Goal: Task Accomplishment & Management: Use online tool/utility

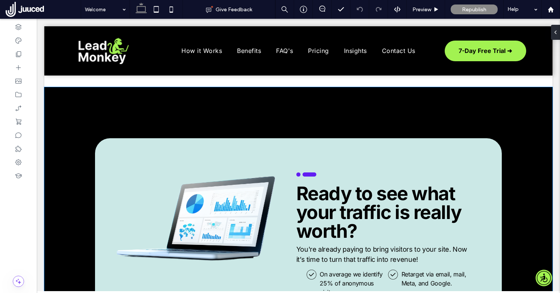
scroll to position [1492, 0]
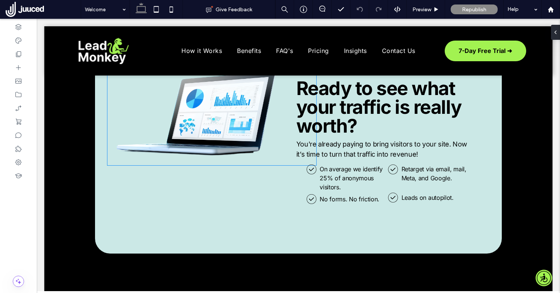
click at [208, 131] on img at bounding box center [211, 106] width 209 height 117
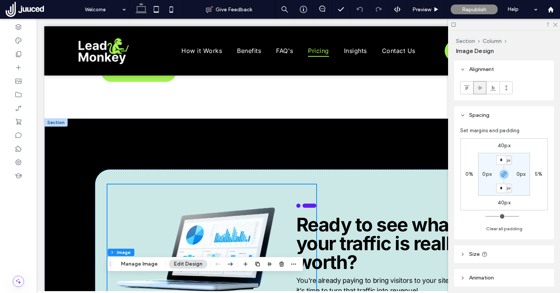
scroll to position [1403, 0]
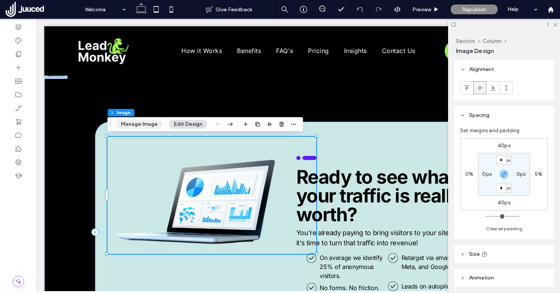
click at [147, 121] on button "Manage Image" at bounding box center [139, 124] width 47 height 9
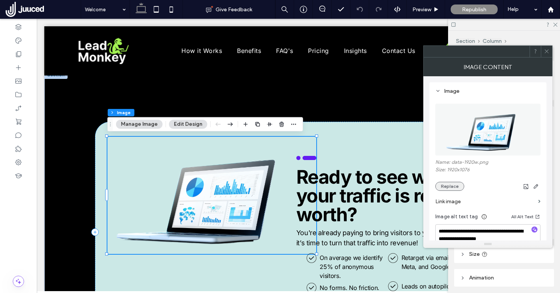
click at [453, 183] on button "Replace" at bounding box center [449, 186] width 29 height 9
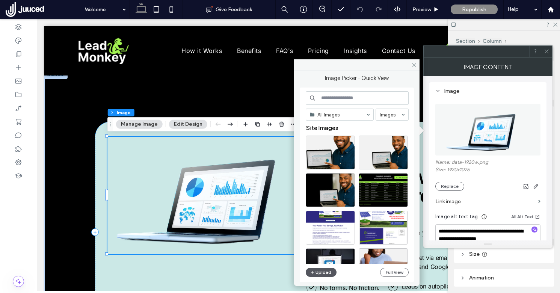
click at [319, 268] on button "Upload" at bounding box center [321, 272] width 31 height 9
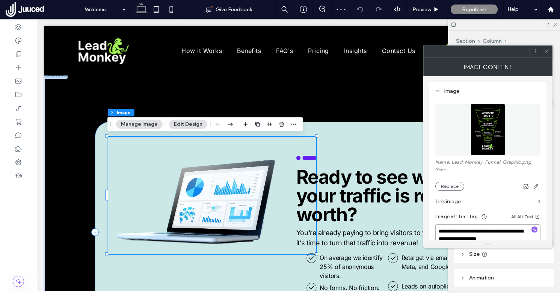
click at [515, 239] on textarea "**********" at bounding box center [487, 234] width 105 height 21
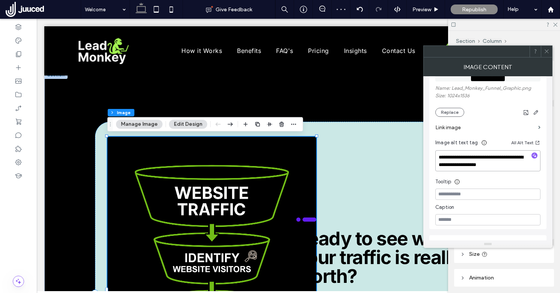
scroll to position [81, 0]
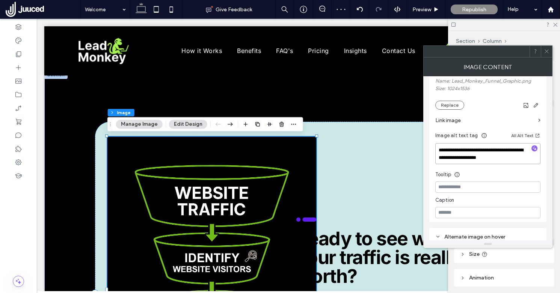
drag, startPoint x: 515, startPoint y: 239, endPoint x: 486, endPoint y: 232, distance: 30.1
click at [486, 232] on div "**********" at bounding box center [487, 148] width 117 height 306
drag, startPoint x: 476, startPoint y: 149, endPoint x: 513, endPoint y: 159, distance: 38.6
click at [513, 159] on textarea "**********" at bounding box center [487, 153] width 105 height 21
type textarea "**********"
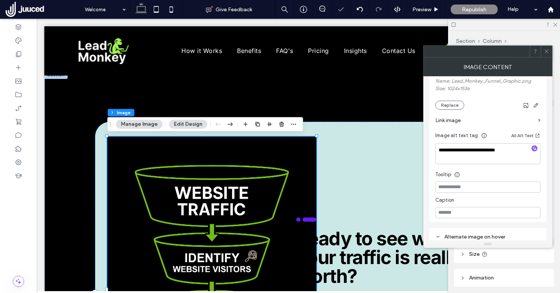
click at [499, 179] on div "**********" at bounding box center [487, 116] width 105 height 203
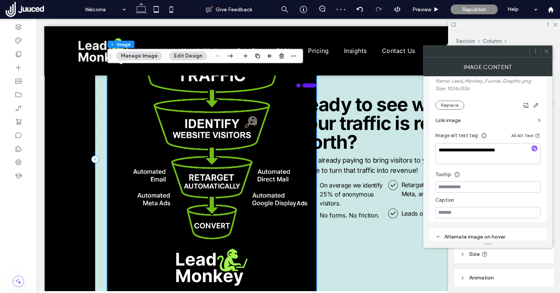
scroll to position [1537, 0]
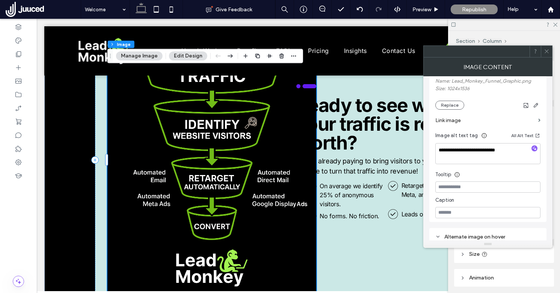
click at [549, 51] on div at bounding box center [545, 51] width 11 height 11
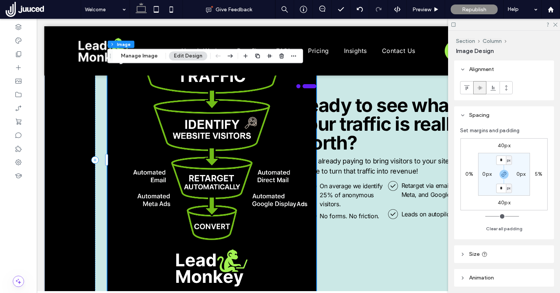
click at [266, 165] on img at bounding box center [211, 159] width 209 height 313
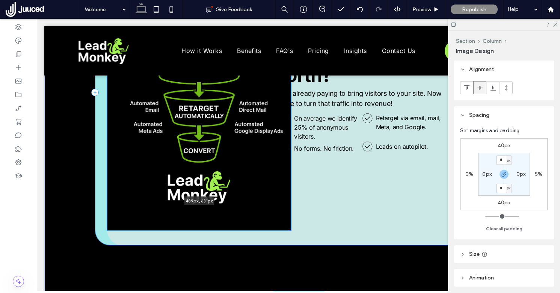
scroll to position [1582, 0]
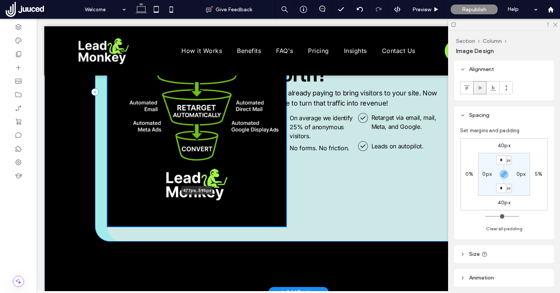
drag, startPoint x: 316, startPoint y: 249, endPoint x: 283, endPoint y: 204, distance: 56.4
click at [283, 204] on div "477px , 595px On average we identify 25% of anonymous visitors. leadmonkey.ai |…" at bounding box center [298, 92] width 508 height 400
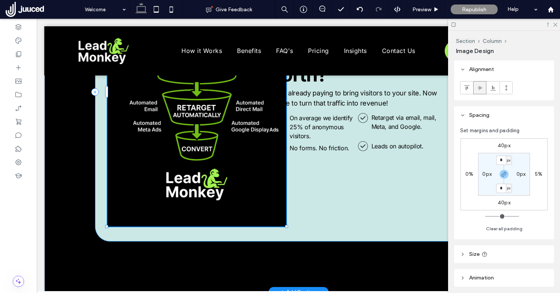
type input "***"
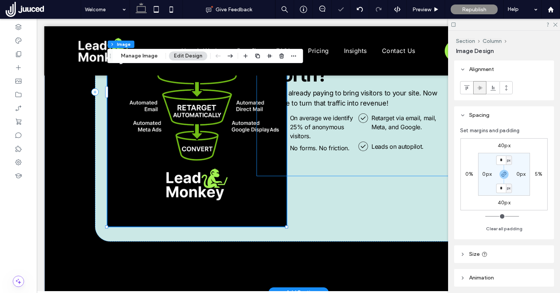
click at [303, 166] on div at bounding box center [358, 166] width 156 height 19
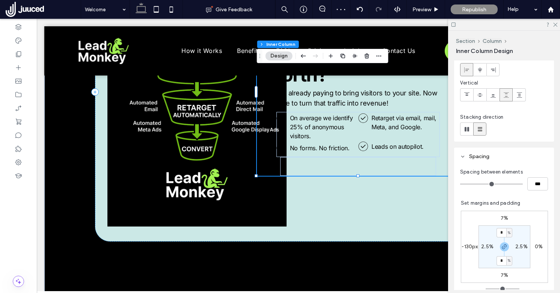
scroll to position [101, 0]
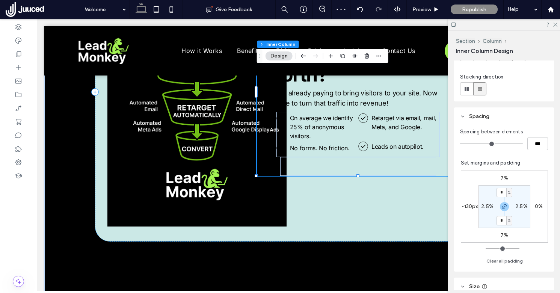
click at [468, 203] on label "-130px" at bounding box center [469, 206] width 16 height 6
type input "*"
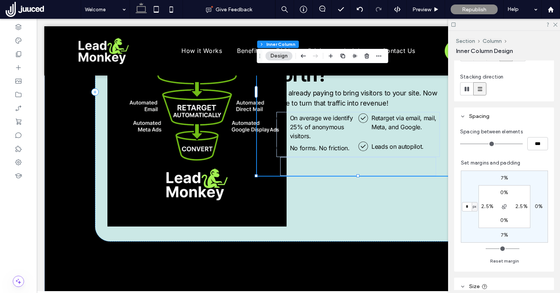
type input "*"
type input "**"
type input "*"
type input "**"
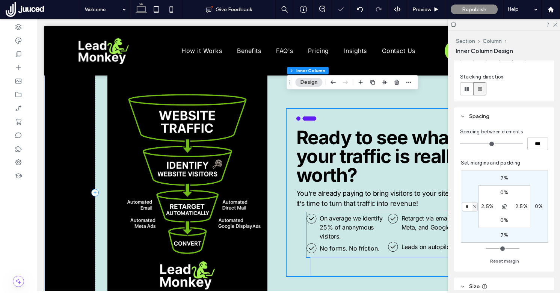
scroll to position [1463, 0]
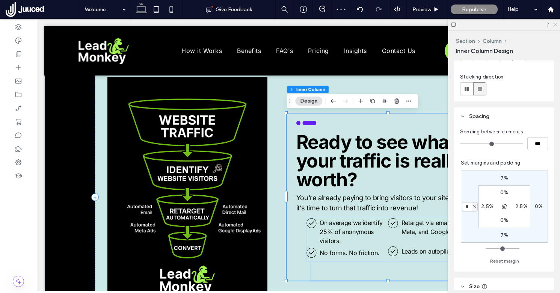
click at [555, 23] on icon at bounding box center [554, 24] width 5 height 5
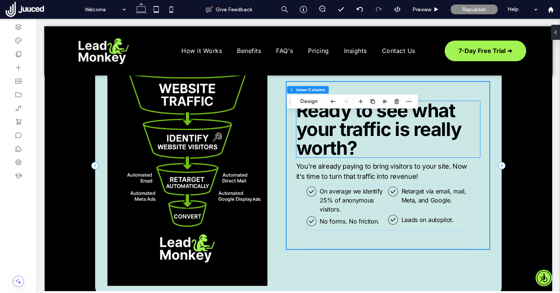
scroll to position [1502, 0]
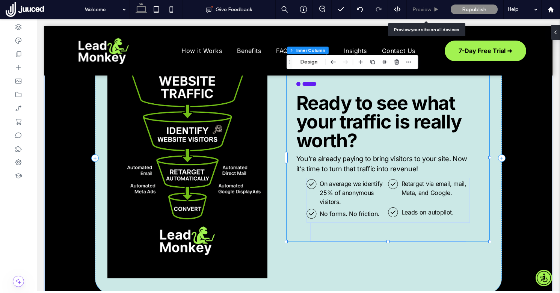
click at [426, 10] on span "Preview" at bounding box center [421, 9] width 19 height 6
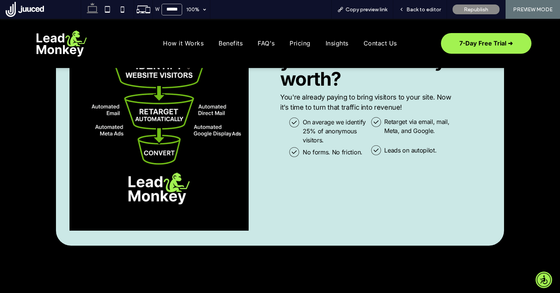
scroll to position [1594, 0]
click at [414, 9] on span "Back to editor" at bounding box center [423, 9] width 35 height 6
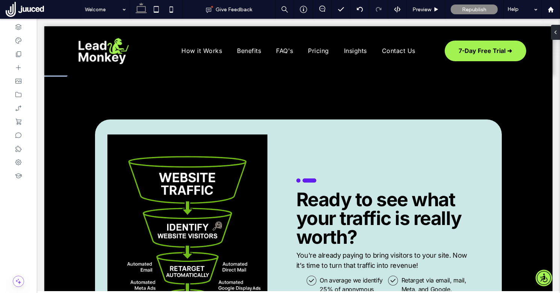
scroll to position [1414, 0]
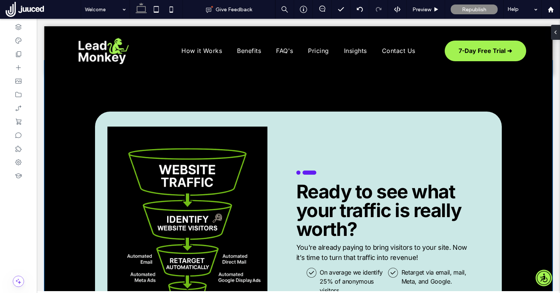
click at [153, 95] on div "On average we identify 25% of anonymous visitors. leadmonkey.ai | A check mark …" at bounding box center [298, 246] width 508 height 372
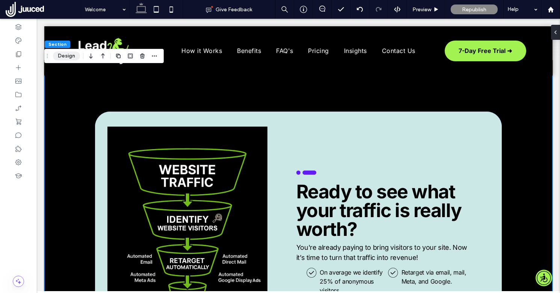
click at [73, 56] on button "Design" at bounding box center [66, 55] width 27 height 9
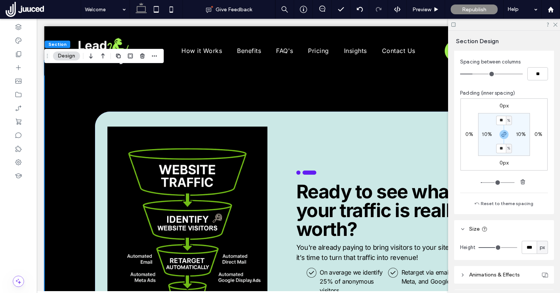
scroll to position [142, 0]
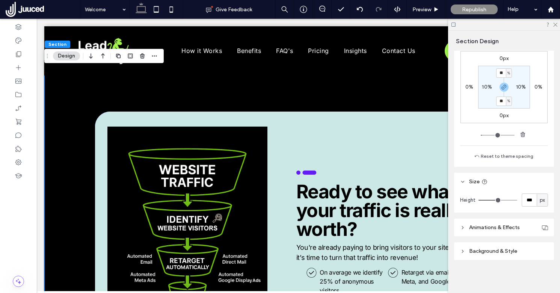
click at [486, 247] on header "Background & Style" at bounding box center [504, 251] width 100 height 18
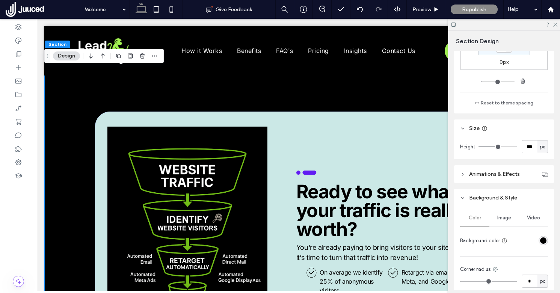
scroll to position [202, 0]
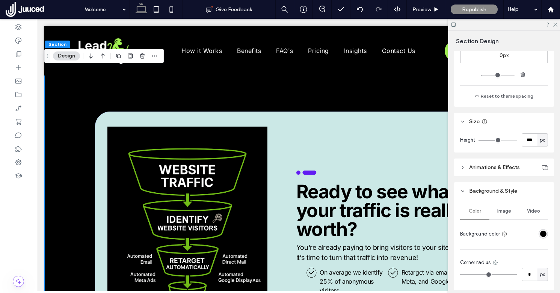
click at [543, 230] on div "rgba(0, 0, 0, 1)" at bounding box center [543, 233] width 6 height 6
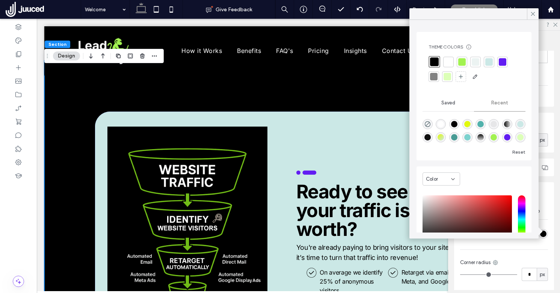
click at [474, 62] on div at bounding box center [475, 62] width 8 height 8
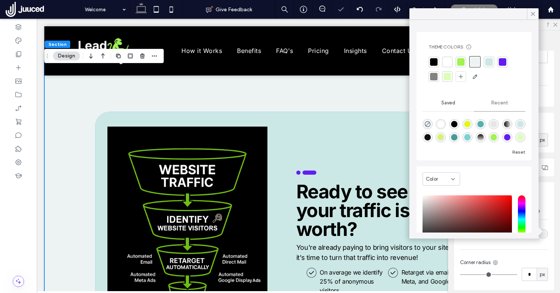
click at [487, 63] on div at bounding box center [489, 62] width 8 height 8
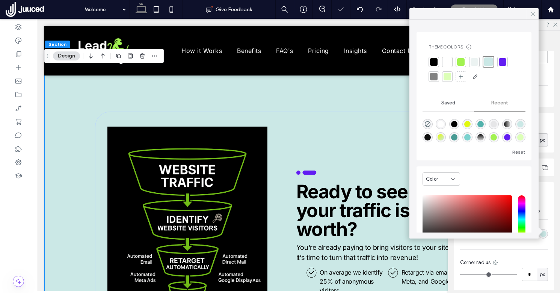
click at [531, 14] on icon at bounding box center [532, 14] width 7 height 7
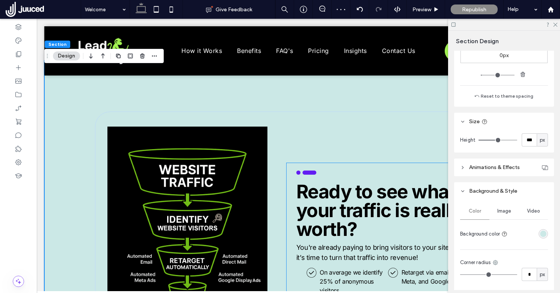
click at [333, 208] on span "Ready to see what your traffic is really worth?" at bounding box center [378, 210] width 165 height 60
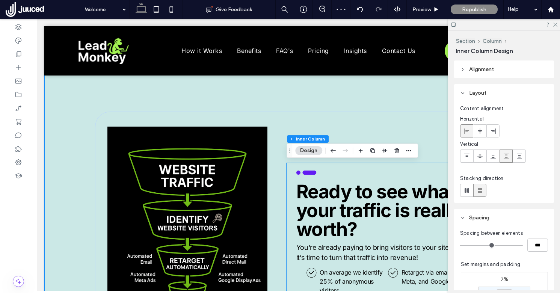
type input "**"
click at [333, 208] on span "Ready to see what your traffic is really worth?" at bounding box center [378, 210] width 165 height 60
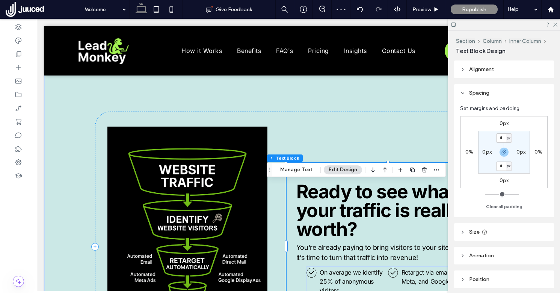
click at [333, 208] on div "Ready to see what your traffic is really worth?" at bounding box center [388, 210] width 184 height 56
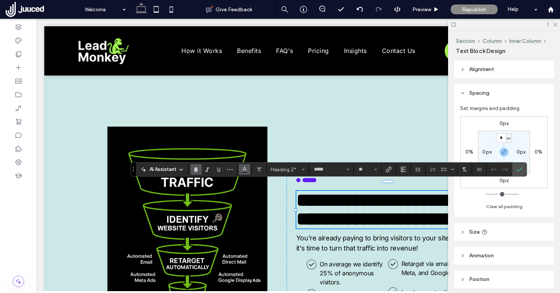
click at [244, 169] on use "Color" at bounding box center [244, 169] width 4 height 4
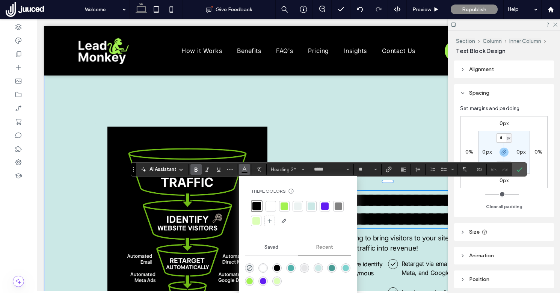
click at [268, 205] on div at bounding box center [271, 206] width 8 height 8
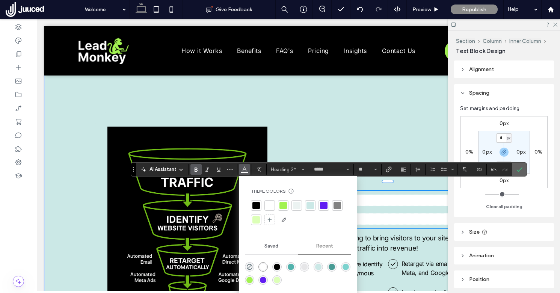
click at [517, 169] on icon "Confirm" at bounding box center [519, 169] width 6 height 6
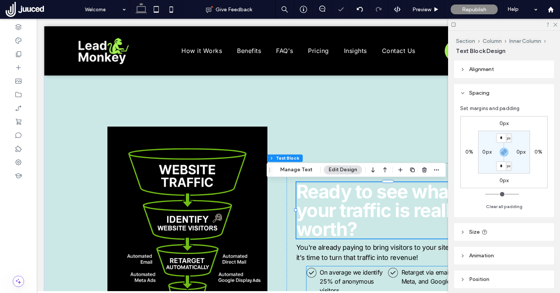
scroll to position [1412, 0]
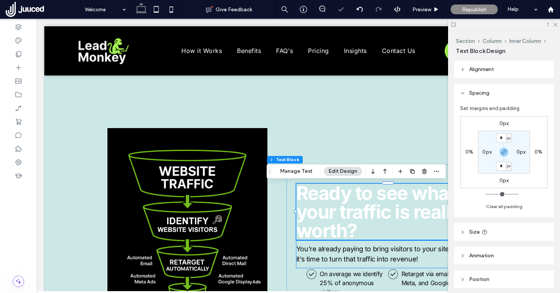
click at [323, 257] on span "You're already paying to bring visitors to your site. Now it’s time to turn tha…" at bounding box center [381, 254] width 171 height 18
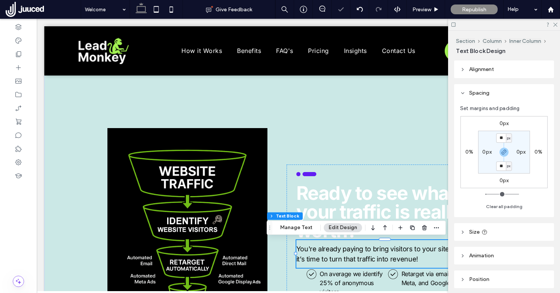
click at [323, 257] on span "You're already paying to bring visitors to your site. Now it’s time to turn tha…" at bounding box center [381, 254] width 171 height 18
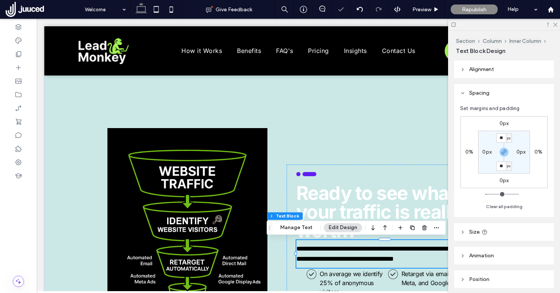
click at [323, 257] on span "**********" at bounding box center [381, 253] width 171 height 17
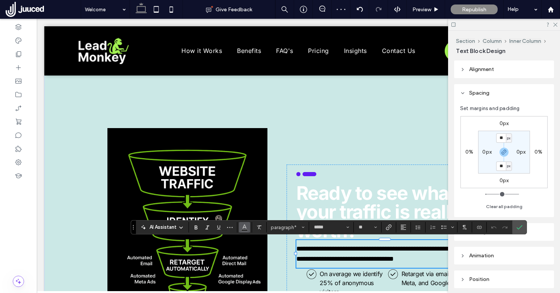
click at [242, 226] on icon "Color" at bounding box center [244, 226] width 6 height 6
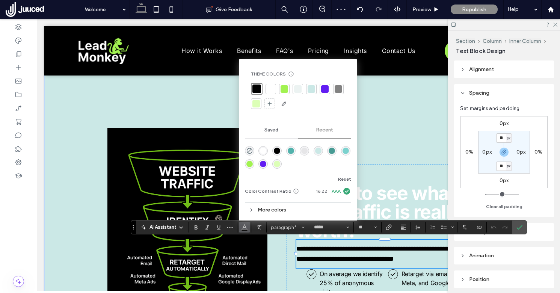
click at [272, 90] on div at bounding box center [271, 89] width 8 height 8
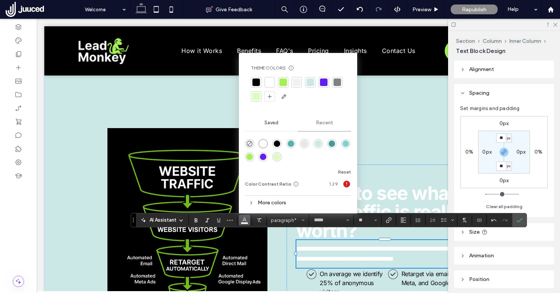
scroll to position [1430, 0]
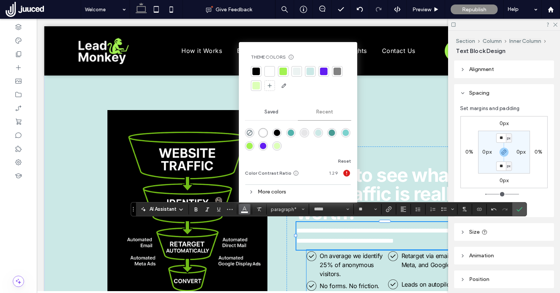
click at [335, 257] on span "On average we identify 25% of anonymous visitors." at bounding box center [350, 265] width 63 height 26
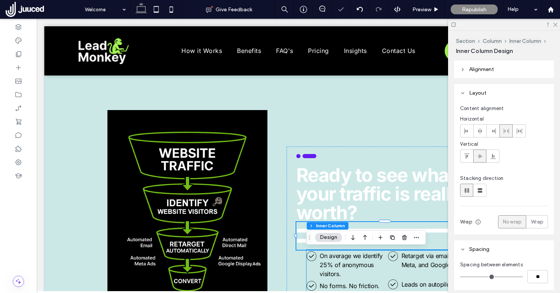
type input "**"
click at [335, 257] on span "On average we identify 25% of anonymous visitors." at bounding box center [350, 265] width 63 height 26
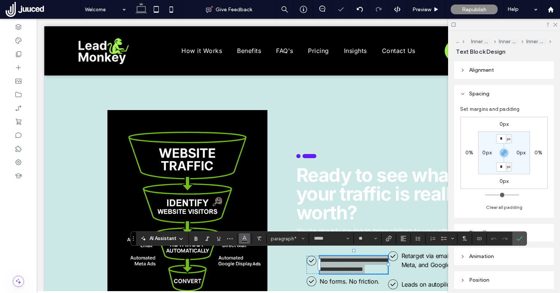
click at [245, 238] on use "Color" at bounding box center [244, 238] width 4 height 4
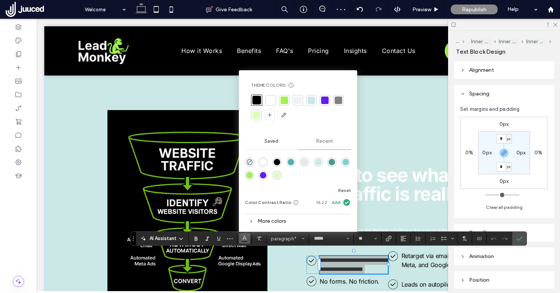
click at [269, 98] on div at bounding box center [271, 100] width 8 height 8
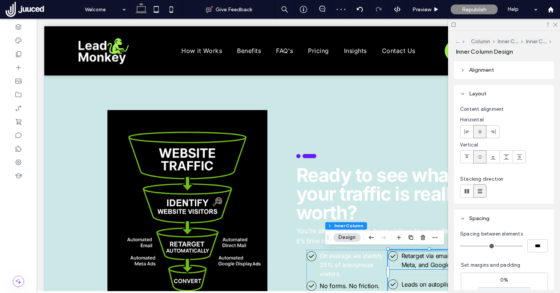
click at [419, 263] on span "Retarget via email, mail, Meta, and Google." at bounding box center [433, 260] width 65 height 17
click at [419, 263] on span "**********" at bounding box center [435, 260] width 68 height 15
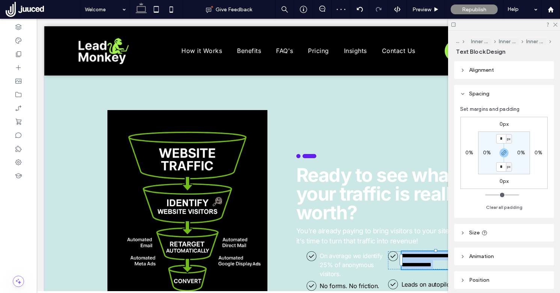
type input "*****"
type input "**"
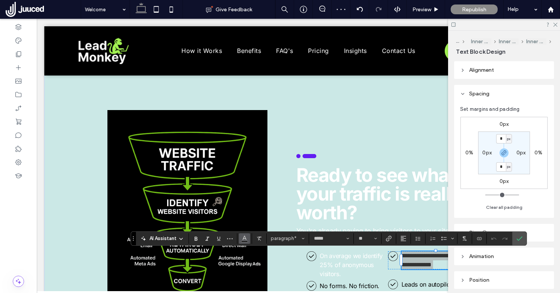
click at [250, 241] on button "Color" at bounding box center [244, 238] width 11 height 11
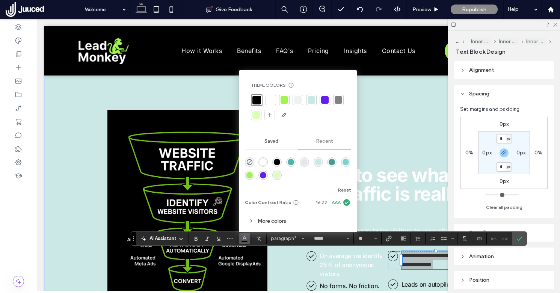
click at [270, 98] on div at bounding box center [271, 100] width 8 height 8
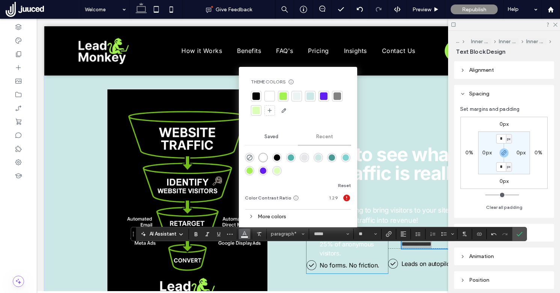
scroll to position [1467, 0]
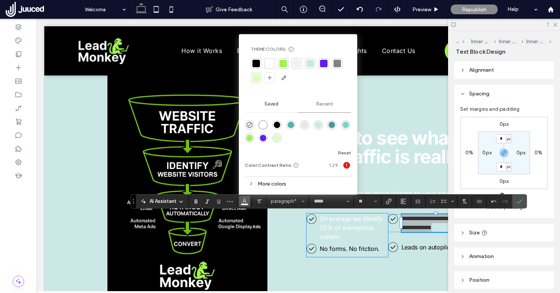
click at [343, 250] on span "No forms. No friction." at bounding box center [349, 249] width 60 height 8
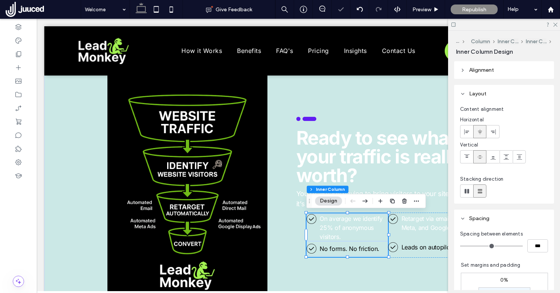
click at [343, 250] on span "No forms. No friction." at bounding box center [349, 249] width 60 height 8
click at [343, 250] on div "**********" at bounding box center [353, 248] width 68 height 9
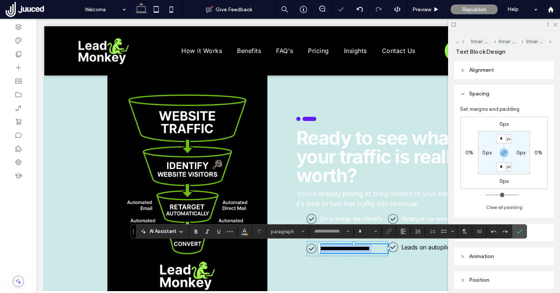
type input "*****"
type input "**"
click at [242, 232] on icon "Color" at bounding box center [244, 230] width 6 height 6
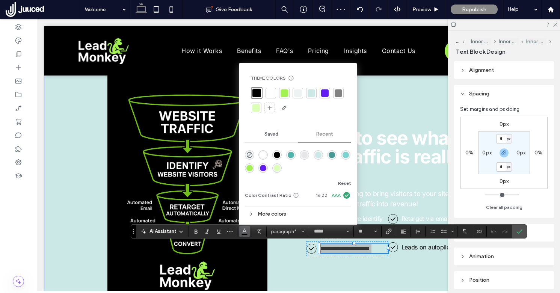
click at [272, 90] on div at bounding box center [271, 93] width 8 height 8
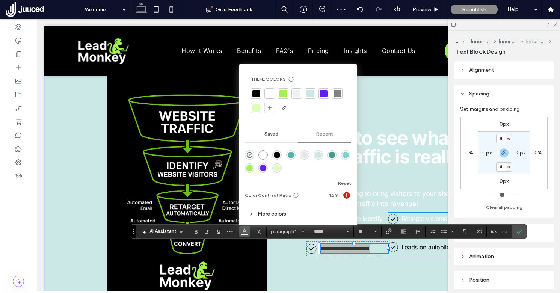
click at [428, 249] on span "Leads on autopilot." at bounding box center [427, 247] width 52 height 8
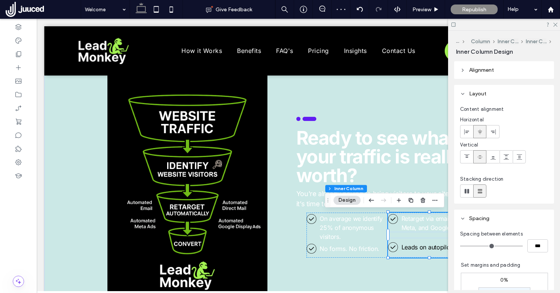
click at [428, 249] on span "Leads on autopilot." at bounding box center [427, 247] width 52 height 8
click at [428, 249] on div "Leads on autopilot." at bounding box center [435, 246] width 68 height 9
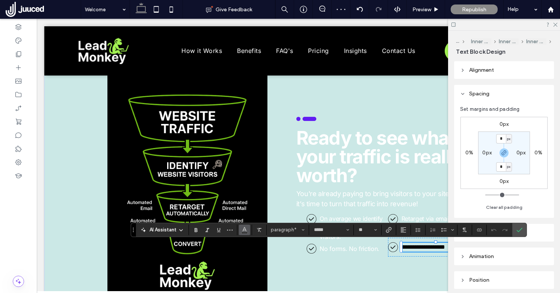
click at [245, 232] on span "Color" at bounding box center [244, 229] width 6 height 10
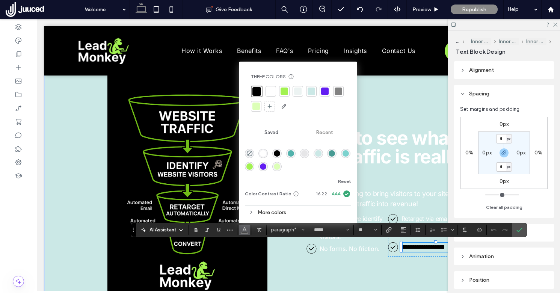
click at [269, 87] on div at bounding box center [270, 91] width 11 height 11
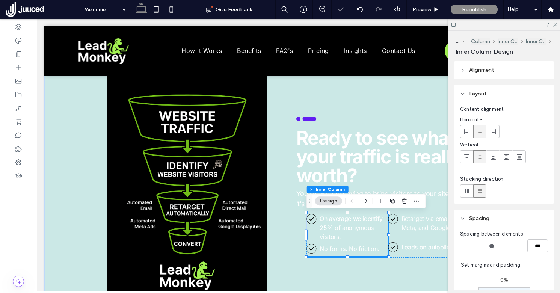
click at [311, 248] on icon "leadmonkey.ai | A check mark in a circle on a white background." at bounding box center [311, 249] width 10 height 10
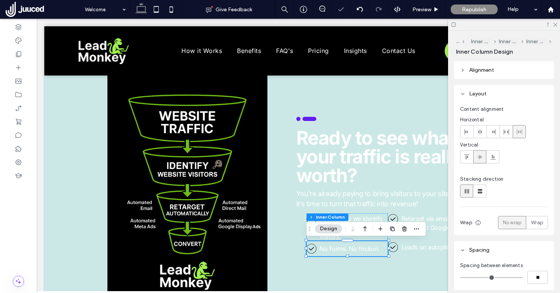
type input "**"
click at [311, 248] on icon "leadmonkey.ai | A check mark in a circle on a white background." at bounding box center [311, 249] width 10 height 10
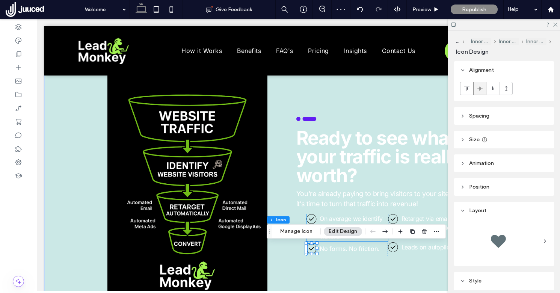
click at [311, 218] on icon "leadmonkey.ai | A check mark in a circle on a white background." at bounding box center [311, 219] width 10 height 10
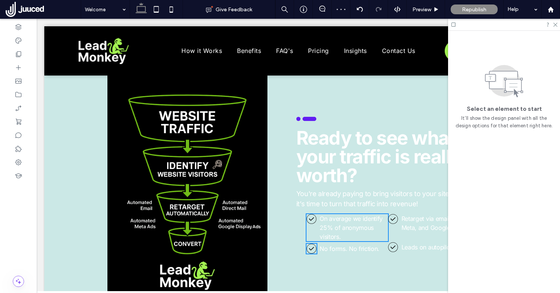
click at [311, 218] on icon "leadmonkey.ai | A check mark in a circle on a white background." at bounding box center [311, 219] width 10 height 10
click at [393, 247] on icon at bounding box center [392, 246] width 5 height 3
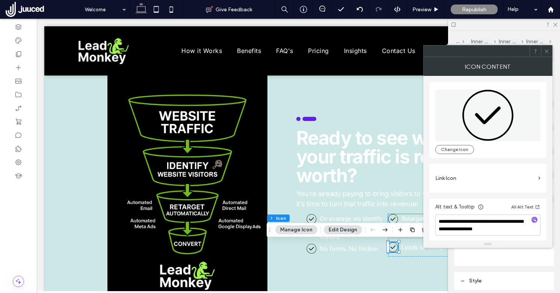
click at [393, 219] on icon at bounding box center [392, 218] width 5 height 3
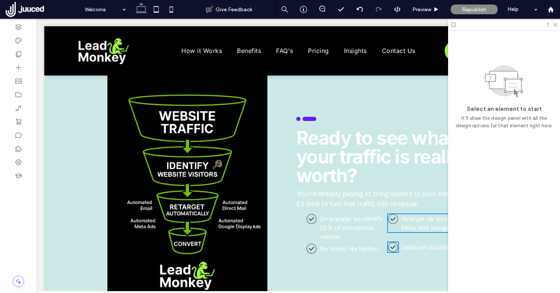
click at [393, 219] on icon at bounding box center [392, 218] width 5 height 3
click at [394, 247] on icon "leadmonkey.ai | A check mark in a circle on a white background." at bounding box center [393, 247] width 10 height 10
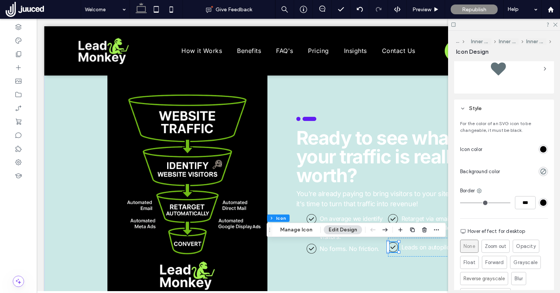
scroll to position [193, 0]
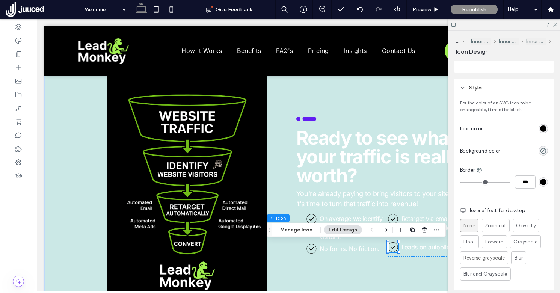
click at [544, 128] on div "rgb(0, 0, 0)" at bounding box center [543, 128] width 6 height 6
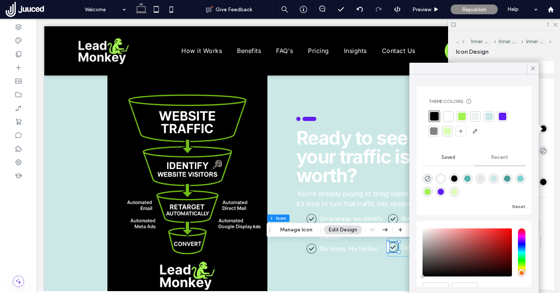
click at [462, 114] on div at bounding box center [462, 117] width 8 height 8
click at [534, 68] on icon at bounding box center [532, 68] width 7 height 7
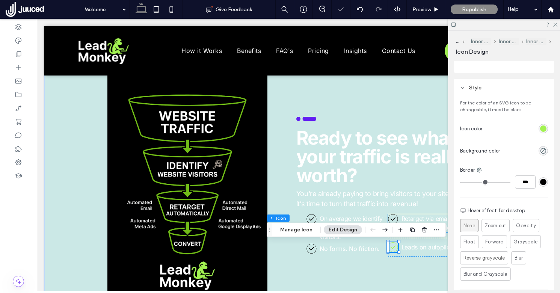
click at [395, 219] on icon "leadmonkey.ai | A check mark in a circle on a white background." at bounding box center [393, 219] width 10 height 10
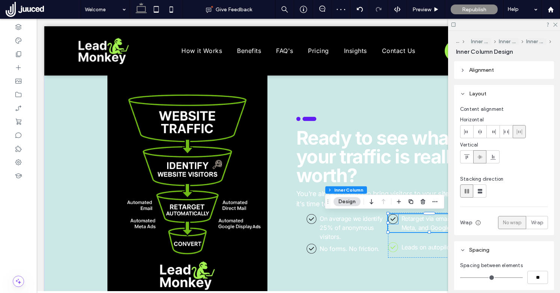
click at [394, 218] on icon at bounding box center [392, 218] width 5 height 3
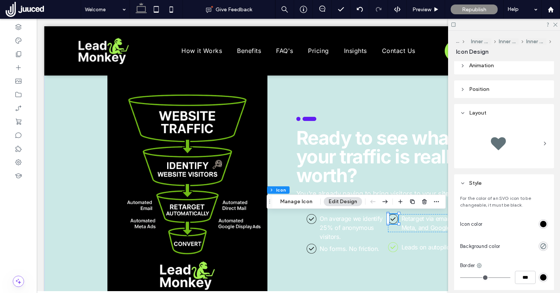
scroll to position [100, 0]
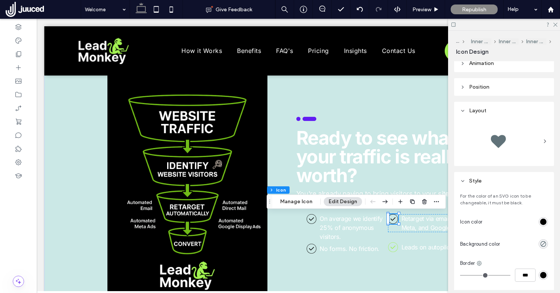
click at [537, 219] on div at bounding box center [516, 221] width 63 height 13
click at [539, 222] on div "rgb(0, 0, 0)" at bounding box center [542, 221] width 9 height 9
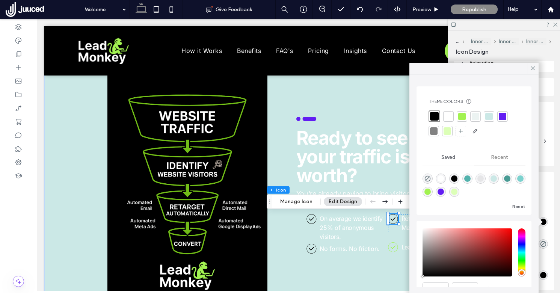
click at [459, 116] on div at bounding box center [462, 117] width 8 height 8
click at [312, 248] on icon "leadmonkey.ai | A check mark in a circle on a white background." at bounding box center [311, 249] width 10 height 10
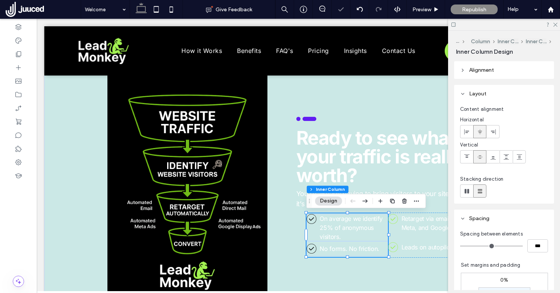
click at [312, 248] on icon "leadmonkey.ai | A check mark in a circle on a white background." at bounding box center [311, 249] width 10 height 10
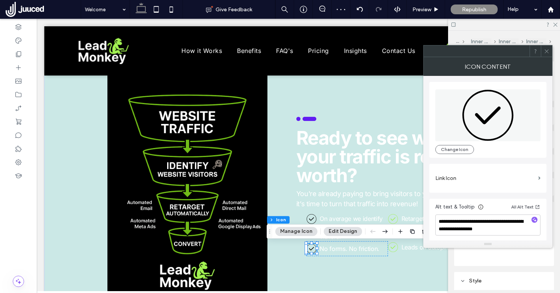
click at [546, 50] on icon at bounding box center [546, 51] width 6 height 6
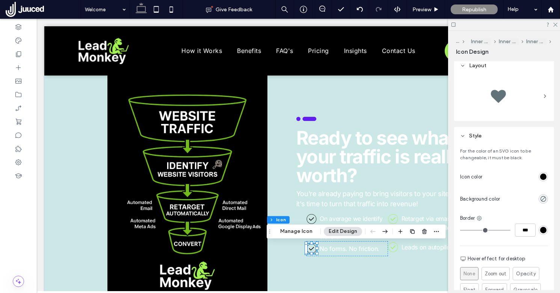
scroll to position [150, 0]
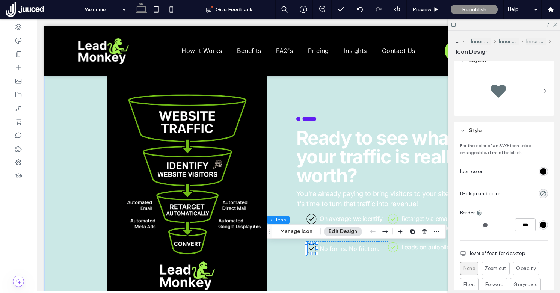
click at [544, 168] on div "rgb(0, 0, 0)" at bounding box center [543, 171] width 6 height 6
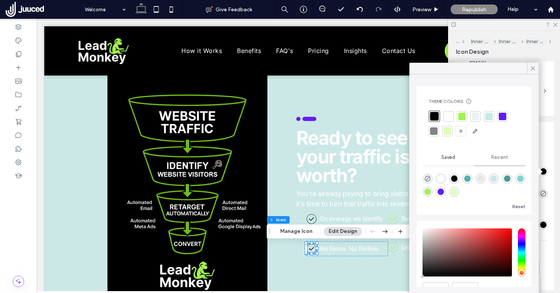
click at [464, 116] on div at bounding box center [462, 117] width 8 height 8
click at [310, 220] on icon at bounding box center [311, 218] width 5 height 3
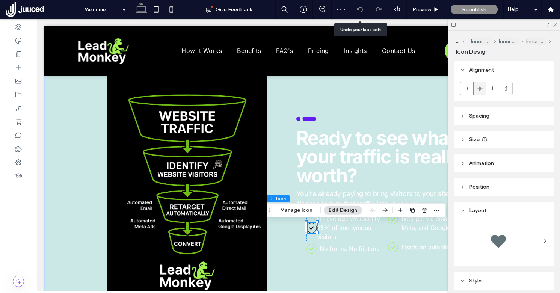
click at [358, 5] on div at bounding box center [359, 9] width 19 height 19
click at [358, 9] on use at bounding box center [359, 9] width 6 height 5
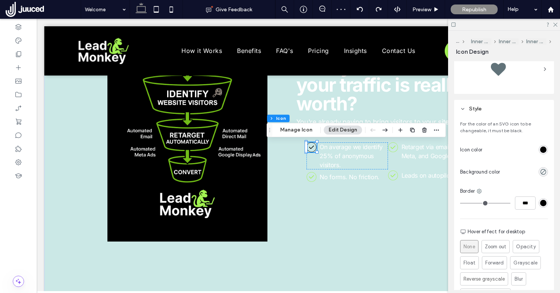
scroll to position [230, 0]
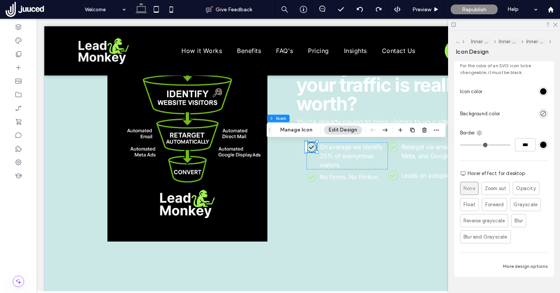
click at [542, 93] on div "rgb(0, 0, 0)" at bounding box center [543, 91] width 6 height 6
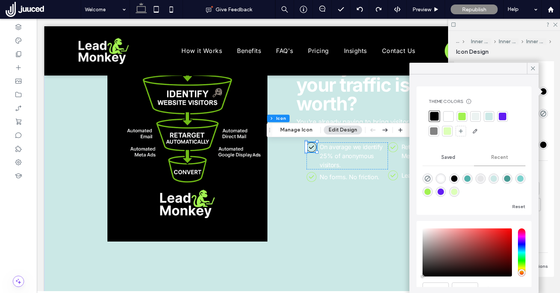
click at [462, 117] on div at bounding box center [462, 117] width 8 height 8
click at [534, 66] on use at bounding box center [533, 68] width 4 height 4
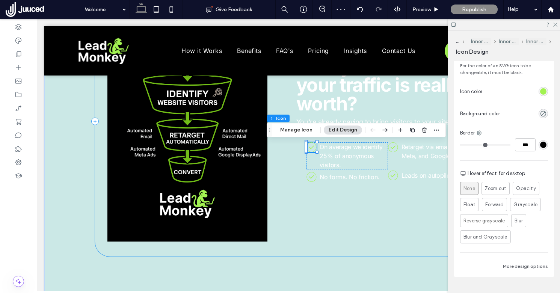
click at [280, 248] on div "On average we identify 25% of anonymous visitors. leadmonkey.ai | A check mark …" at bounding box center [298, 121] width 406 height 270
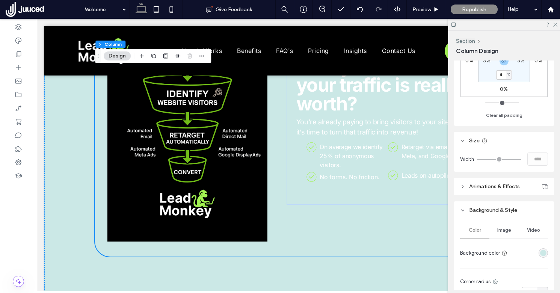
scroll to position [259, 0]
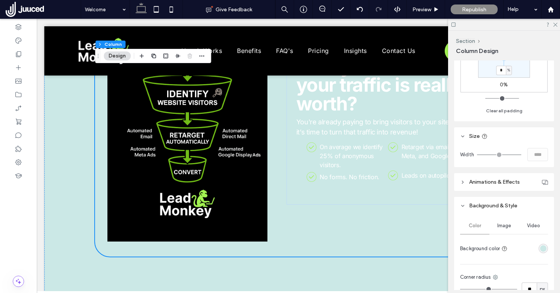
click at [543, 243] on div at bounding box center [529, 248] width 38 height 13
click at [543, 247] on div "rgba(203, 232, 230, 1)" at bounding box center [543, 248] width 6 height 6
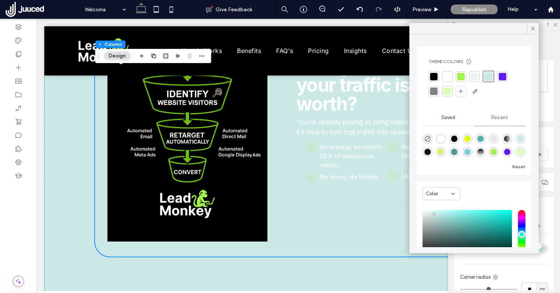
click at [435, 78] on div at bounding box center [434, 77] width 8 height 8
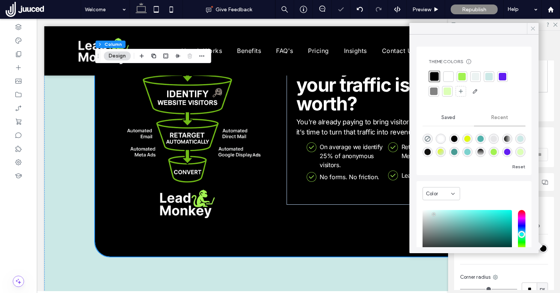
click at [531, 28] on icon at bounding box center [532, 28] width 7 height 7
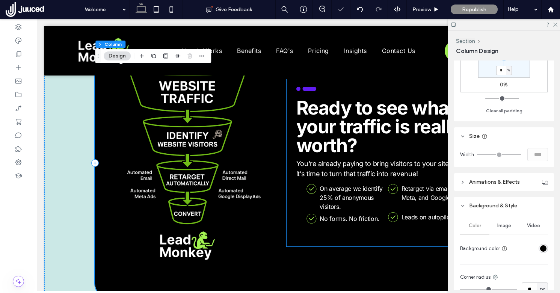
scroll to position [1492, 0]
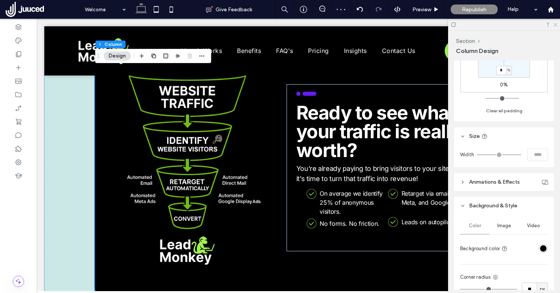
click at [557, 24] on icon at bounding box center [554, 24] width 5 height 5
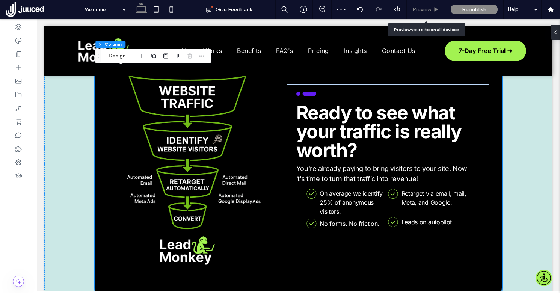
click at [419, 14] on div "Preview" at bounding box center [425, 9] width 38 height 19
click at [419, 10] on span "Preview" at bounding box center [421, 9] width 19 height 6
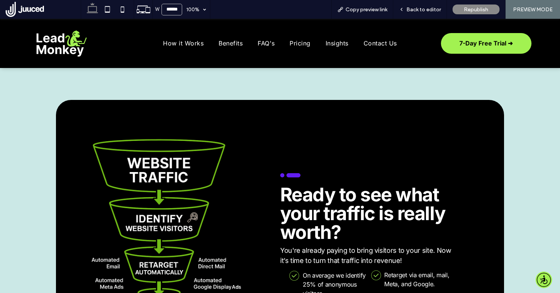
scroll to position [1443, 0]
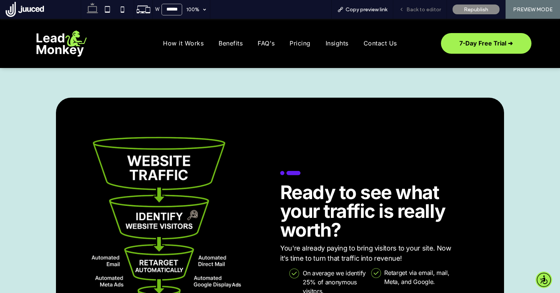
click at [428, 12] on span "Back to editor" at bounding box center [423, 9] width 35 height 6
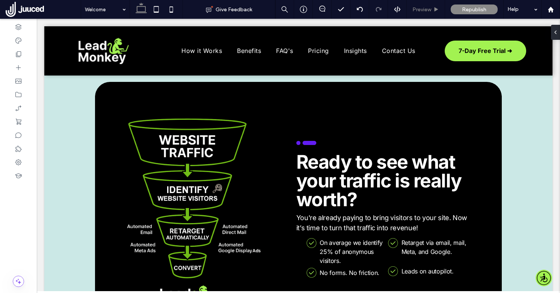
scroll to position [1449, 0]
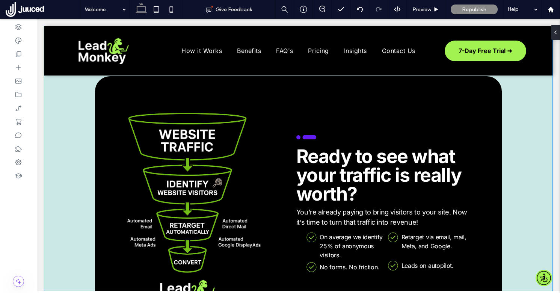
click at [73, 118] on div "On average we identify 25% of anonymous visitors. leadmonkey.ai | A check mark …" at bounding box center [298, 211] width 508 height 372
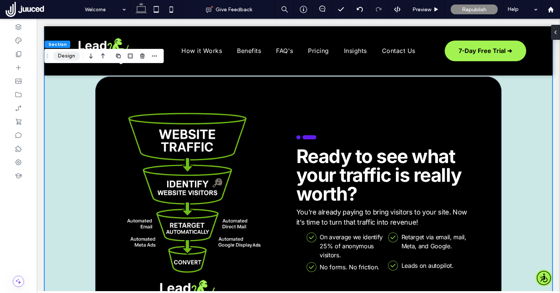
click at [69, 55] on button "Design" at bounding box center [66, 55] width 27 height 9
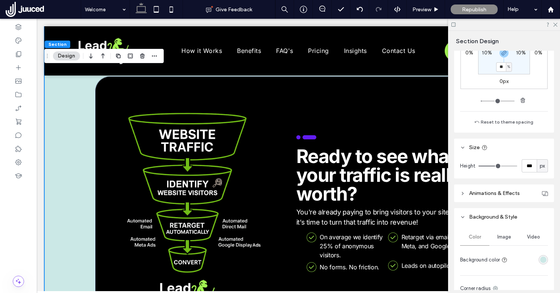
scroll to position [184, 0]
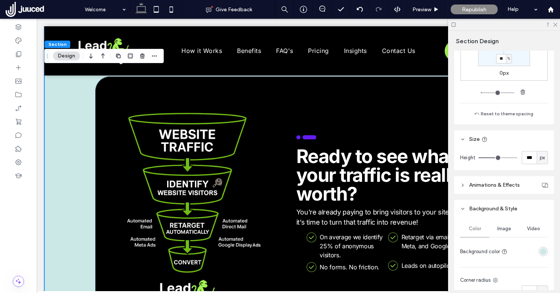
click at [543, 254] on div "rgba(203, 232, 230, 1)" at bounding box center [543, 251] width 6 height 6
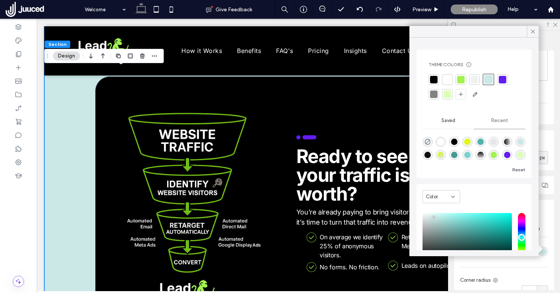
click at [477, 77] on div at bounding box center [474, 80] width 8 height 8
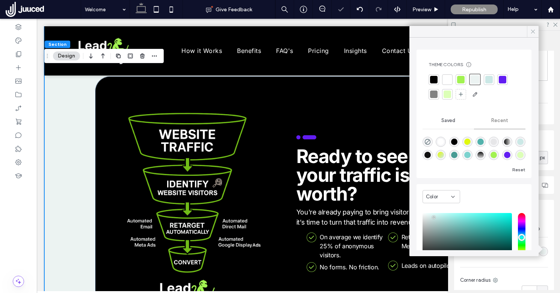
click at [533, 30] on icon at bounding box center [532, 31] width 7 height 7
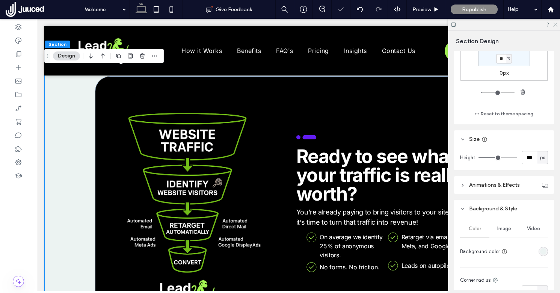
click at [553, 24] on icon at bounding box center [554, 24] width 5 height 5
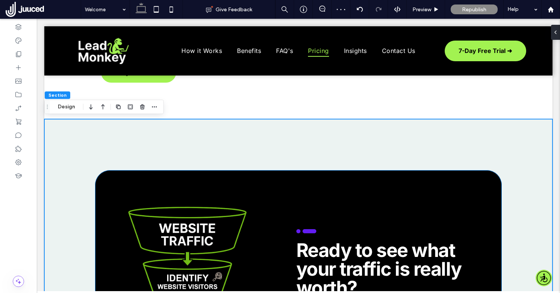
scroll to position [1275, 0]
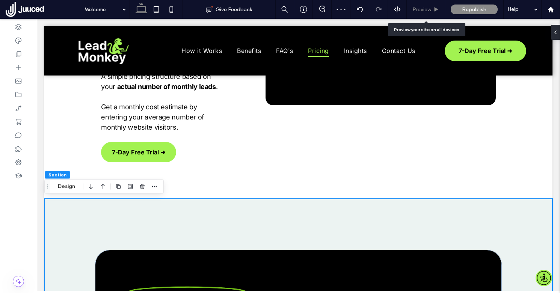
click at [439, 10] on div "Preview" at bounding box center [425, 9] width 38 height 6
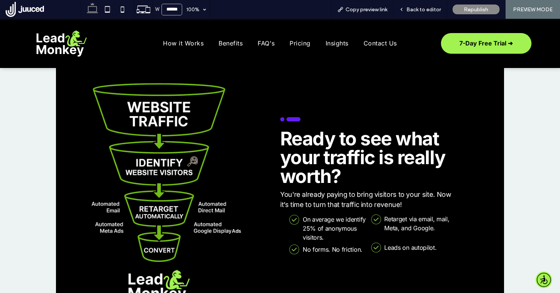
scroll to position [1498, 0]
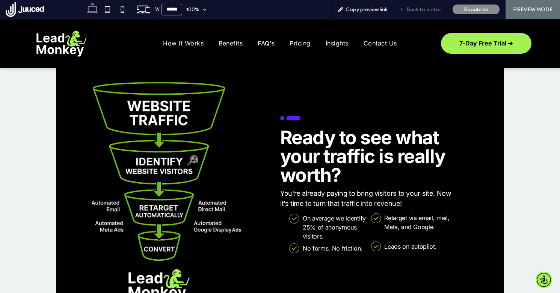
click at [428, 10] on span "Back to editor" at bounding box center [423, 9] width 35 height 6
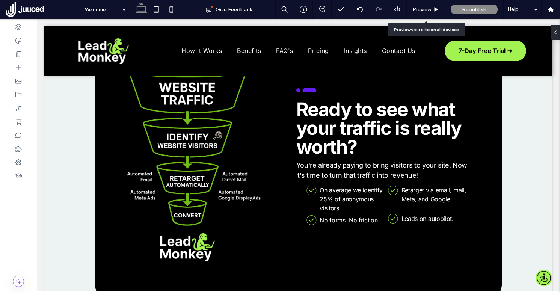
scroll to position [1495, 0]
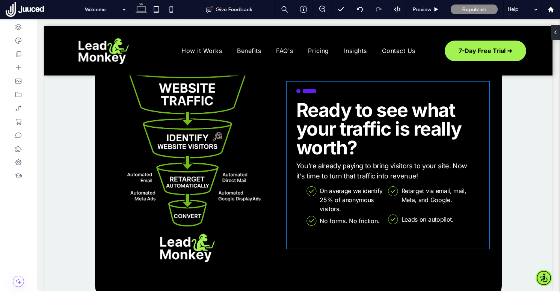
click at [349, 165] on span "You're already paying to bring visitors to your site. Now it’s time to turn tha…" at bounding box center [381, 171] width 171 height 18
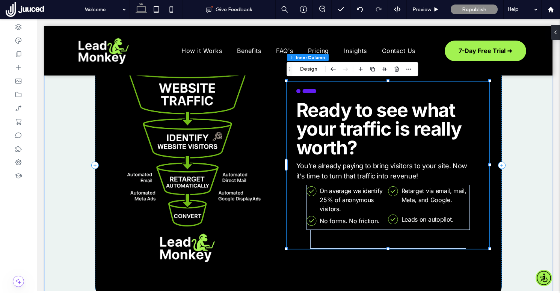
click at [348, 167] on span "You're already paying to bring visitors to your site. Now it’s time to turn tha…" at bounding box center [381, 171] width 171 height 18
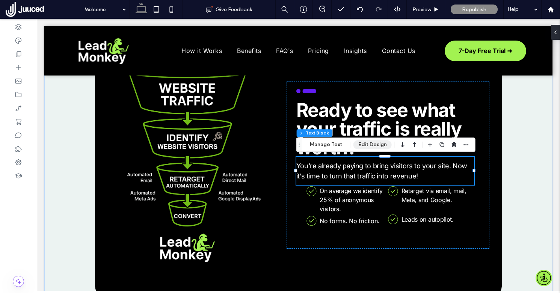
click at [368, 144] on button "Edit Design" at bounding box center [372, 144] width 38 height 9
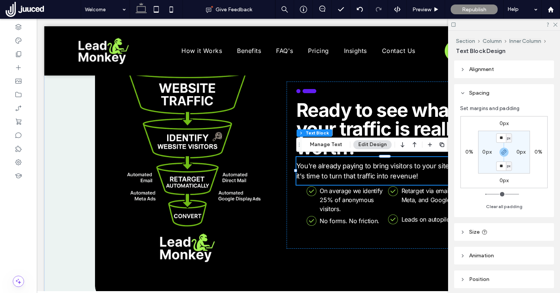
click at [508, 139] on span "px" at bounding box center [508, 138] width 3 height 8
click at [506, 161] on span "%" at bounding box center [506, 163] width 5 height 8
type input "*"
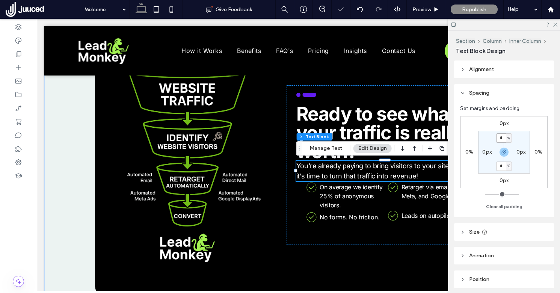
click at [501, 137] on input "*" at bounding box center [501, 137] width 10 height 9
type input "*"
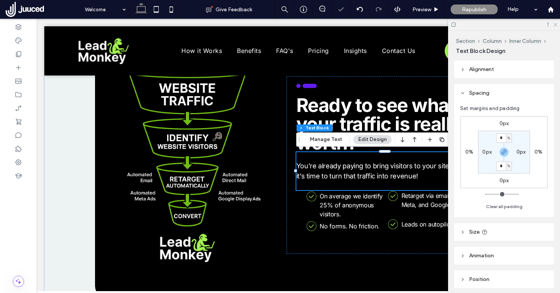
click at [554, 26] on use at bounding box center [555, 25] width 4 height 4
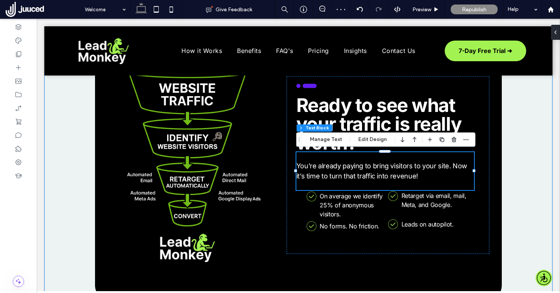
click at [516, 176] on div "On average we identify 25% of anonymous visitors. leadmonkey.ai | A check mark …" at bounding box center [298, 165] width 508 height 372
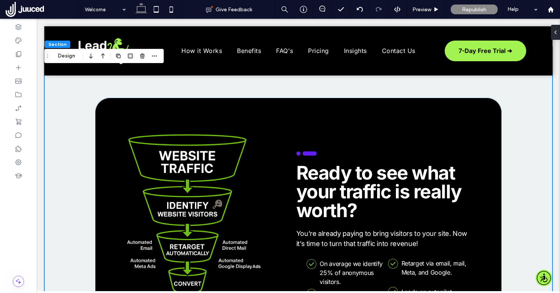
scroll to position [1426, 0]
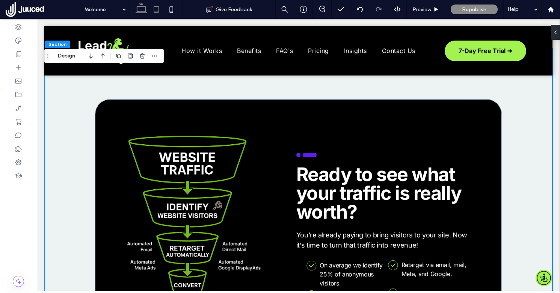
click at [159, 11] on icon at bounding box center [156, 9] width 15 height 15
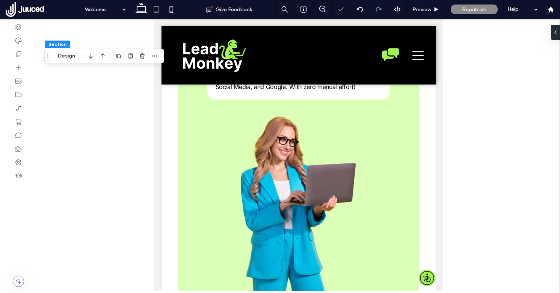
type input "***"
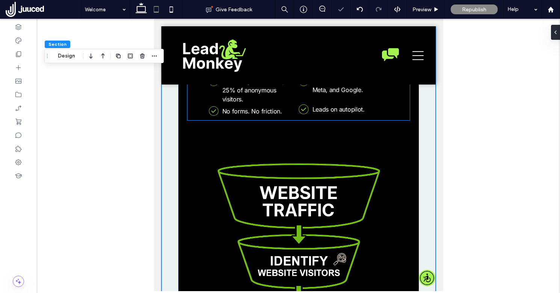
scroll to position [2121, 0]
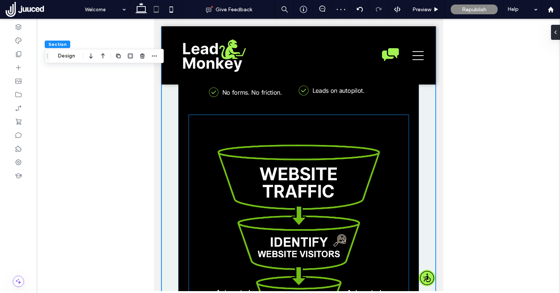
click at [290, 181] on img at bounding box center [298, 280] width 220 height 330
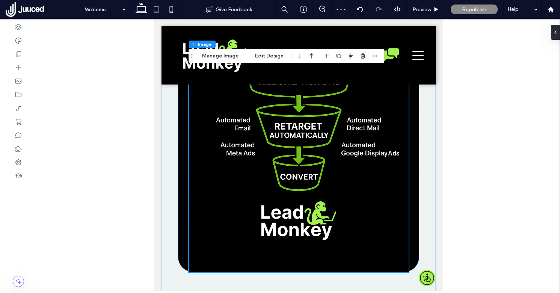
scroll to position [2315, 0]
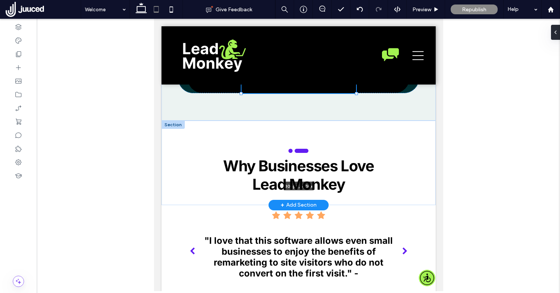
drag, startPoint x: 408, startPoint y: 250, endPoint x: 350, endPoint y: 176, distance: 94.1
type input "***"
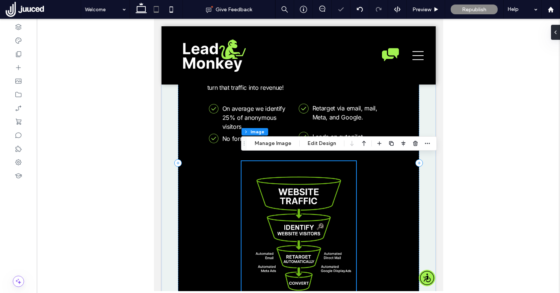
scroll to position [2075, 0]
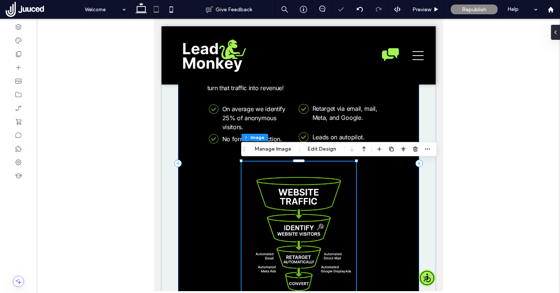
click at [388, 198] on div "305px , 681px On average we identify 25% of anonymous visitors. leadmonkey.ai |…" at bounding box center [298, 163] width 241 height 339
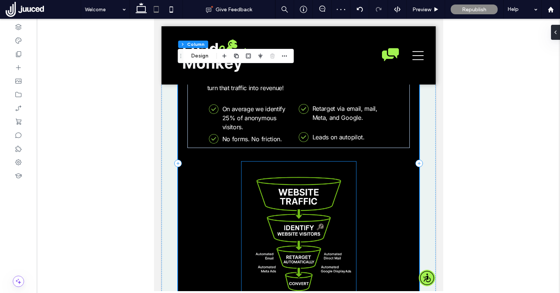
click at [300, 172] on img at bounding box center [298, 247] width 114 height 172
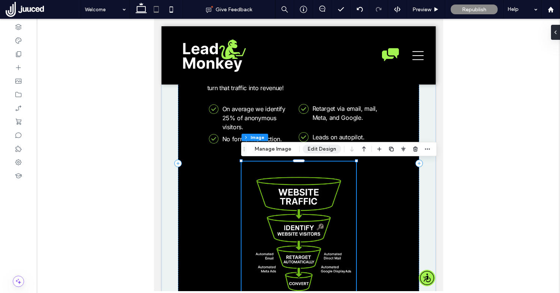
click at [325, 148] on button "Edit Design" at bounding box center [322, 149] width 38 height 9
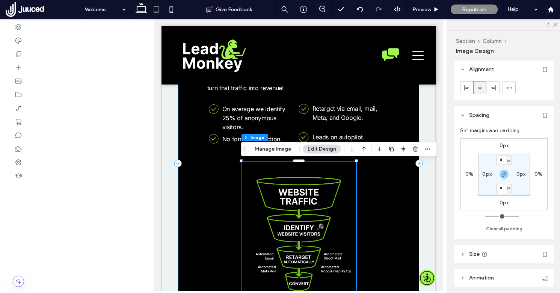
click at [223, 149] on div "On average we identify 25% of anonymous visitors. leadmonkey.ai | A check mark …" at bounding box center [298, 163] width 241 height 339
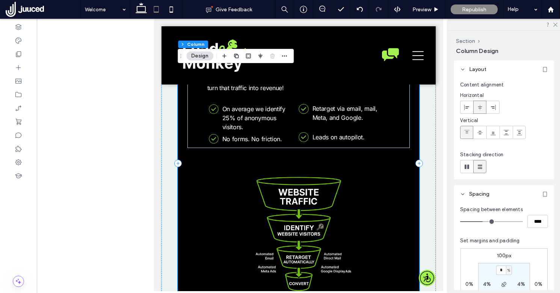
click at [223, 149] on div "On average we identify 25% of anonymous visitors. leadmonkey.ai | A check mark …" at bounding box center [298, 163] width 241 height 339
click at [227, 146] on div "On average we identify 25% of anonymous visitors. leadmonkey.ai | A check mark …" at bounding box center [251, 126] width 86 height 44
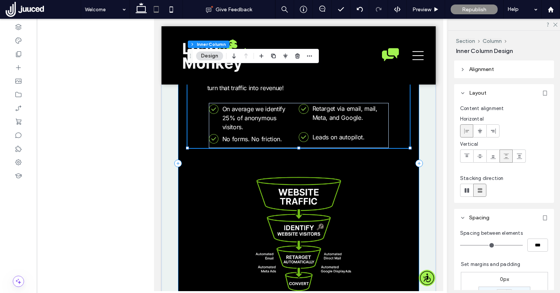
click at [404, 134] on div "On average we identify 25% of anonymous visitors. leadmonkey.ai | A check mark …" at bounding box center [298, 80] width 222 height 135
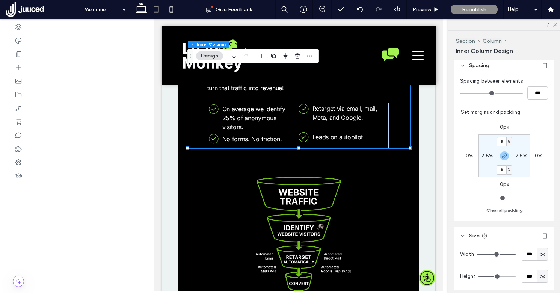
scroll to position [157, 0]
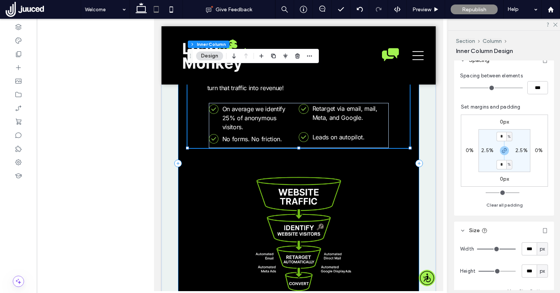
click at [376, 167] on div "On average we identify 25% of anonymous visitors. leadmonkey.ai | A check mark …" at bounding box center [298, 163] width 241 height 339
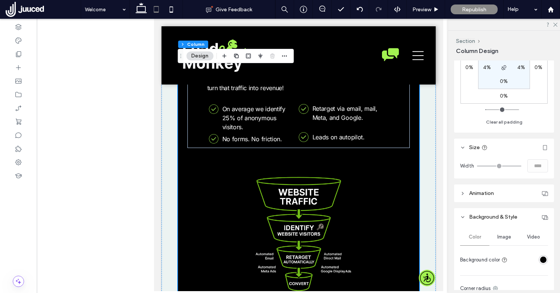
scroll to position [220, 0]
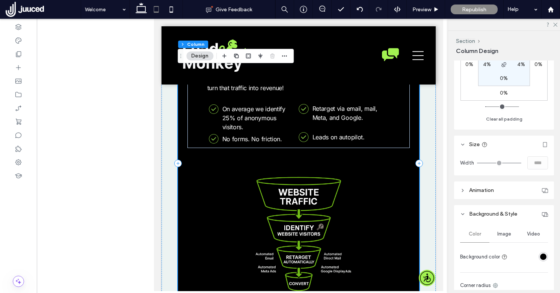
click at [402, 208] on div "On average we identify 25% of anonymous visitors. leadmonkey.ai | A check mark …" at bounding box center [298, 163] width 241 height 339
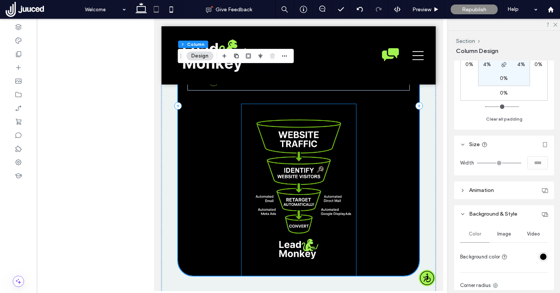
click at [300, 107] on img at bounding box center [298, 190] width 114 height 172
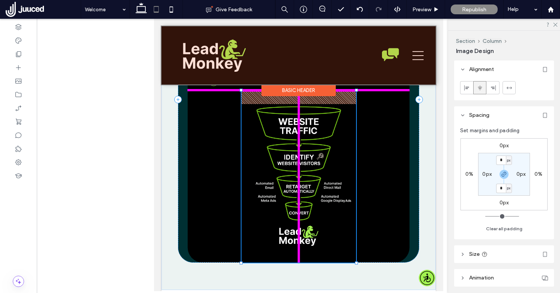
drag, startPoint x: 299, startPoint y: 103, endPoint x: 299, endPoint y: 91, distance: 12.0
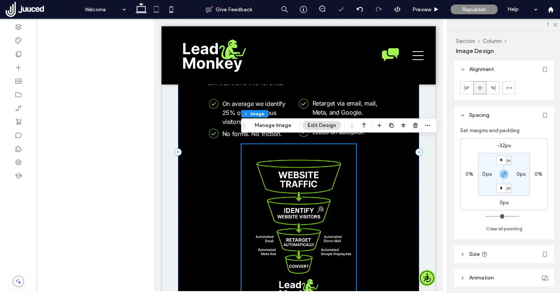
scroll to position [2070, 0]
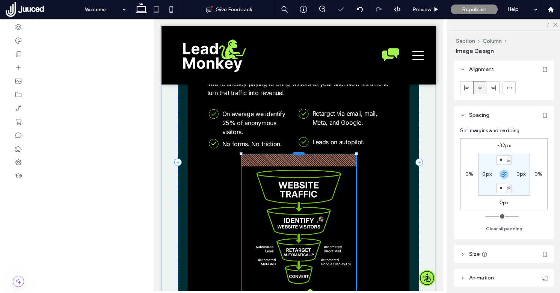
click at [298, 155] on div at bounding box center [298, 153] width 12 height 3
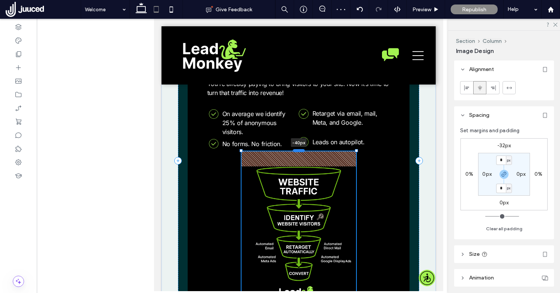
click at [298, 152] on div at bounding box center [298, 150] width 12 height 3
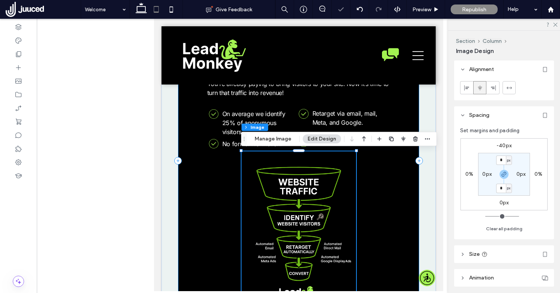
click at [381, 185] on div "-40px On average we identify 25% of anonymous visitors. leadmonkey.ai | A check…" at bounding box center [298, 160] width 241 height 324
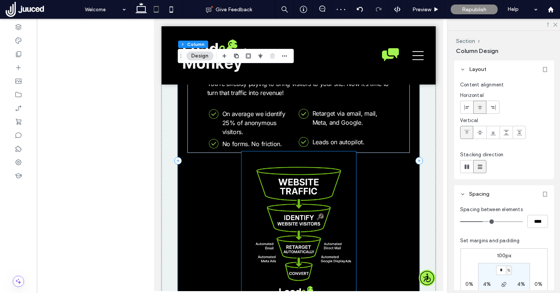
click at [301, 157] on img at bounding box center [298, 237] width 114 height 172
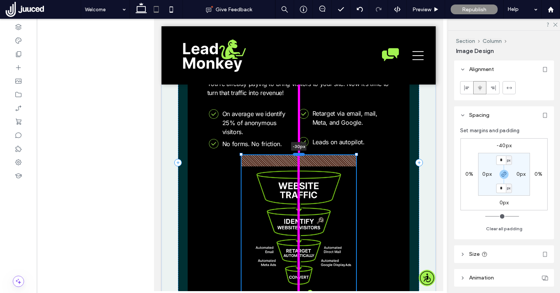
drag, startPoint x: 298, startPoint y: 151, endPoint x: 298, endPoint y: 154, distance: 3.8
click at [298, 154] on div at bounding box center [298, 154] width 12 height 3
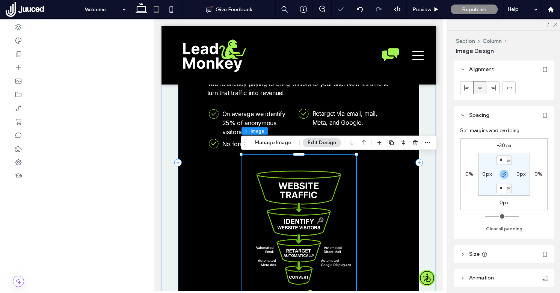
click at [219, 189] on div "-30px On average we identify 25% of anonymous visitors. leadmonkey.ai | A check…" at bounding box center [298, 162] width 241 height 328
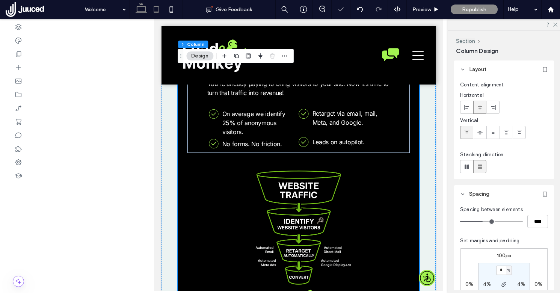
click at [142, 9] on icon at bounding box center [141, 9] width 15 height 15
type input "*"
type input "**"
type input "*"
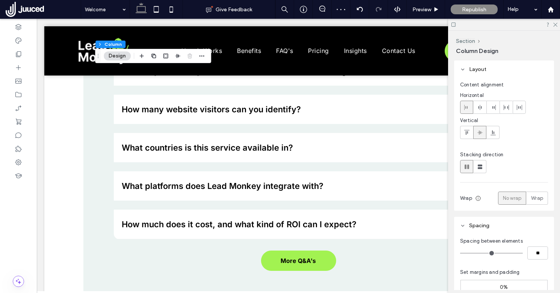
scroll to position [1505, 0]
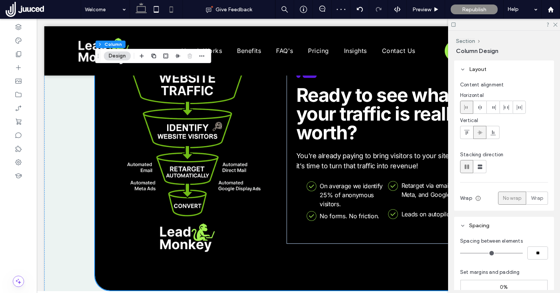
click at [172, 9] on icon at bounding box center [171, 9] width 15 height 15
type input "**"
type input "****"
type input "**"
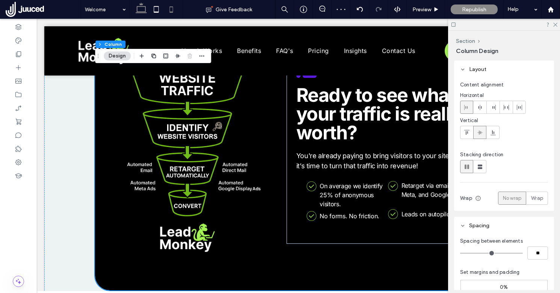
type input "***"
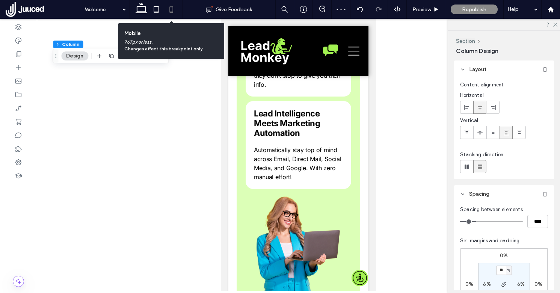
scroll to position [2168, 0]
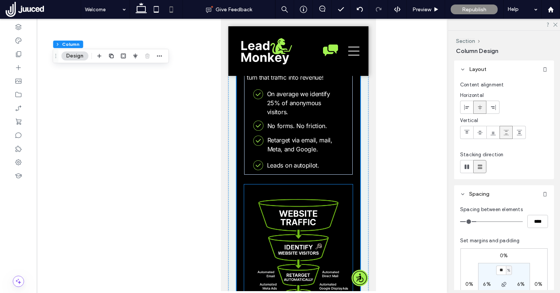
click at [306, 186] on img at bounding box center [298, 265] width 108 height 163
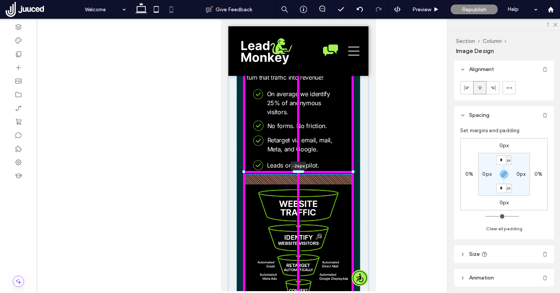
drag, startPoint x: 299, startPoint y: 182, endPoint x: 297, endPoint y: 176, distance: 6.2
click at [297, 176] on div "-26px On average we identify 25% of anonymous visitors. leadmonkey.ai | A check…" at bounding box center [298, 152] width 140 height 400
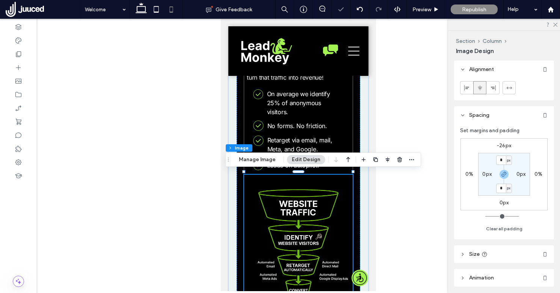
click at [326, 144] on p "Retarget via email, mail, Meta, and Google." at bounding box center [302, 144] width 70 height 18
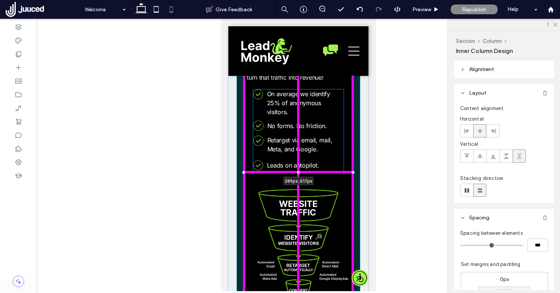
click at [299, 173] on div at bounding box center [298, 171] width 3 height 3
type input "**"
type input "***"
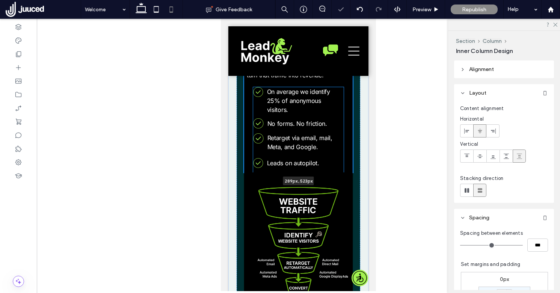
click at [298, 174] on div "On average we identify 25% of anonymous visitors. leadmonkey.ai | A check mark …" at bounding box center [298, 149] width 140 height 400
type input "**"
type input "***"
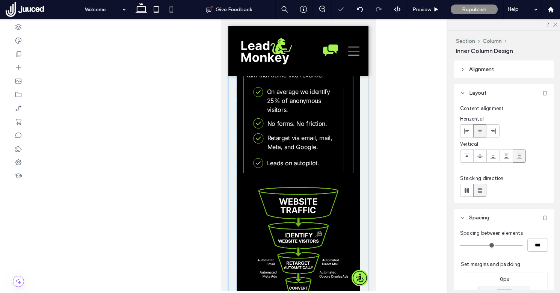
scroll to position [2169, 0]
type input "**"
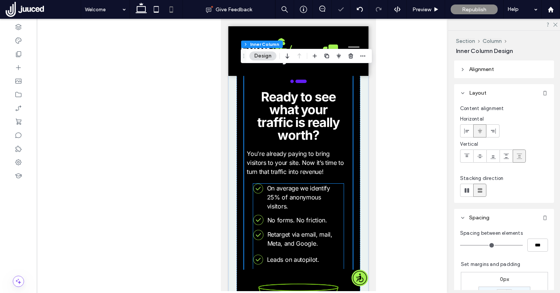
scroll to position [2070, 0]
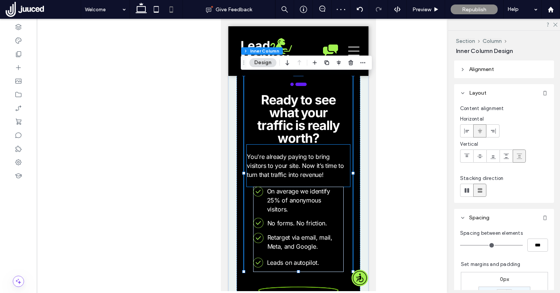
click at [303, 171] on p "You're already paying to bring visitors to your site. Now it’s time to turn tha…" at bounding box center [298, 165] width 103 height 27
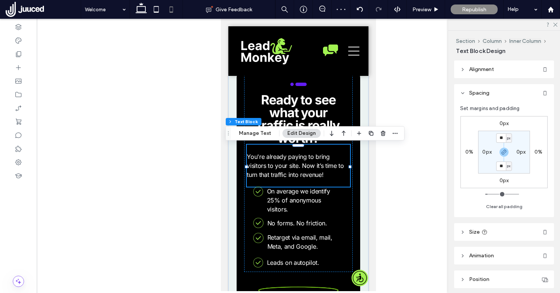
click at [303, 171] on p "You're already paying to bring visitors to your site. Now it’s time to turn tha…" at bounding box center [298, 165] width 103 height 27
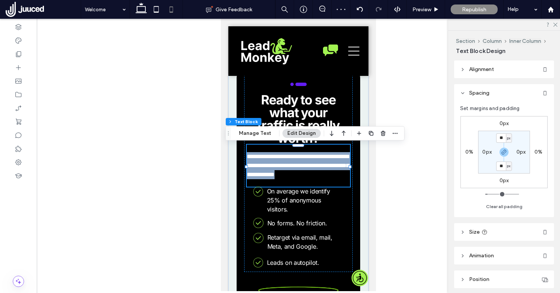
click at [303, 171] on p "**********" at bounding box center [298, 165] width 103 height 27
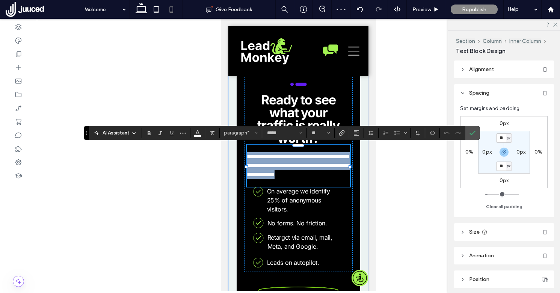
click at [303, 171] on p "**********" at bounding box center [298, 165] width 103 height 27
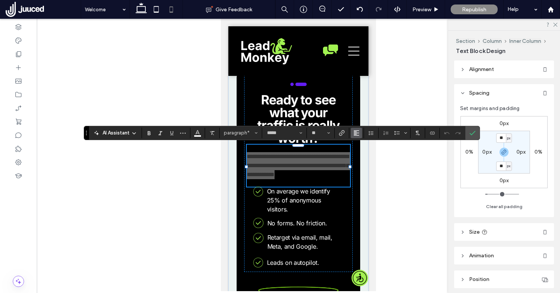
click at [355, 135] on icon "Alignment" at bounding box center [356, 133] width 6 height 6
click at [363, 154] on icon "ui.textEditor.alignment.center" at bounding box center [362, 156] width 6 height 6
click at [472, 134] on icon "Confirm" at bounding box center [472, 133] width 6 height 6
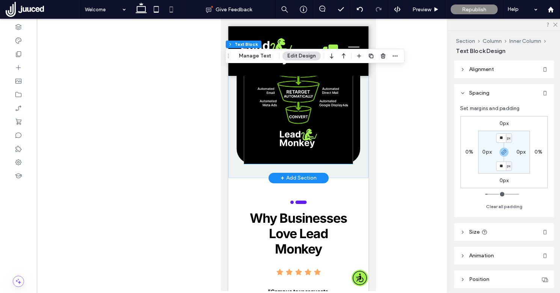
scroll to position [2373, 0]
click at [248, 151] on img at bounding box center [298, 82] width 108 height 163
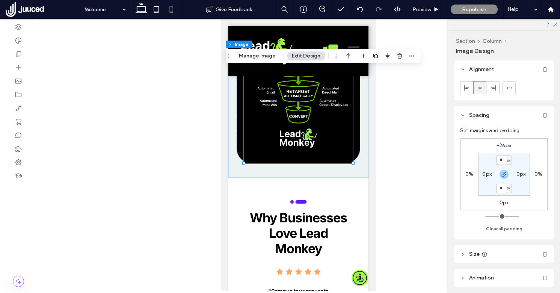
click at [502, 203] on label "0px" at bounding box center [503, 202] width 9 height 6
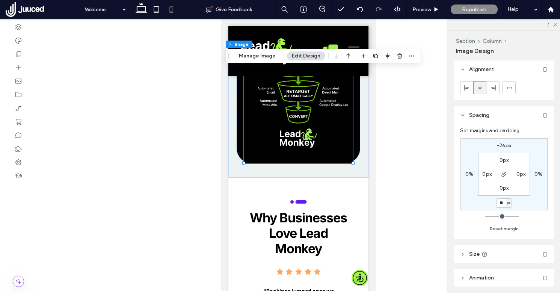
type input "**"
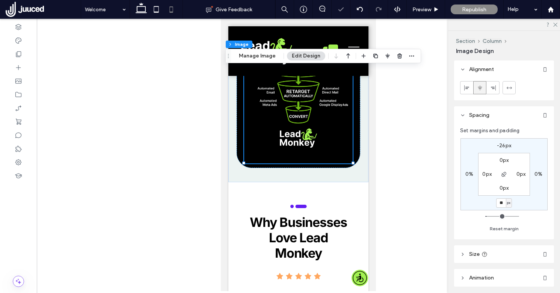
type input "*"
type input "**"
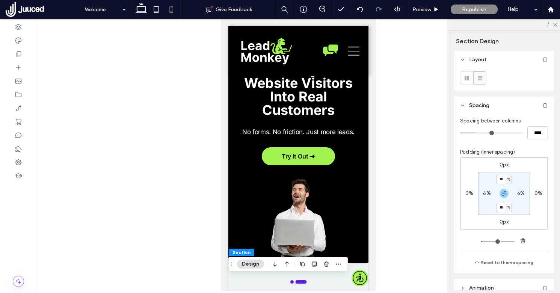
scroll to position [0, 0]
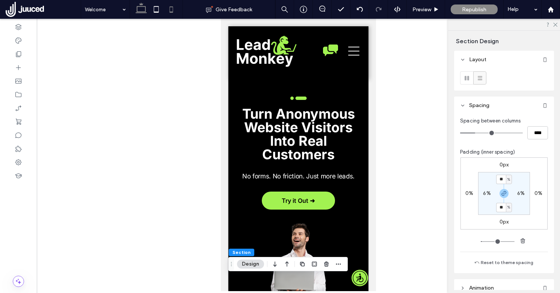
click at [143, 10] on icon at bounding box center [141, 9] width 15 height 15
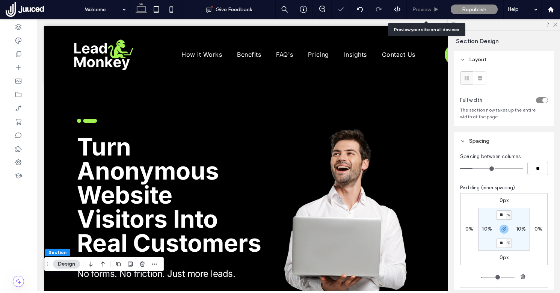
click at [433, 8] on icon at bounding box center [436, 10] width 6 height 6
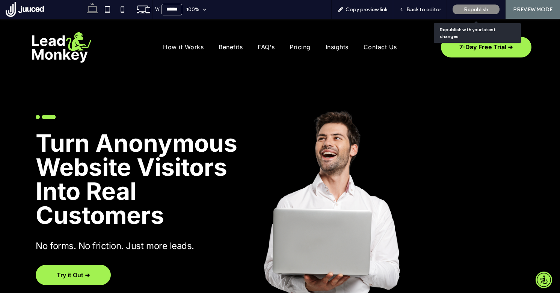
click at [475, 8] on span "Republish" at bounding box center [476, 9] width 24 height 6
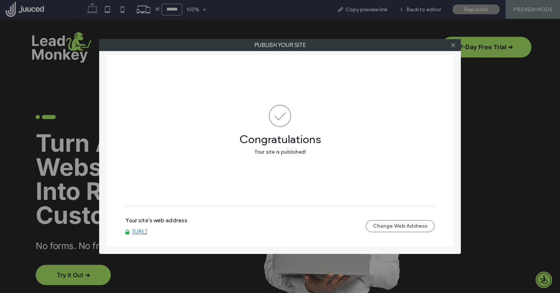
click at [147, 231] on link "[URL]" at bounding box center [139, 231] width 15 height 7
click at [453, 45] on use at bounding box center [453, 45] width 4 height 4
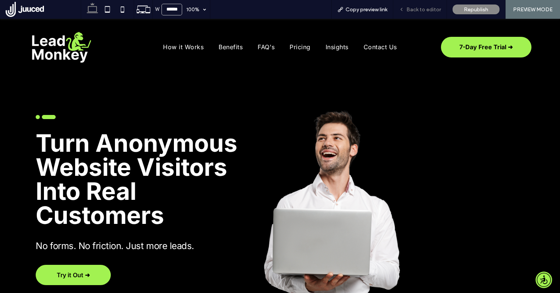
click at [432, 9] on span "Back to editor" at bounding box center [423, 9] width 35 height 6
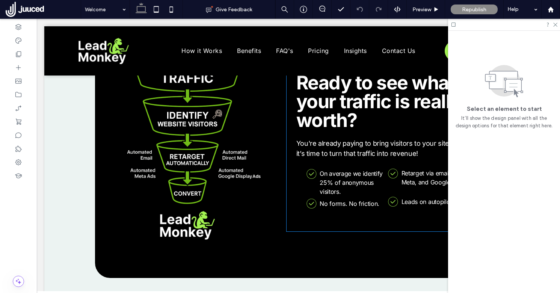
scroll to position [1501, 0]
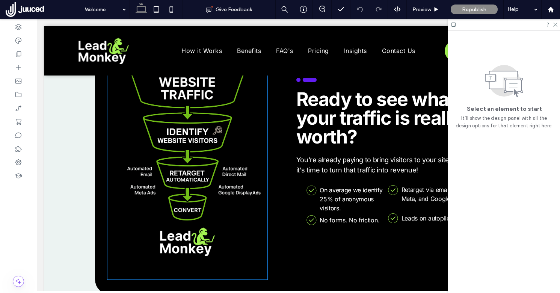
click at [191, 150] on img at bounding box center [187, 159] width 160 height 240
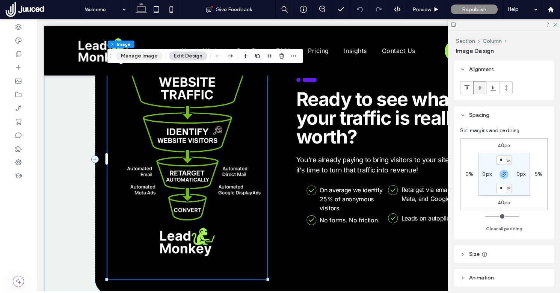
click at [136, 57] on button "Manage Image" at bounding box center [139, 55] width 47 height 9
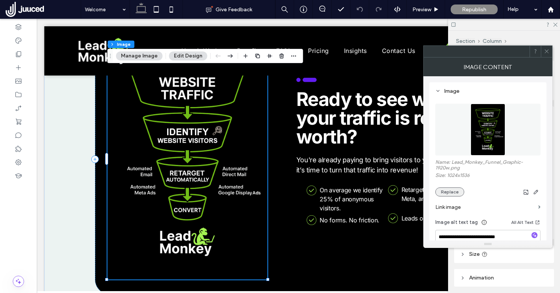
click at [453, 193] on button "Replace" at bounding box center [449, 191] width 29 height 9
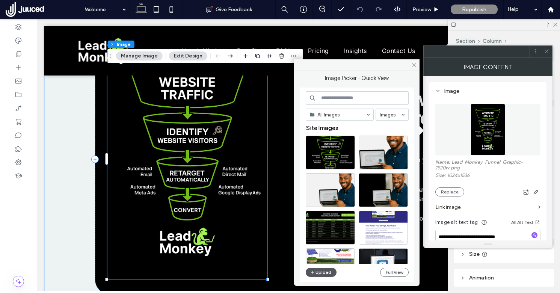
click at [320, 272] on button "Upload" at bounding box center [321, 272] width 31 height 9
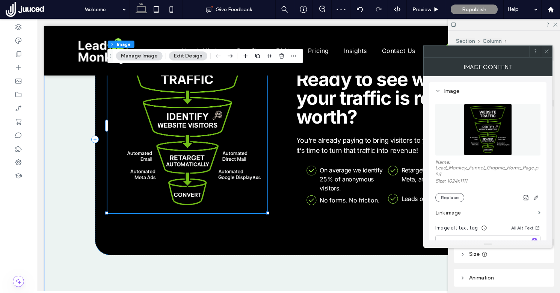
click at [546, 52] on icon at bounding box center [546, 51] width 6 height 6
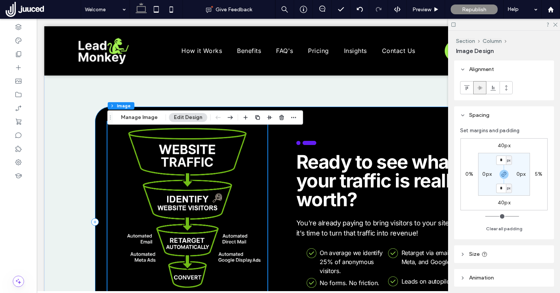
scroll to position [1445, 0]
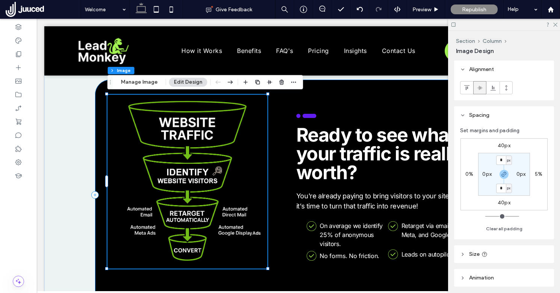
click at [271, 134] on div "On average we identify 25% of anonymous visitors. leadmonkey.ai | A check mark …" at bounding box center [298, 195] width 406 height 231
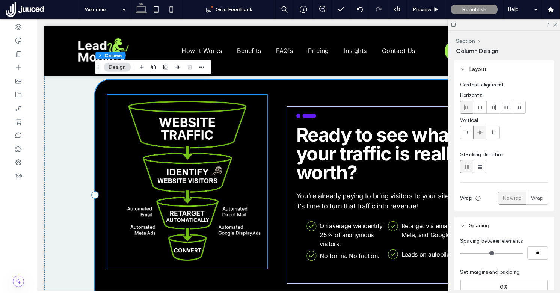
click at [260, 131] on img at bounding box center [187, 182] width 160 height 174
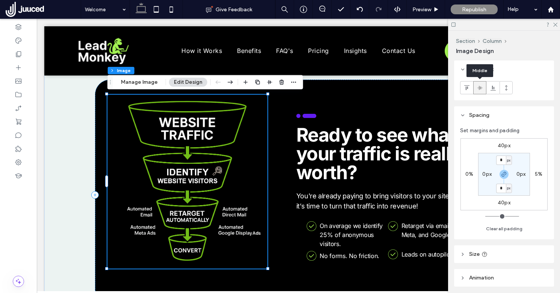
click at [478, 89] on use at bounding box center [479, 88] width 5 height 4
click at [155, 272] on div "On average we identify 25% of anonymous visitors. leadmonkey.ai | A check mark …" at bounding box center [298, 195] width 406 height 231
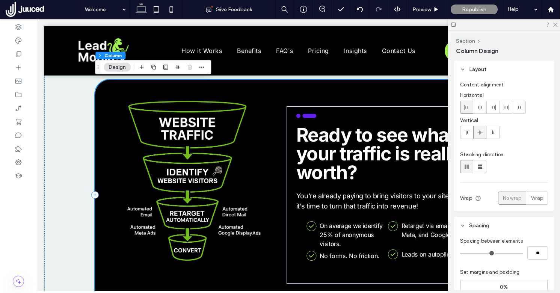
click at [182, 270] on div "On average we identify 25% of anonymous visitors. leadmonkey.ai | A check mark …" at bounding box center [298, 195] width 406 height 231
click at [270, 246] on div "On average we identify 25% of anonymous visitors. leadmonkey.ai | A check mark …" at bounding box center [298, 195] width 406 height 231
click at [268, 245] on div "On average we identify 25% of anonymous visitors. leadmonkey.ai | A check mark …" at bounding box center [298, 195] width 406 height 231
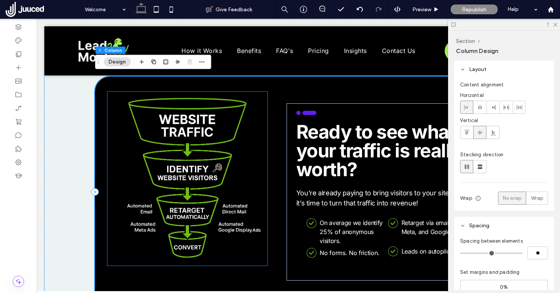
scroll to position [1432, 0]
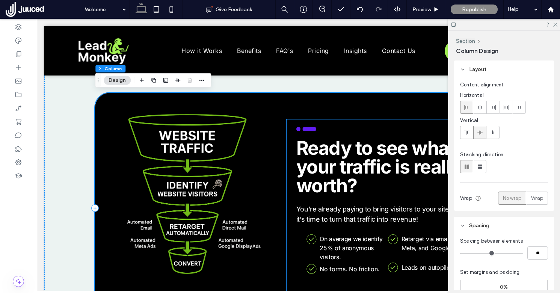
click at [292, 142] on div "On average we identify 25% of anonymous visitors. leadmonkey.ai | A check mark …" at bounding box center [387, 207] width 203 height 177
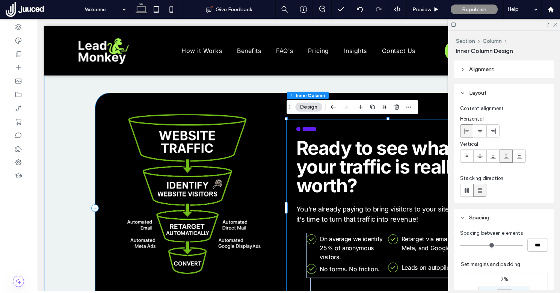
click at [282, 139] on div "On average we identify 25% of anonymous visitors. leadmonkey.ai | A check mark …" at bounding box center [298, 208] width 406 height 231
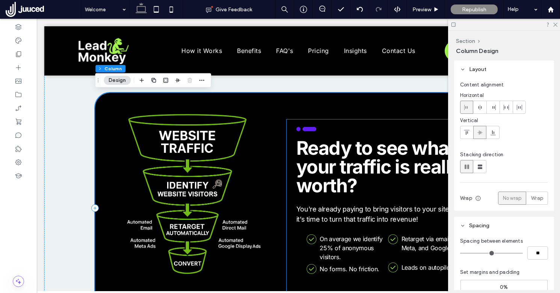
click at [287, 215] on div "On average we identify 25% of anonymous visitors. leadmonkey.ai | A check mark …" at bounding box center [387, 207] width 203 height 177
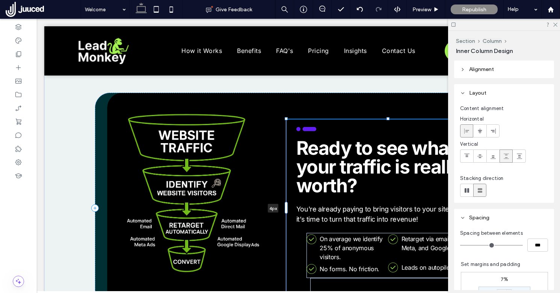
click at [288, 209] on div "On average we identify 25% of anonymous visitors. leadmonkey.ai | A check mark …" at bounding box center [298, 208] width 508 height 332
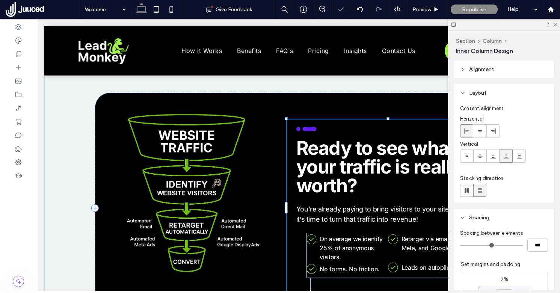
type input "**"
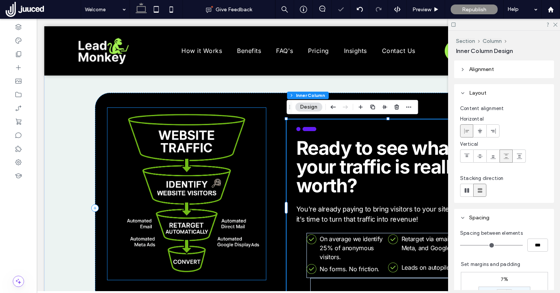
click at [259, 197] on img at bounding box center [186, 194] width 159 height 172
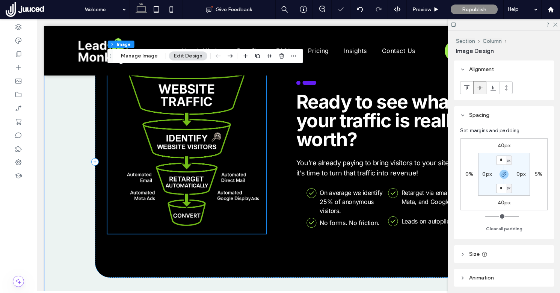
scroll to position [1478, 0]
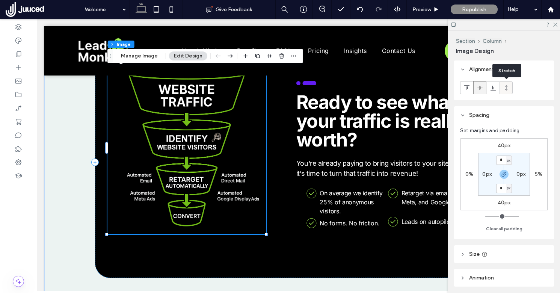
click at [505, 89] on icon at bounding box center [506, 88] width 6 height 6
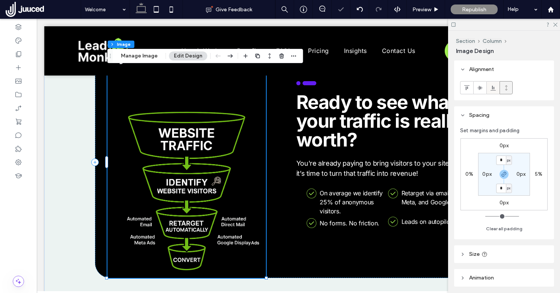
click at [488, 90] on div at bounding box center [492, 87] width 12 height 12
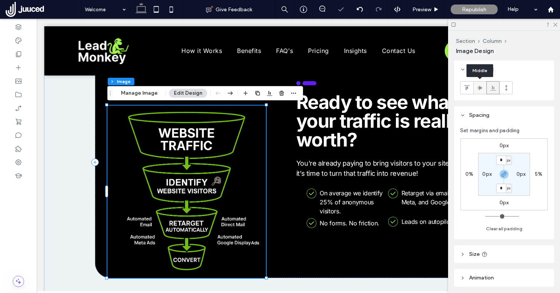
click at [479, 87] on use at bounding box center [479, 88] width 5 height 4
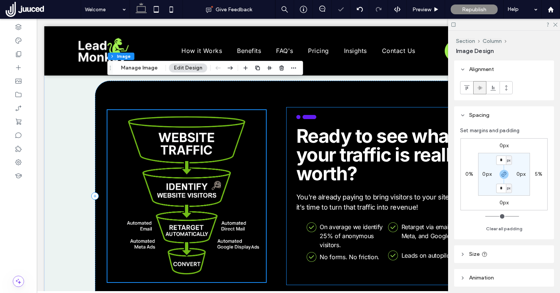
scroll to position [1422, 0]
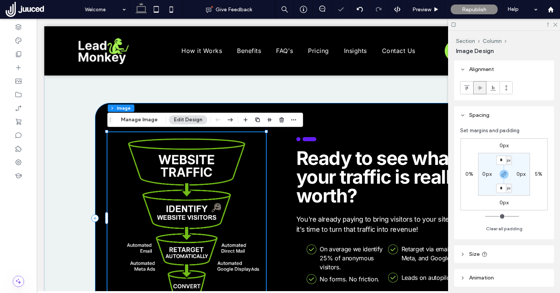
click at [321, 117] on div "On average we identify 25% of anonymous visitors. leadmonkey.ai | A check mark …" at bounding box center [298, 218] width 406 height 231
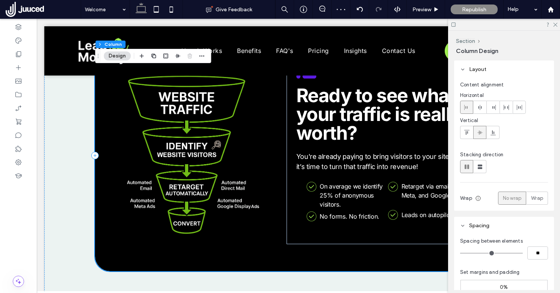
scroll to position [1513, 0]
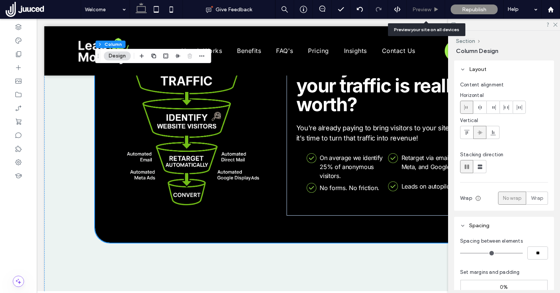
click at [425, 12] on span "Preview" at bounding box center [421, 9] width 19 height 6
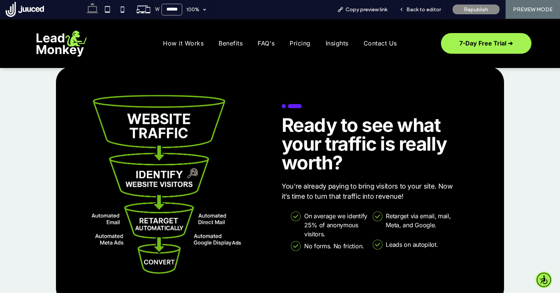
scroll to position [1476, 0]
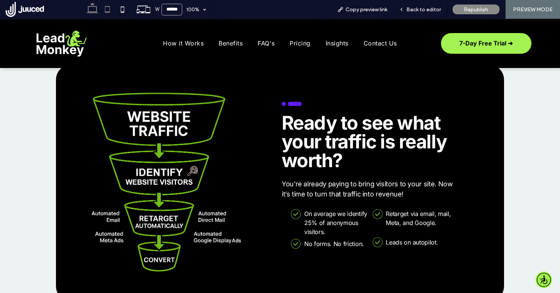
click at [105, 7] on use at bounding box center [107, 9] width 5 height 6
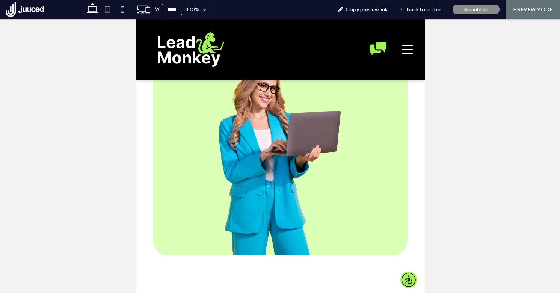
type input "*****"
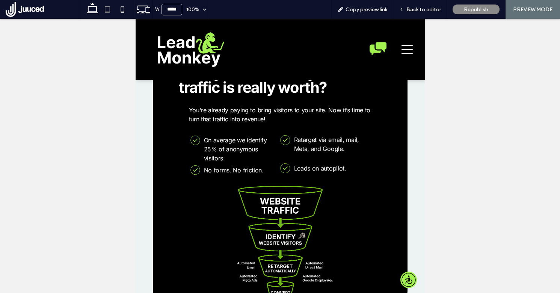
scroll to position [2112, 0]
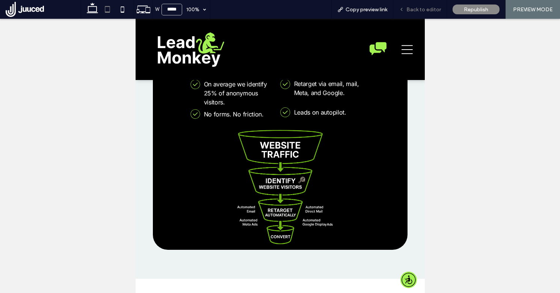
click at [420, 12] on span "Back to editor" at bounding box center [423, 9] width 35 height 6
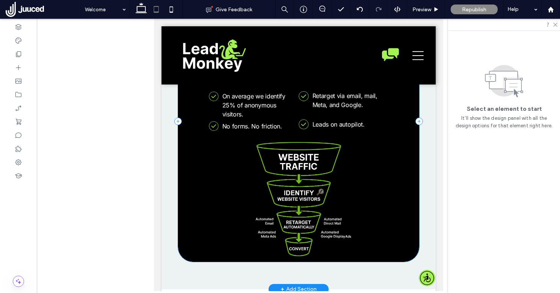
scroll to position [2084, 0]
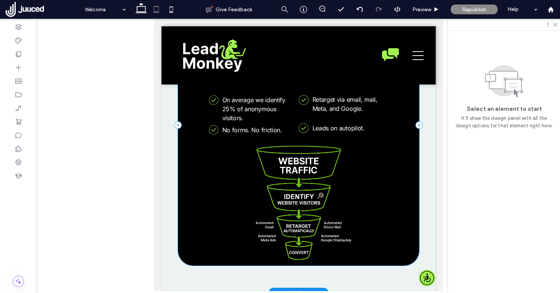
click at [185, 224] on div "On average we identify 25% of anonymous visitors. leadmonkey.ai | A check mark …" at bounding box center [298, 125] width 241 height 280
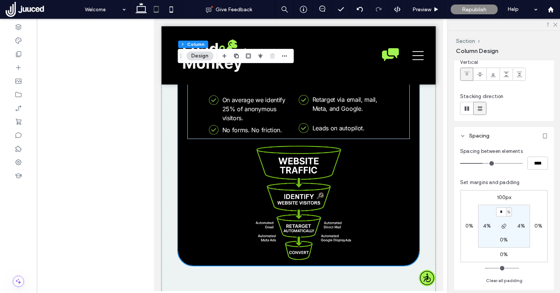
scroll to position [68, 0]
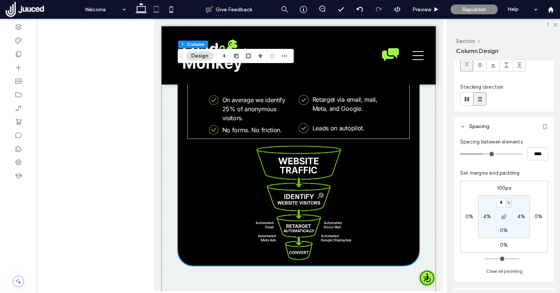
click at [503, 231] on label "0%" at bounding box center [504, 230] width 8 height 6
type input "*"
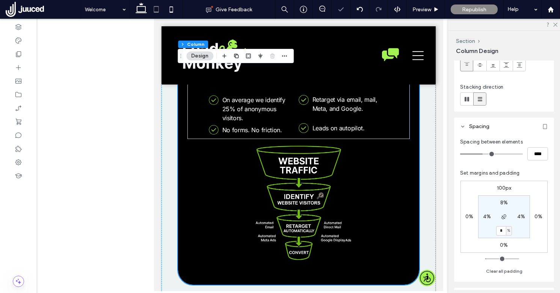
click at [500, 229] on input "*" at bounding box center [501, 230] width 10 height 9
type input "*"
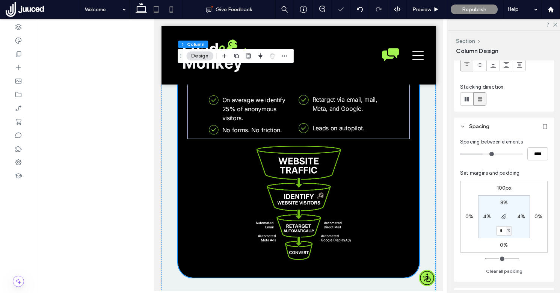
click at [170, 11] on icon at bounding box center [171, 9] width 15 height 15
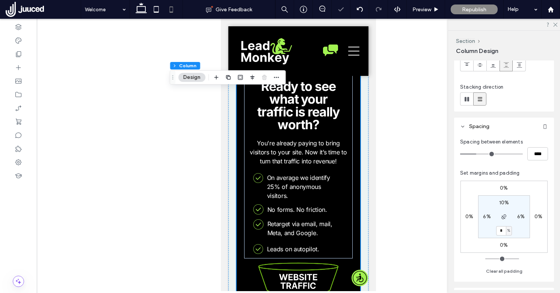
type input "**"
type input "****"
type input "*"
type input "***"
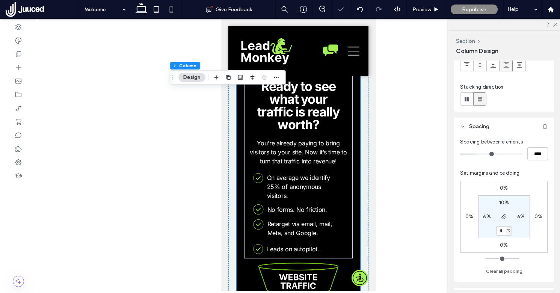
type input "*"
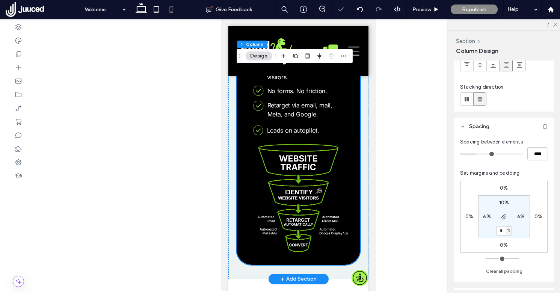
scroll to position [2203, 0]
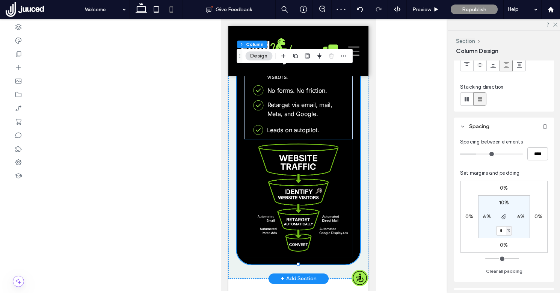
click at [313, 148] on img at bounding box center [298, 197] width 108 height 117
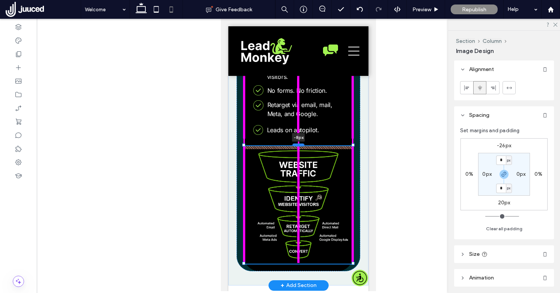
drag, startPoint x: 300, startPoint y: 138, endPoint x: 300, endPoint y: 145, distance: 7.1
click at [300, 145] on div at bounding box center [298, 144] width 12 height 3
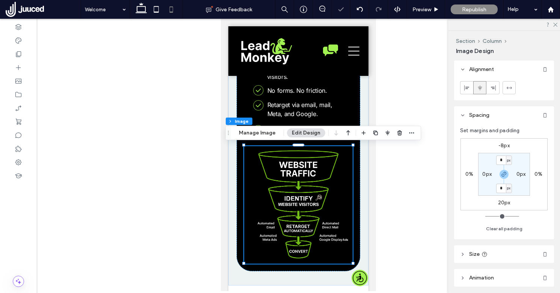
click at [208, 143] on div at bounding box center [298, 155] width 523 height 272
click at [241, 174] on div "-8px On average we identify 25% of anonymous visitors. leadmonkey.ai | A check …" at bounding box center [297, 100] width 123 height 341
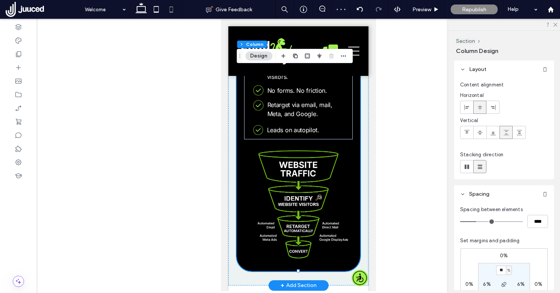
click at [255, 266] on div "On average we identify 25% of anonymous visitors. leadmonkey.ai | A check mark …" at bounding box center [297, 100] width 123 height 341
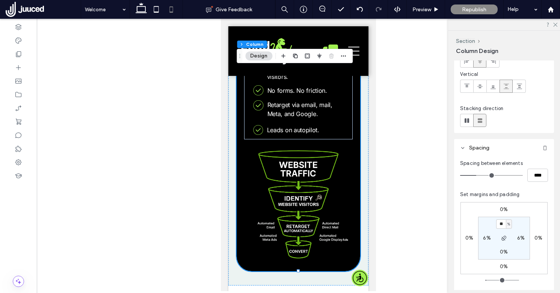
scroll to position [61, 0]
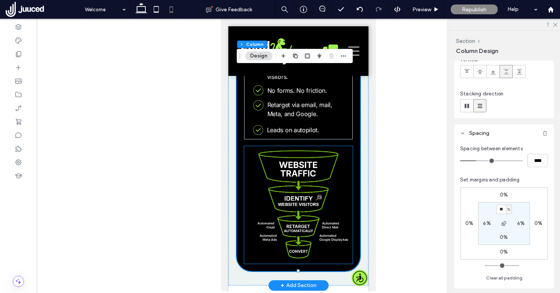
click at [338, 236] on img at bounding box center [298, 204] width 108 height 117
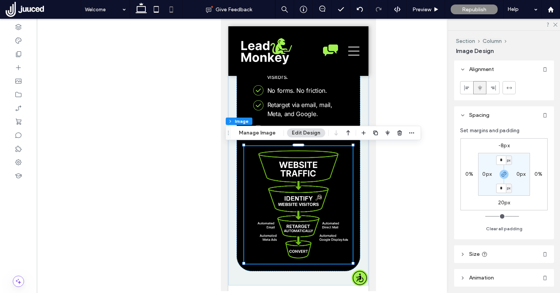
click at [503, 203] on label "20px" at bounding box center [504, 202] width 12 height 6
type input "**"
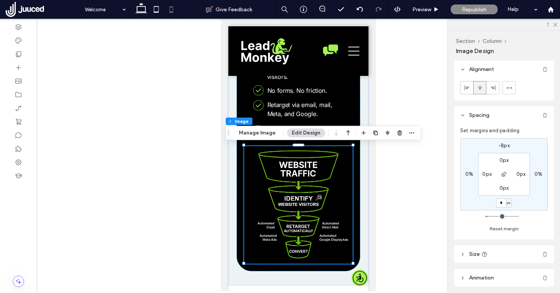
type input "*"
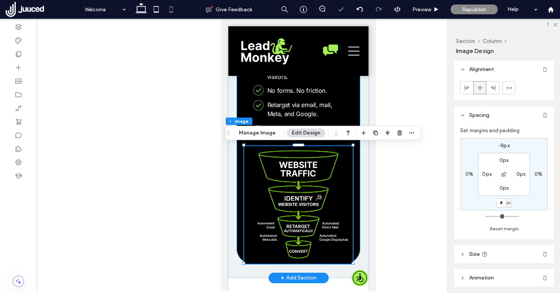
click at [355, 224] on div "On average we identify 25% of anonymous visitors. leadmonkey.ai | A check mark …" at bounding box center [297, 96] width 123 height 333
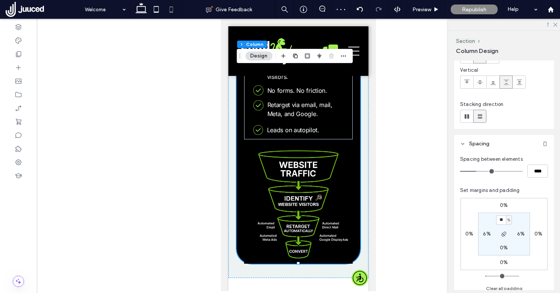
scroll to position [66, 0]
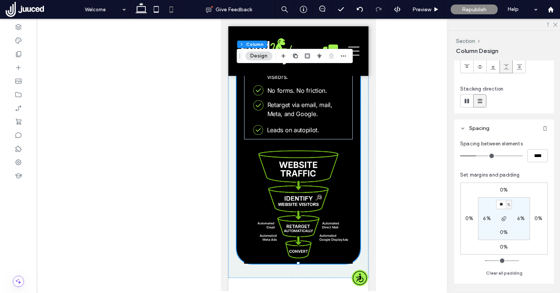
click at [502, 231] on label "0%" at bounding box center [504, 232] width 8 height 6
type input "*"
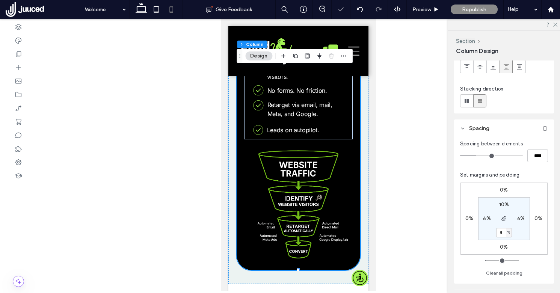
click at [501, 233] on input "*" at bounding box center [501, 232] width 10 height 9
type input "*"
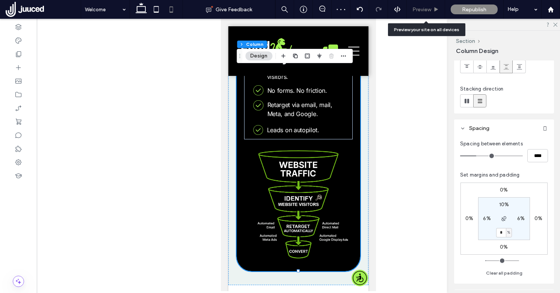
click at [422, 8] on span "Preview" at bounding box center [421, 9] width 19 height 6
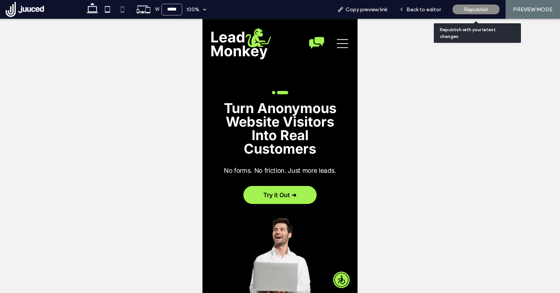
click at [473, 10] on span "Republish" at bounding box center [476, 9] width 24 height 6
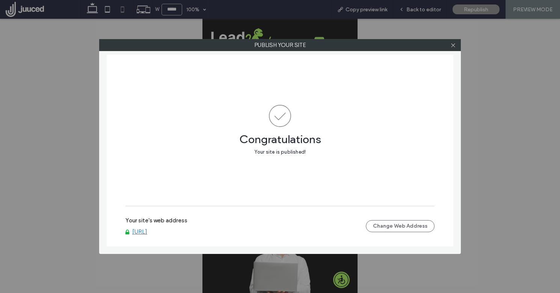
click at [147, 231] on link "[URL]" at bounding box center [139, 231] width 15 height 7
click at [455, 45] on icon at bounding box center [453, 45] width 6 height 6
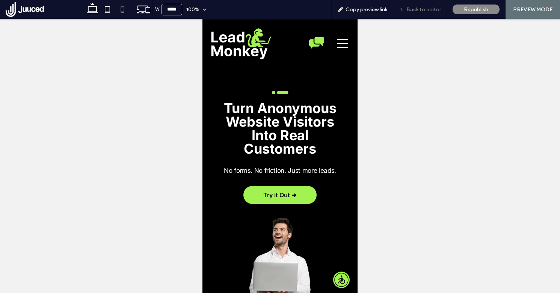
click at [430, 12] on span "Back to editor" at bounding box center [423, 9] width 35 height 6
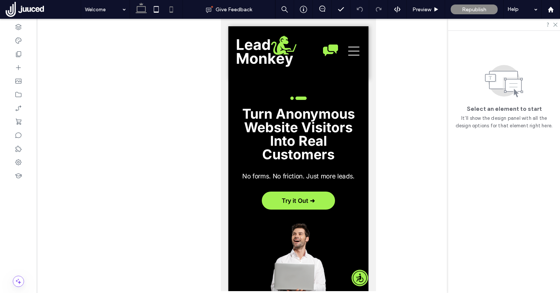
click at [142, 14] on icon at bounding box center [141, 9] width 15 height 15
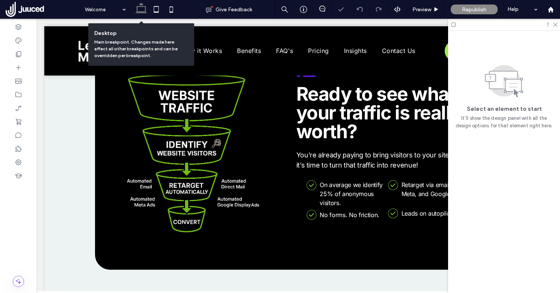
scroll to position [1486, 0]
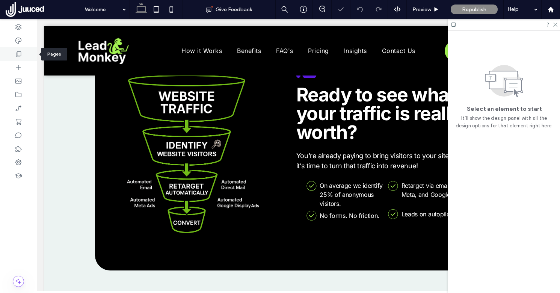
click at [24, 52] on div at bounding box center [18, 54] width 37 height 14
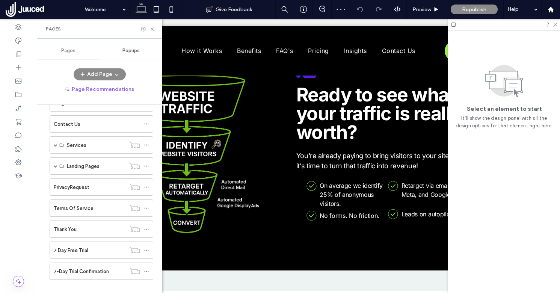
scroll to position [150, 0]
click at [83, 246] on label "7 Day Free Trial" at bounding box center [71, 249] width 35 height 13
click at [153, 29] on icon at bounding box center [152, 29] width 6 height 6
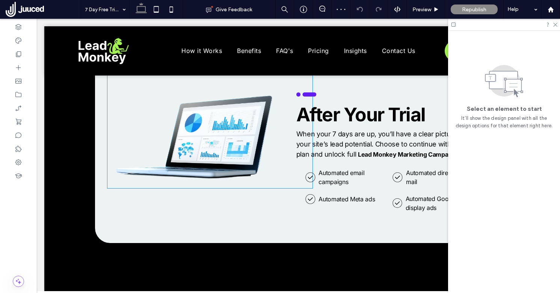
scroll to position [793, 0]
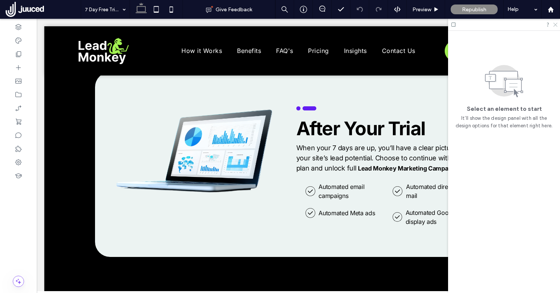
click at [556, 25] on icon at bounding box center [554, 24] width 5 height 5
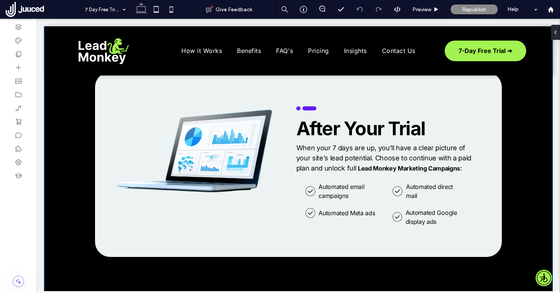
click at [74, 119] on div "Automated email campaigns leadmonkey.ai | A check mark in a circle on a white b…" at bounding box center [298, 164] width 508 height 286
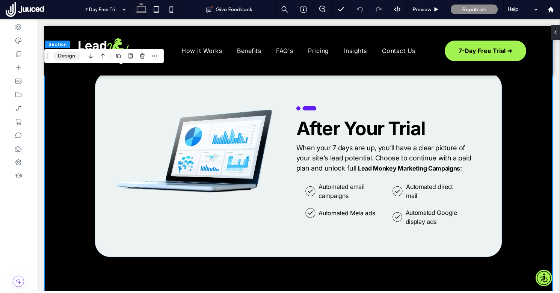
click at [70, 54] on button "Design" at bounding box center [66, 55] width 27 height 9
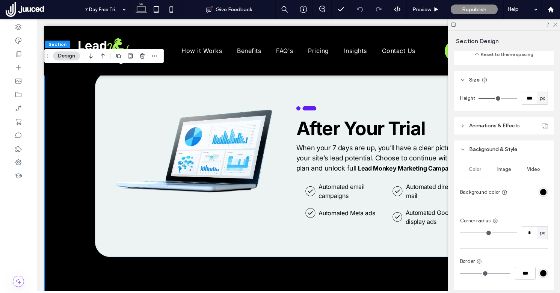
scroll to position [257, 0]
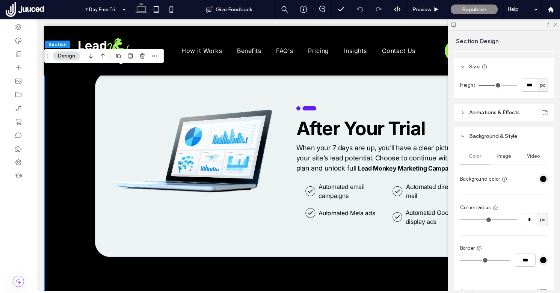
click at [540, 179] on div "rgba(0, 0, 0, 1)" at bounding box center [543, 179] width 6 height 6
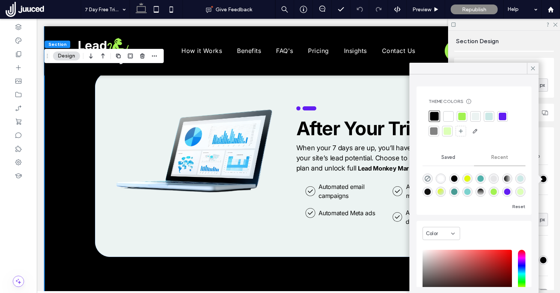
click at [476, 116] on div at bounding box center [475, 117] width 8 height 8
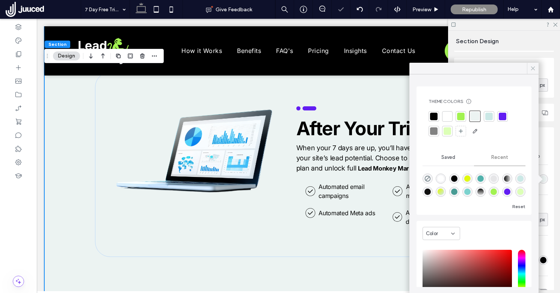
click at [531, 68] on icon at bounding box center [532, 68] width 7 height 7
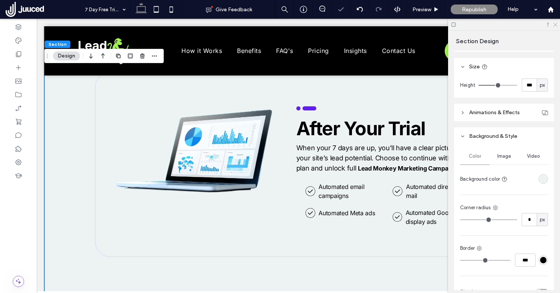
click at [556, 24] on icon at bounding box center [554, 24] width 5 height 5
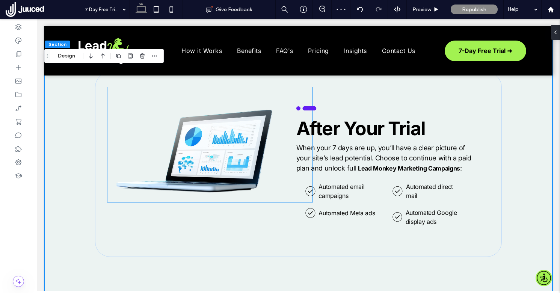
click at [223, 142] on img at bounding box center [209, 144] width 205 height 115
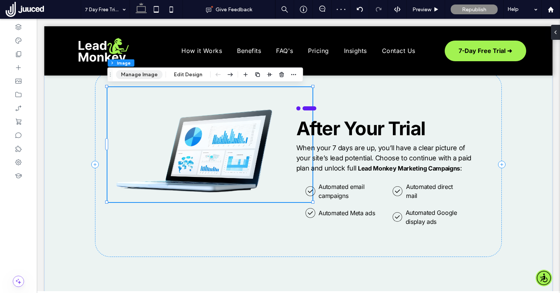
click at [149, 77] on button "Manage Image" at bounding box center [139, 74] width 47 height 9
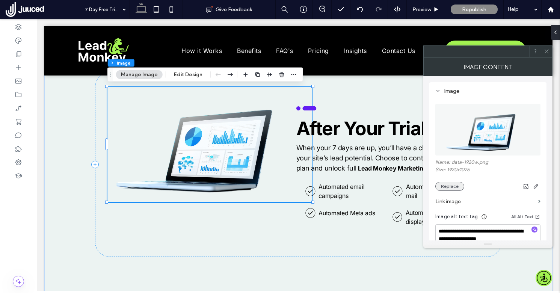
click at [457, 186] on button "Replace" at bounding box center [449, 186] width 29 height 9
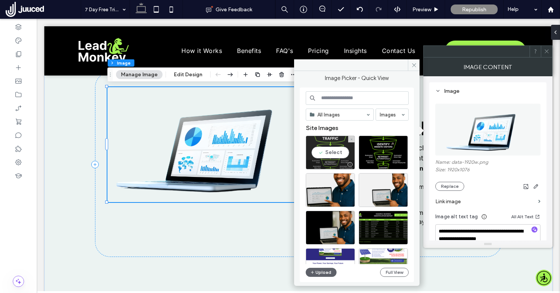
click at [330, 150] on div "Select" at bounding box center [330, 152] width 49 height 34
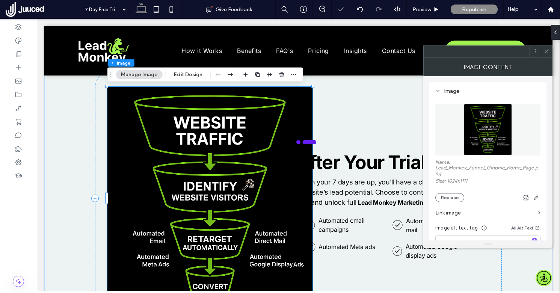
click at [548, 50] on icon at bounding box center [546, 51] width 6 height 6
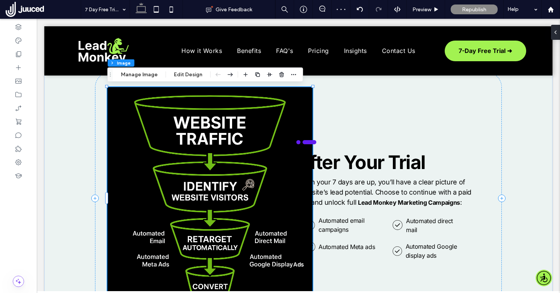
click at [252, 182] on img at bounding box center [209, 198] width 205 height 223
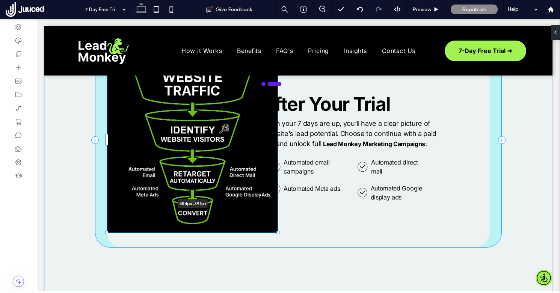
scroll to position [832, 0]
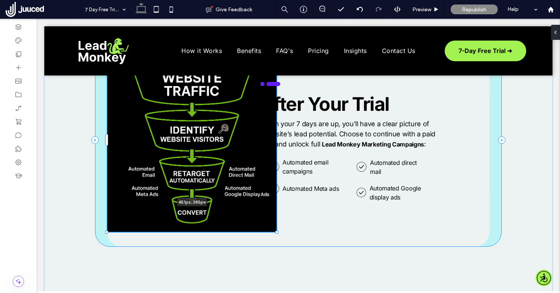
drag, startPoint x: 312, startPoint y: 251, endPoint x: 282, endPoint y: 206, distance: 54.3
click at [282, 206] on div "451px , 385px Automated email campaigns leadmonkey.ai | A check mark in a circl…" at bounding box center [298, 139] width 508 height 315
type input "***"
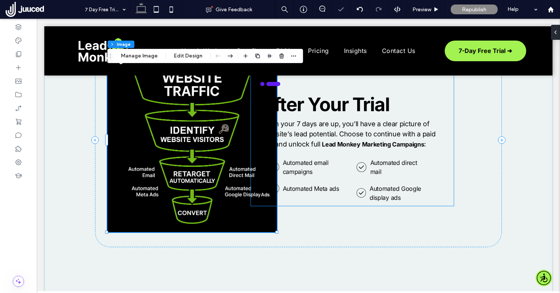
click at [317, 192] on p "Automated Meta ads" at bounding box center [315, 188] width 65 height 9
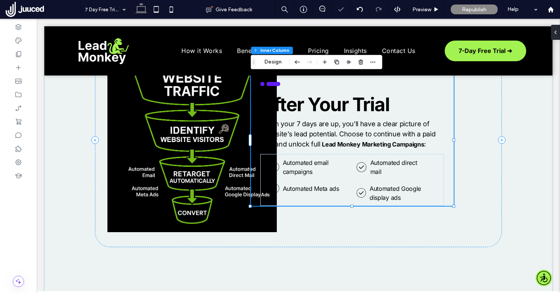
click at [254, 96] on div "Automated email campaigns leadmonkey.ai | A check mark in a circle on a white b…" at bounding box center [352, 139] width 203 height 131
click at [268, 62] on button "Design" at bounding box center [272, 61] width 27 height 9
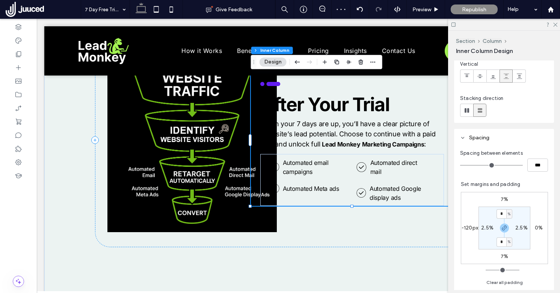
scroll to position [128, 0]
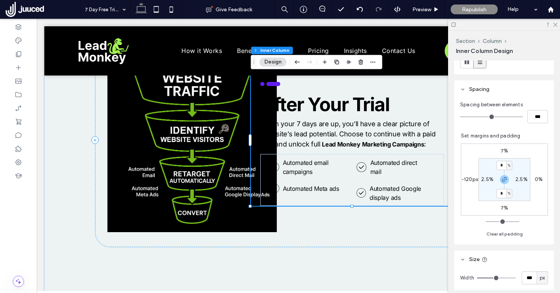
click at [470, 177] on label "-120px" at bounding box center [469, 179] width 17 height 6
type input "*"
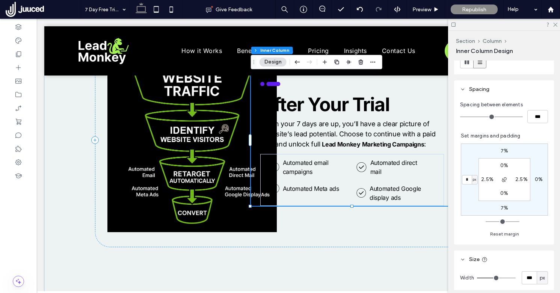
type input "*"
type input "**"
type input "*"
type input "**"
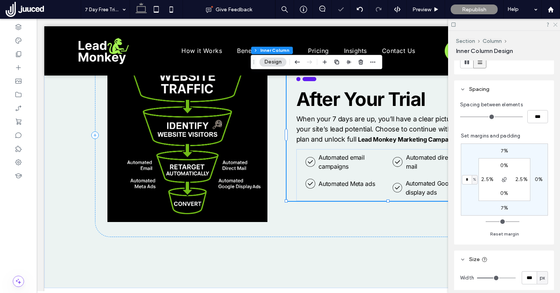
click at [556, 24] on icon at bounding box center [554, 24] width 5 height 5
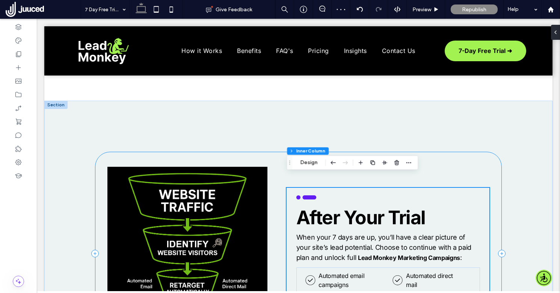
scroll to position [717, 0]
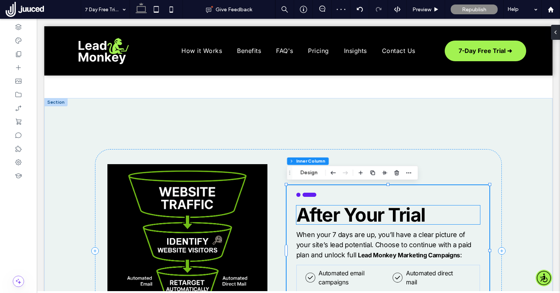
click at [366, 215] on span "After Your Trial" at bounding box center [360, 214] width 129 height 23
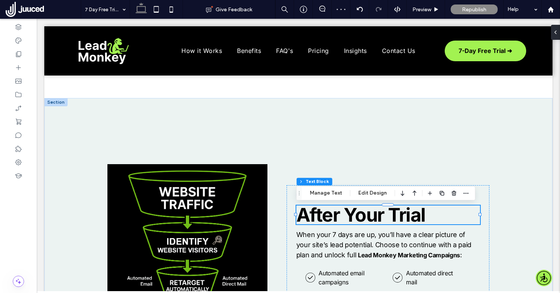
click at [366, 215] on span "After Your Trial" at bounding box center [360, 214] width 129 height 23
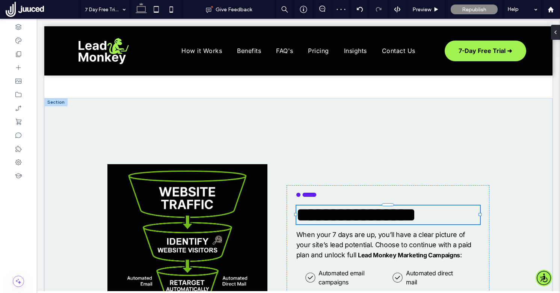
type input "*****"
type input "**"
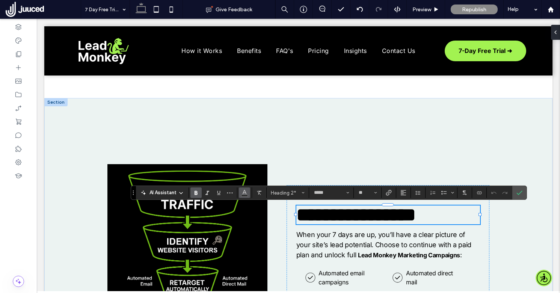
click at [243, 194] on icon "Color" at bounding box center [244, 192] width 6 height 6
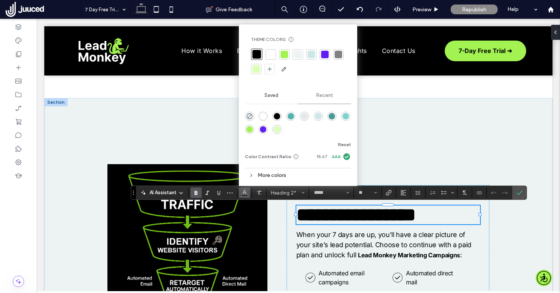
click at [270, 51] on div at bounding box center [271, 55] width 8 height 8
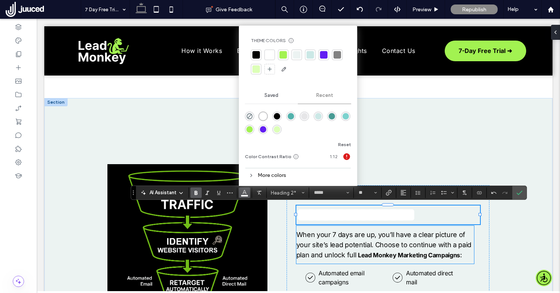
click at [323, 247] on span "When your 7 days are up, you’ll have a clear picture of your site’s lead potent…" at bounding box center [383, 244] width 175 height 28
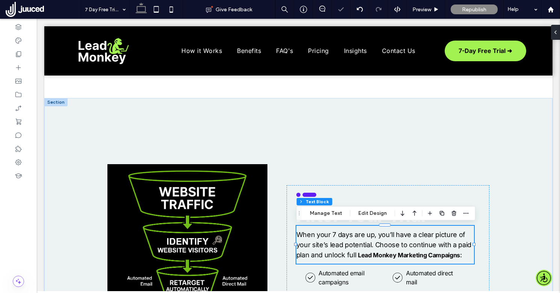
click at [323, 247] on div "When your 7 days are up, you’ll have a clear picture of your site’s lead potent…" at bounding box center [385, 245] width 178 height 38
type input "*****"
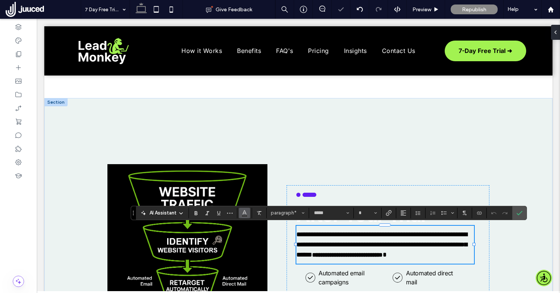
click at [243, 215] on span "Color" at bounding box center [244, 212] width 6 height 10
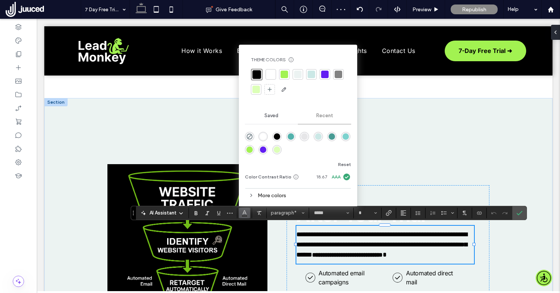
click at [271, 74] on div at bounding box center [271, 75] width 8 height 8
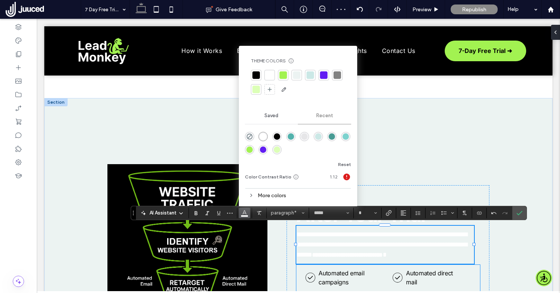
click at [341, 270] on span "Automated email campaigns" at bounding box center [341, 277] width 46 height 17
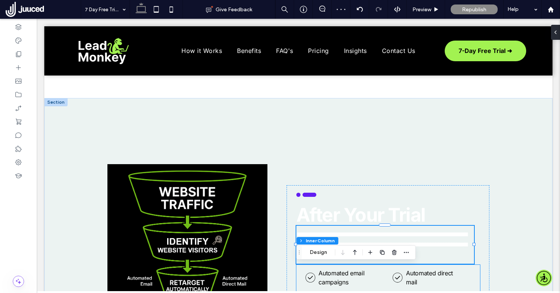
click at [341, 270] on span "Automated email campaigns" at bounding box center [341, 277] width 46 height 17
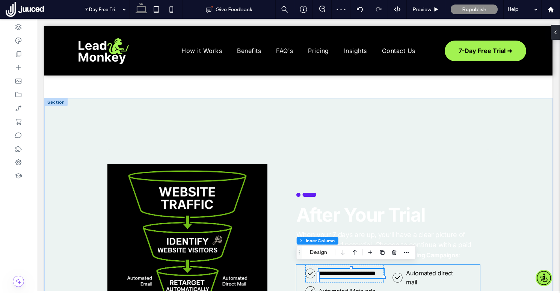
click at [341, 270] on div "**********" at bounding box center [350, 273] width 65 height 9
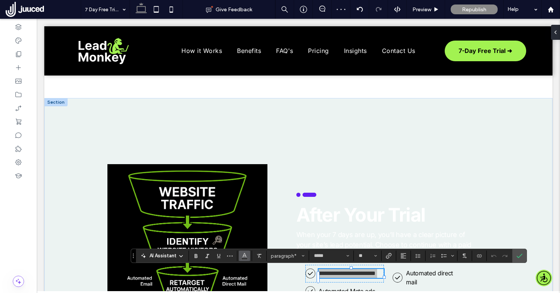
click at [246, 254] on icon "Color" at bounding box center [244, 255] width 6 height 6
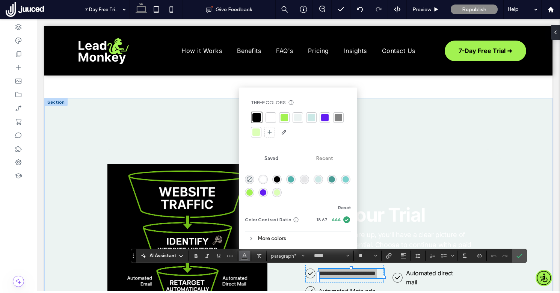
click at [271, 116] on div at bounding box center [271, 118] width 8 height 8
click at [418, 273] on span "Automated direct mail" at bounding box center [429, 277] width 47 height 17
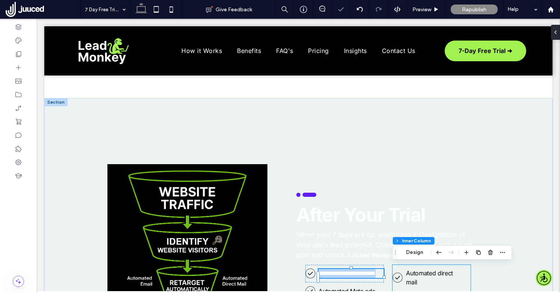
click at [418, 273] on span "Automated direct mail" at bounding box center [429, 277] width 47 height 17
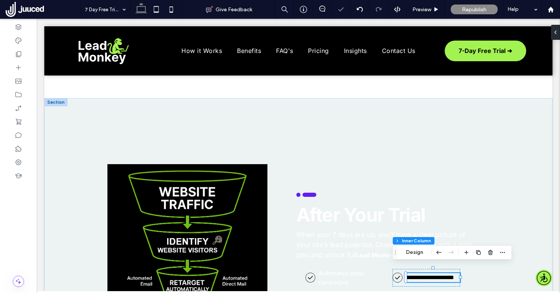
click at [418, 273] on div "**********" at bounding box center [433, 277] width 54 height 9
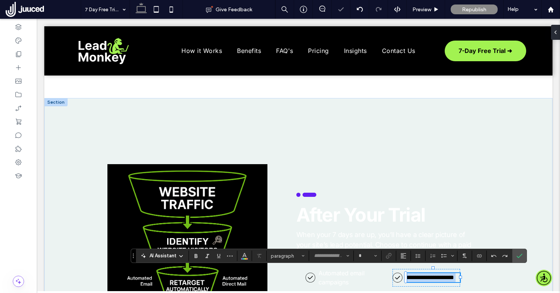
type input "*****"
type input "**"
click at [242, 258] on span "Color" at bounding box center [244, 255] width 6 height 10
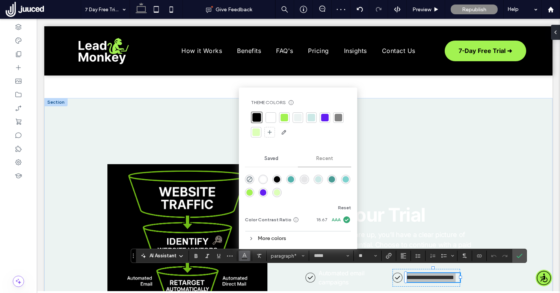
click at [270, 122] on div at bounding box center [270, 117] width 11 height 11
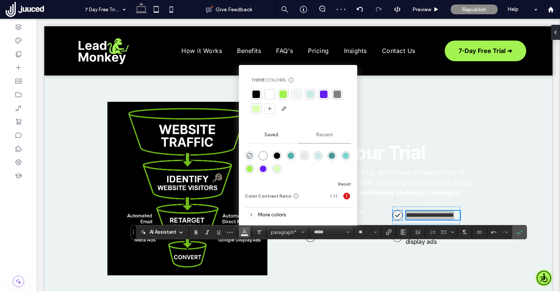
scroll to position [788, 0]
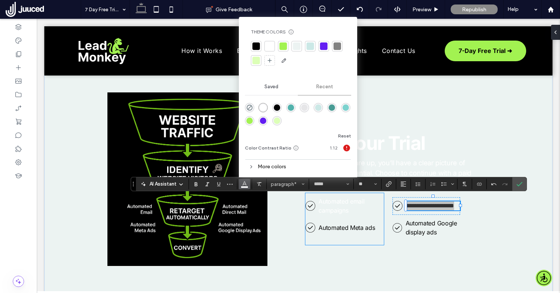
click at [357, 227] on span "Automated Meta ads" at bounding box center [346, 228] width 56 height 8
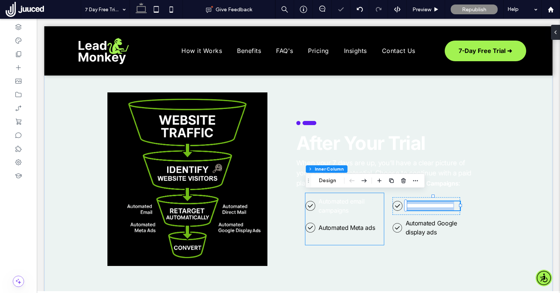
click at [357, 227] on span "Automated Meta ads" at bounding box center [346, 228] width 56 height 8
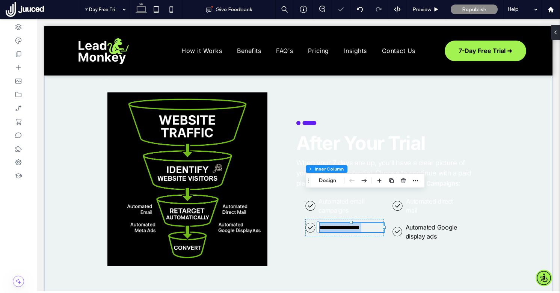
click at [357, 227] on div "**********" at bounding box center [350, 227] width 65 height 9
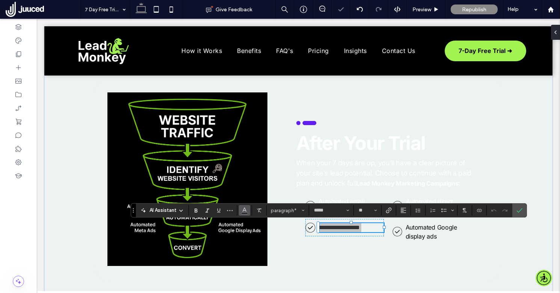
click at [241, 211] on icon "Color" at bounding box center [244, 209] width 6 height 6
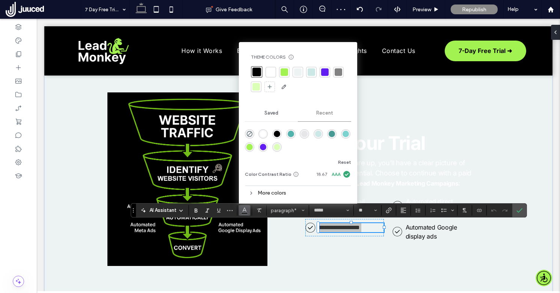
click at [271, 71] on div at bounding box center [271, 72] width 8 height 8
click at [424, 232] on span "Automated Google display ads" at bounding box center [430, 231] width 51 height 17
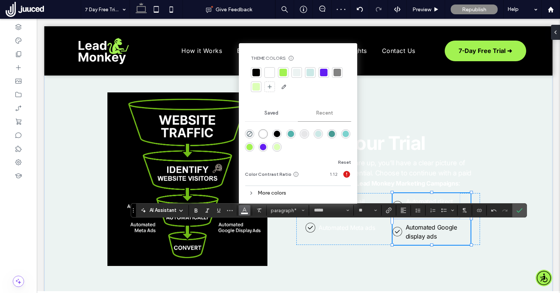
click at [424, 232] on span "Automated Google display ads" at bounding box center [430, 231] width 51 height 17
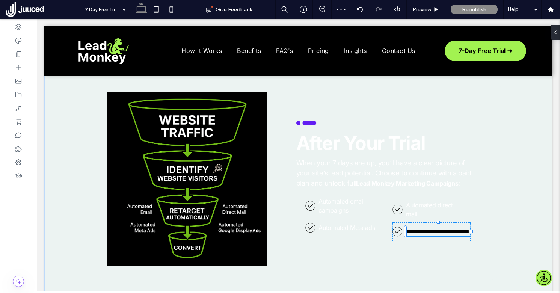
click at [424, 232] on div "**********" at bounding box center [437, 231] width 65 height 9
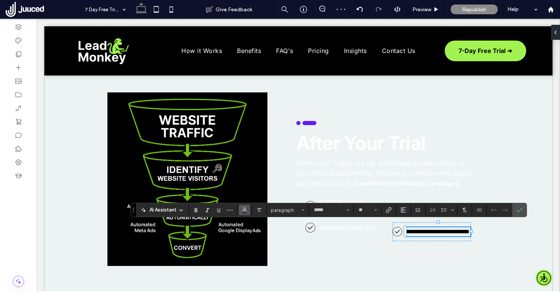
click at [245, 210] on use "Color" at bounding box center [244, 209] width 4 height 4
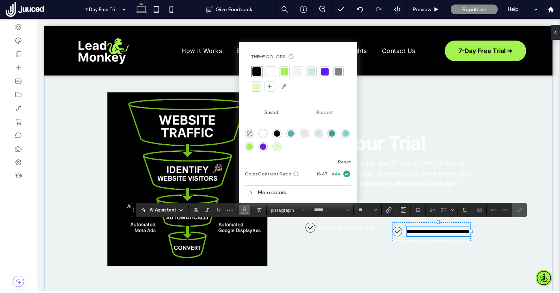
click at [272, 72] on div at bounding box center [271, 72] width 8 height 8
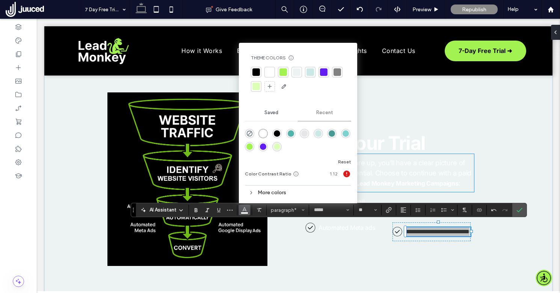
click at [406, 167] on p "When your 7 days are up, you’ll have a clear picture of your site’s lead potent…" at bounding box center [385, 173] width 178 height 30
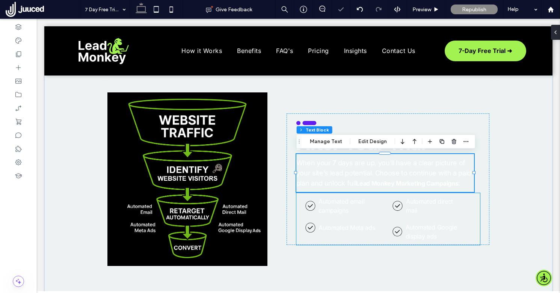
click at [310, 207] on icon "leadmonkey.ai | A check mark in a circle on a white background." at bounding box center [310, 206] width 10 height 10
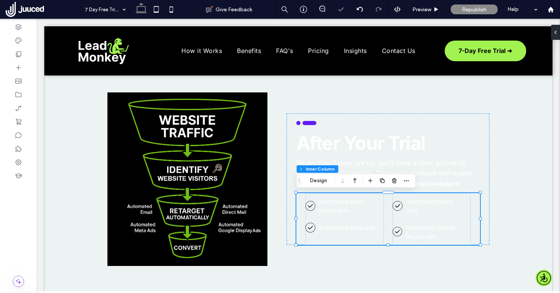
click at [310, 207] on icon "leadmonkey.ai | A check mark in a circle on a white background." at bounding box center [310, 206] width 10 height 10
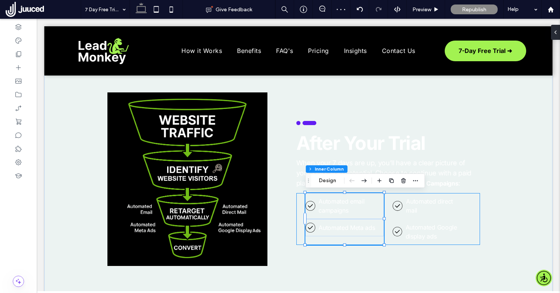
click at [310, 207] on icon "leadmonkey.ai | A check mark in a circle on a white background." at bounding box center [310, 206] width 10 height 10
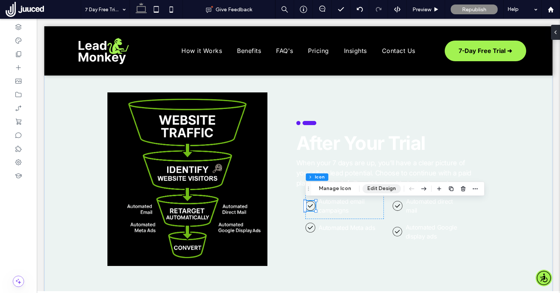
click at [378, 185] on button "Edit Design" at bounding box center [381, 188] width 38 height 9
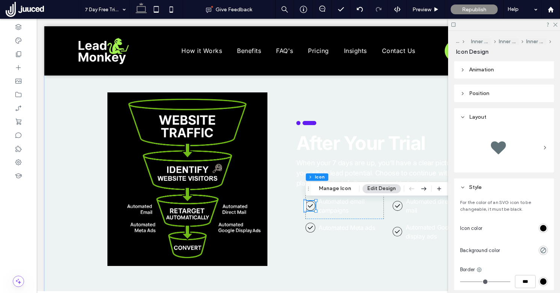
scroll to position [160, 0]
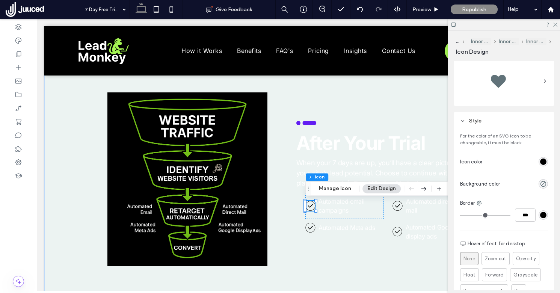
click at [544, 163] on div "rgb(0, 0, 0)" at bounding box center [543, 161] width 6 height 6
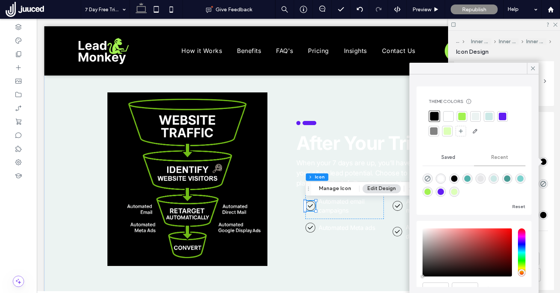
click at [464, 115] on div at bounding box center [462, 117] width 8 height 8
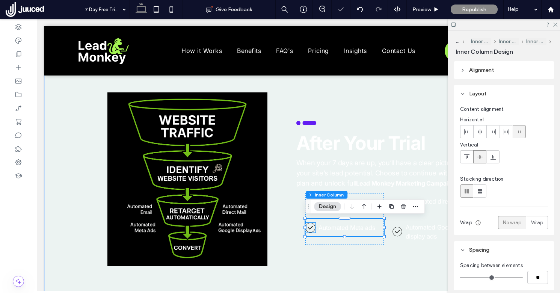
click at [312, 230] on icon "leadmonkey.ai | A check mark in a circle on a white background." at bounding box center [310, 228] width 10 height 10
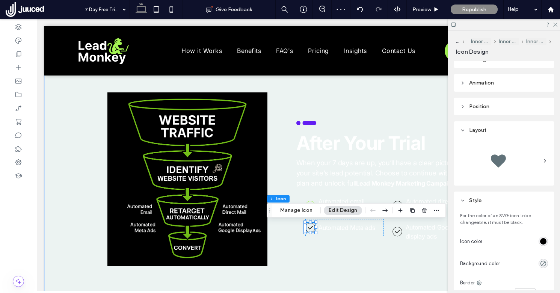
scroll to position [90, 0]
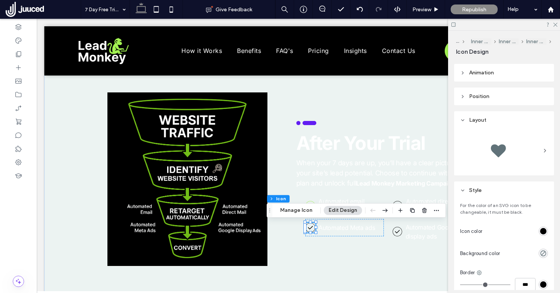
click at [541, 232] on div "rgb(0, 0, 0)" at bounding box center [543, 231] width 6 height 6
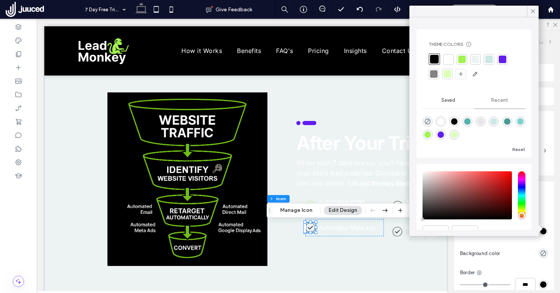
click at [459, 60] on div at bounding box center [462, 60] width 8 height 8
click at [396, 203] on div "Section Column Inner Column Inner Column Inner Column Inner Column Icon Manage …" at bounding box center [355, 210] width 179 height 14
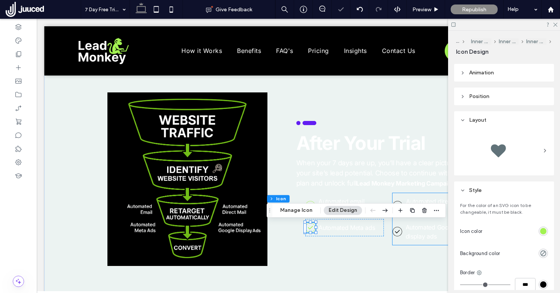
click at [397, 201] on icon "leadmonkey.ai | A check mark in a circle on a white background." at bounding box center [397, 206] width 10 height 10
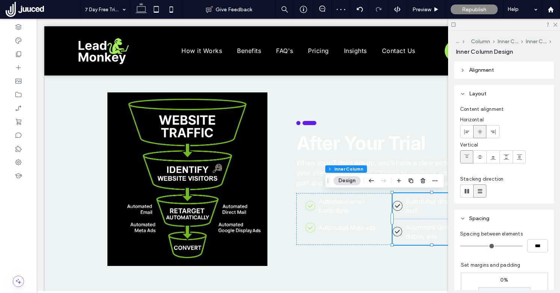
click at [397, 203] on icon "leadmonkey.ai | A check mark in a circle on a white background." at bounding box center [397, 206] width 10 height 10
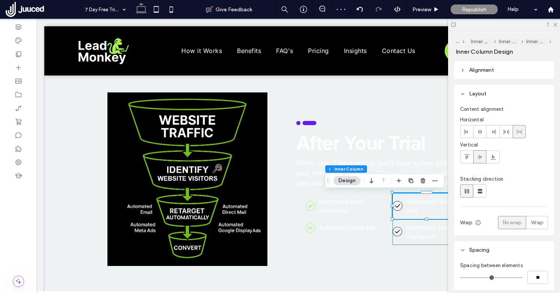
click at [397, 203] on icon "leadmonkey.ai | A check mark in a circle on a white background." at bounding box center [397, 206] width 10 height 10
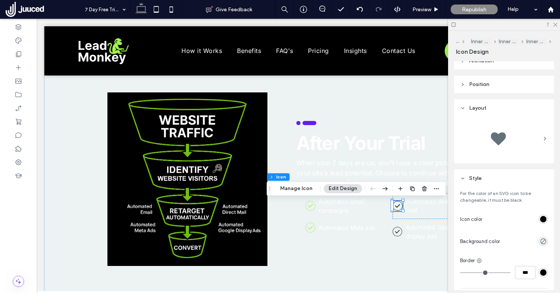
scroll to position [157, 0]
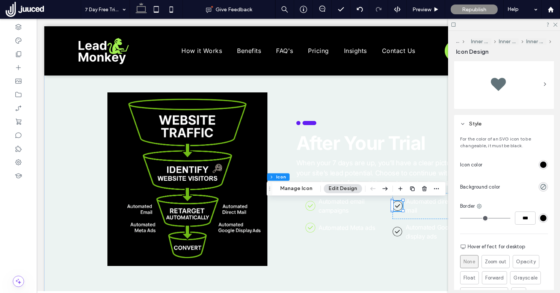
click at [542, 164] on div "rgb(0, 0, 0)" at bounding box center [543, 164] width 6 height 6
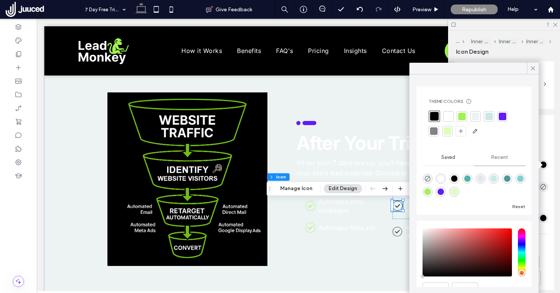
click at [462, 115] on div at bounding box center [462, 117] width 8 height 8
click at [397, 230] on icon "leadmonkey.ai | A check mark in a circle on a white background." at bounding box center [397, 232] width 10 height 10
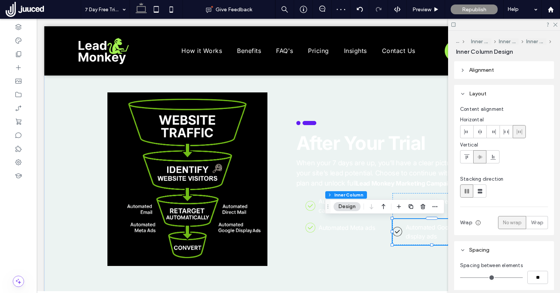
click at [397, 230] on icon "leadmonkey.ai | A check mark in a circle on a white background." at bounding box center [397, 232] width 10 height 10
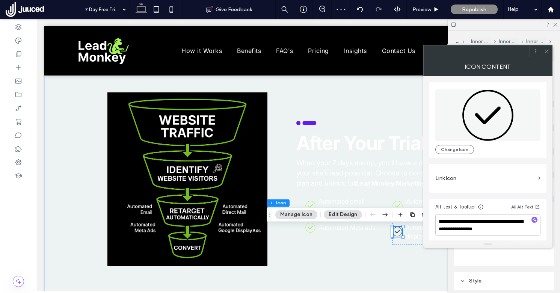
scroll to position [2, 0]
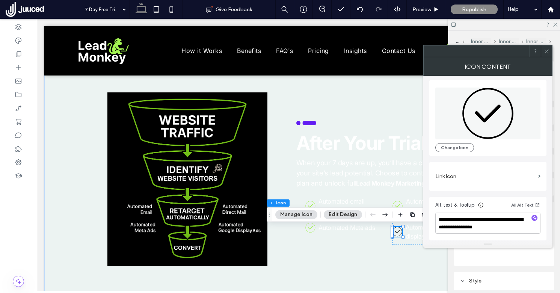
click at [548, 49] on icon at bounding box center [546, 51] width 6 height 6
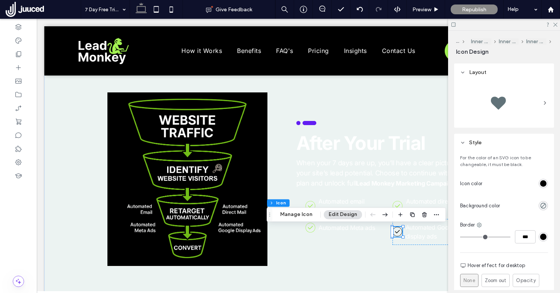
scroll to position [154, 0]
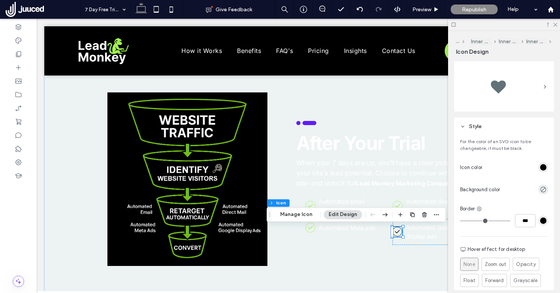
click at [543, 169] on div "rgb(0, 0, 0)" at bounding box center [543, 167] width 6 height 6
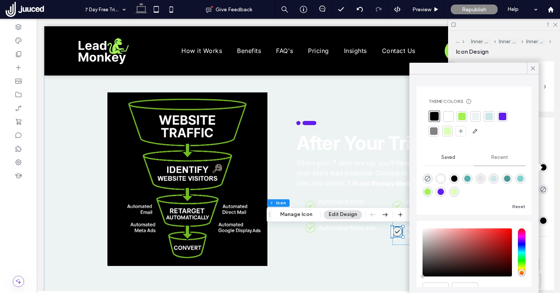
click at [460, 117] on div at bounding box center [462, 117] width 8 height 8
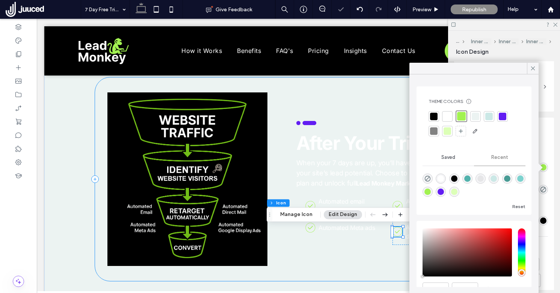
click at [290, 99] on div "Automated email campaigns leadmonkey.ai | A check mark in a circle on a white b…" at bounding box center [298, 179] width 406 height 204
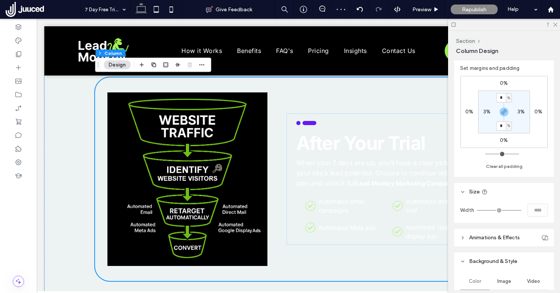
scroll to position [230, 0]
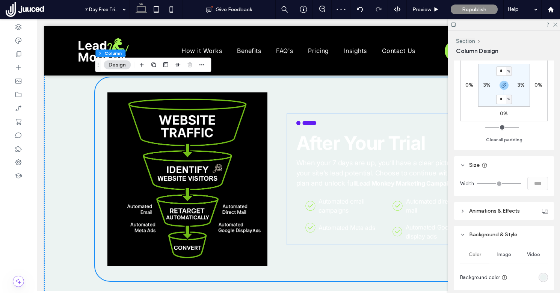
click at [544, 272] on div "rgba(236, 243, 242, 1)" at bounding box center [542, 276] width 9 height 9
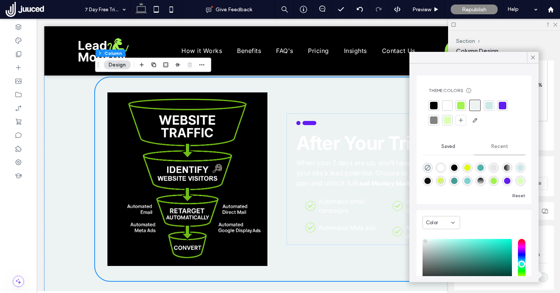
click at [434, 104] on div at bounding box center [434, 106] width 8 height 8
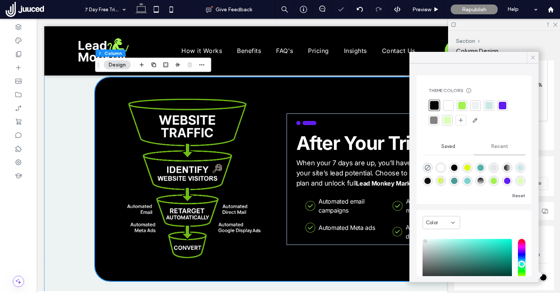
click at [531, 56] on use at bounding box center [533, 58] width 4 height 4
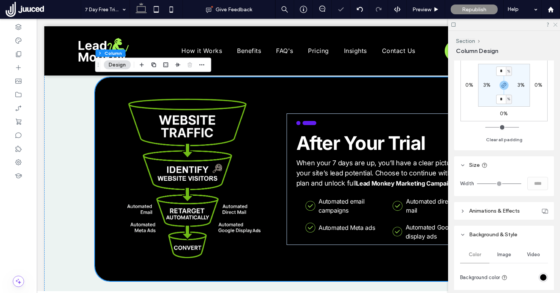
click at [553, 24] on icon at bounding box center [554, 24] width 5 height 5
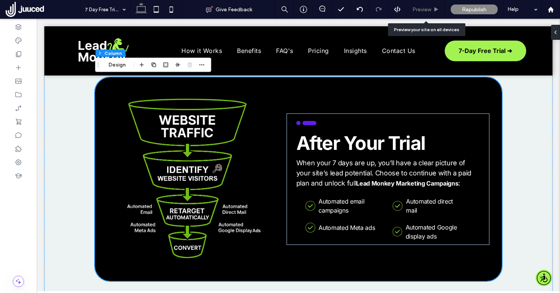
click at [415, 10] on span "Preview" at bounding box center [421, 9] width 19 height 6
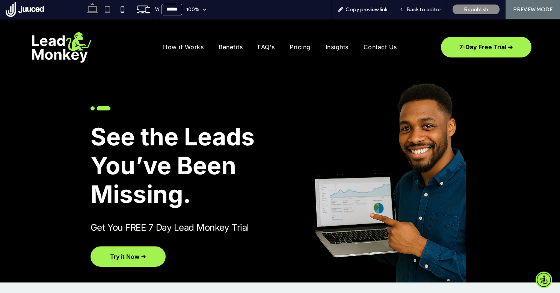
click at [110, 7] on icon at bounding box center [107, 9] width 15 height 15
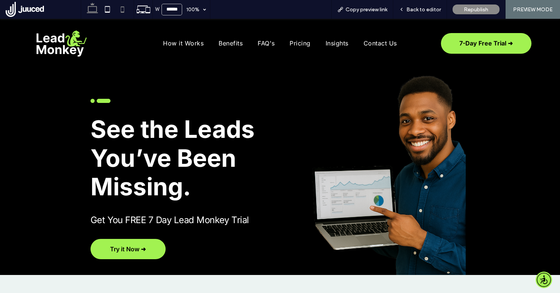
type input "*****"
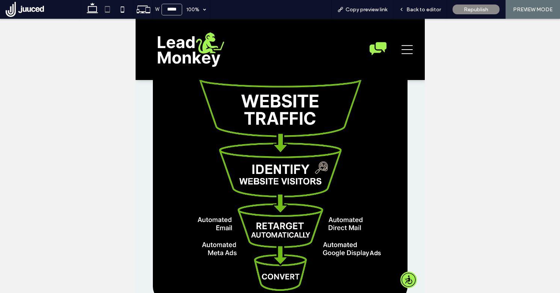
scroll to position [1046, 0]
click at [440, 7] on span "Back to editor" at bounding box center [423, 9] width 35 height 6
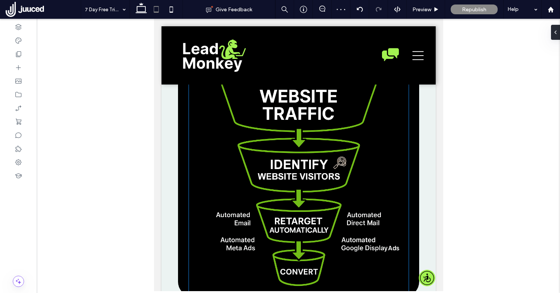
click at [321, 176] on img at bounding box center [298, 177] width 220 height 238
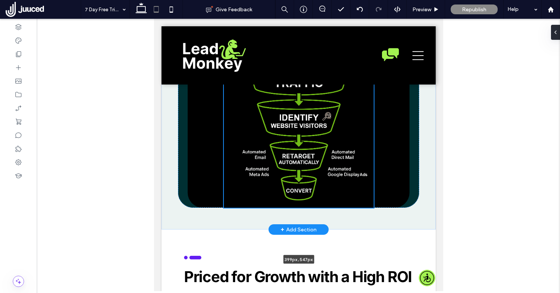
scroll to position [1059, 0]
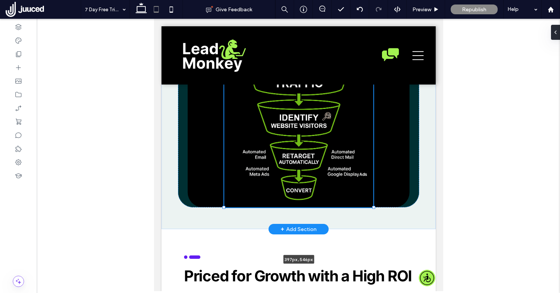
drag, startPoint x: 408, startPoint y: 245, endPoint x: 376, endPoint y: 203, distance: 51.9
click at [376, 203] on div "397px , 546px Automated email campaigns leadmonkey.ai | A check mark in a circl…" at bounding box center [298, 42] width 274 height 373
type input "***"
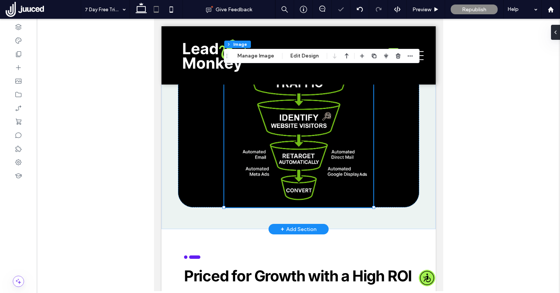
click at [396, 194] on div "397px , 546px Automated email campaigns leadmonkey.ai | A check mark in a circl…" at bounding box center [298, 42] width 241 height 329
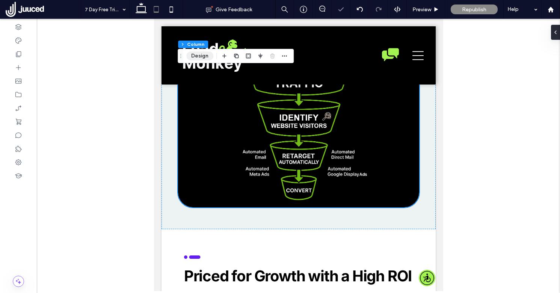
click at [203, 54] on button "Design" at bounding box center [199, 55] width 27 height 9
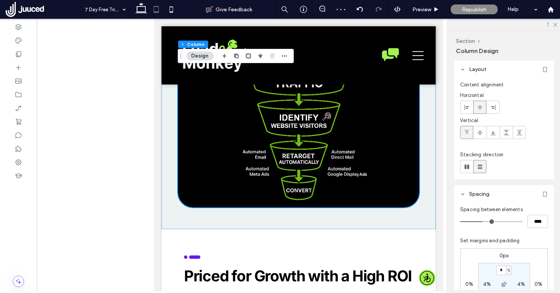
scroll to position [59, 0]
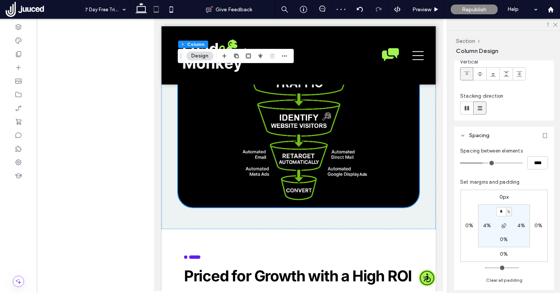
click at [500, 238] on label "0%" at bounding box center [504, 239] width 8 height 6
type input "*"
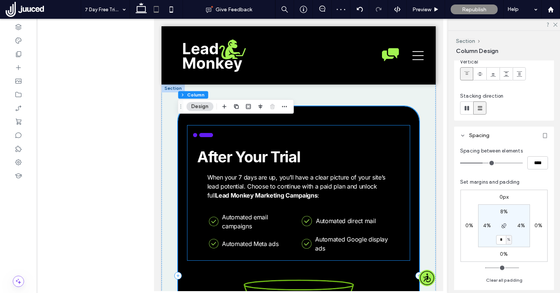
scroll to position [833, 0]
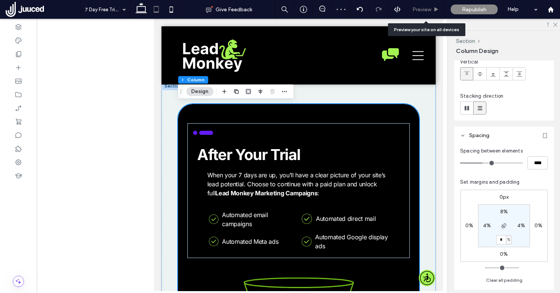
click at [426, 9] on span "Preview" at bounding box center [421, 9] width 19 height 6
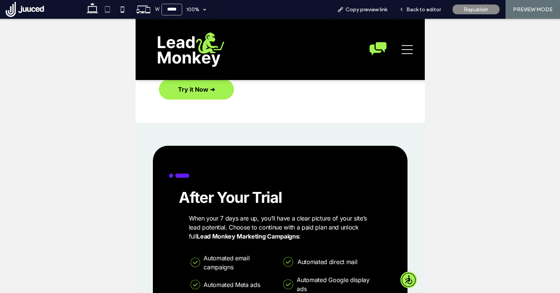
scroll to position [794, 0]
click at [434, 11] on span "Back to editor" at bounding box center [423, 9] width 35 height 6
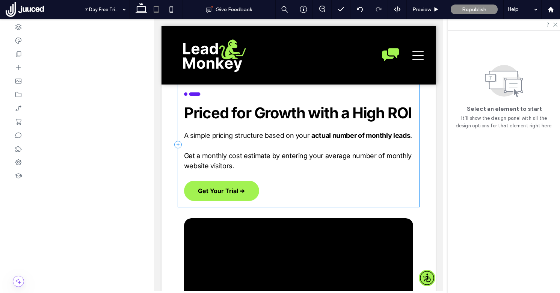
scroll to position [1233, 0]
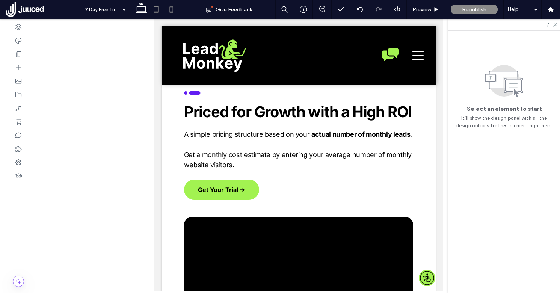
click at [170, 7] on use at bounding box center [171, 9] width 3 height 6
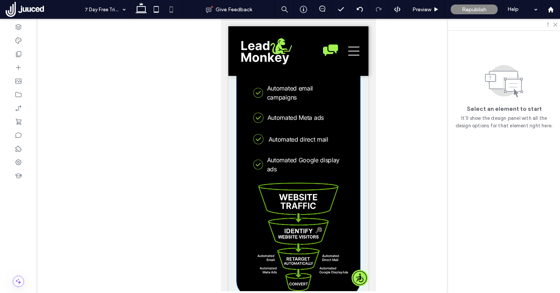
click at [240, 200] on div "Automated email campaigns leadmonkey.ai | A check mark in a circle on a white b…" at bounding box center [297, 136] width 123 height 321
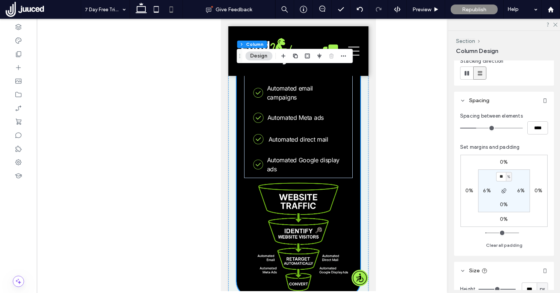
scroll to position [128, 0]
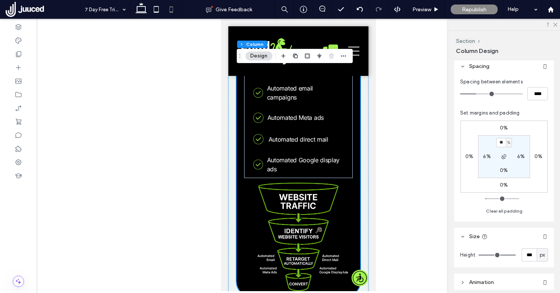
click at [504, 170] on label "0%" at bounding box center [504, 170] width 8 height 6
type input "*"
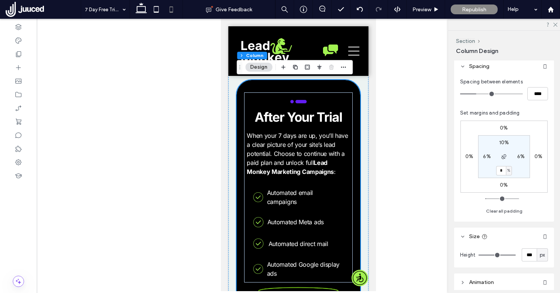
scroll to position [1129, 0]
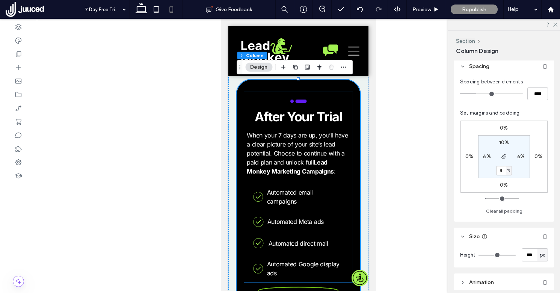
click at [304, 160] on span "When your 7 days are up, you’ll have a clear picture of your site’s lead potent…" at bounding box center [297, 148] width 101 height 35
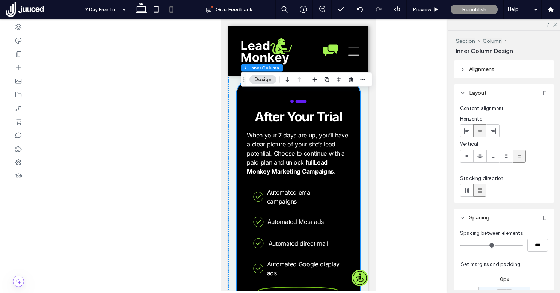
click at [304, 160] on span "When your 7 days are up, you’ll have a clear picture of your site’s lead potent…" at bounding box center [297, 148] width 101 height 35
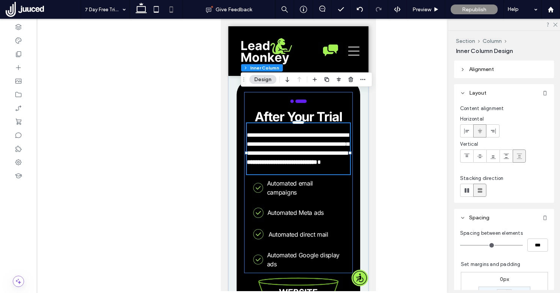
click at [304, 160] on div "**********" at bounding box center [298, 148] width 103 height 51
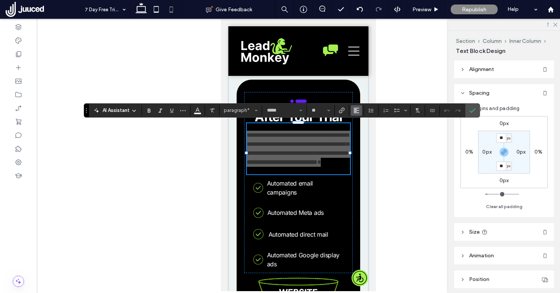
click at [354, 109] on icon "Alignment" at bounding box center [356, 110] width 6 height 6
click at [366, 134] on div "ui.textEditor.alignment.center" at bounding box center [364, 133] width 10 height 6
click at [470, 112] on icon "Confirm" at bounding box center [472, 110] width 6 height 6
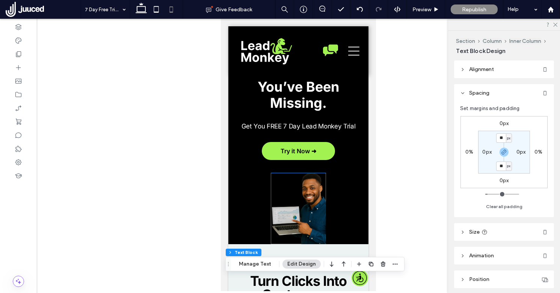
scroll to position [0, 0]
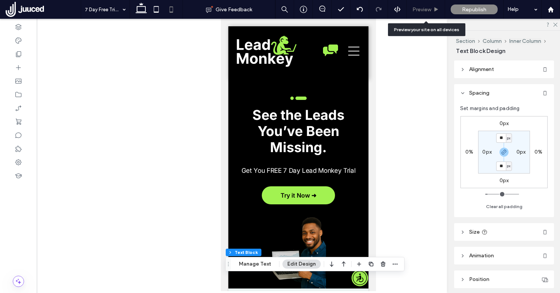
click at [426, 12] on span "Preview" at bounding box center [421, 9] width 19 height 6
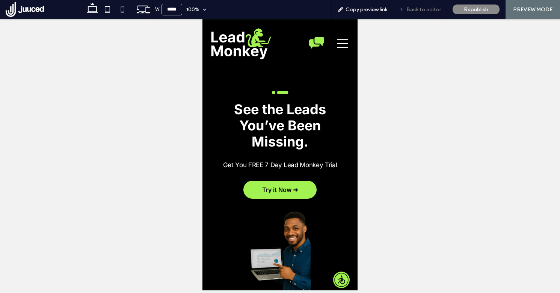
click at [435, 6] on span "Back to editor" at bounding box center [423, 9] width 35 height 6
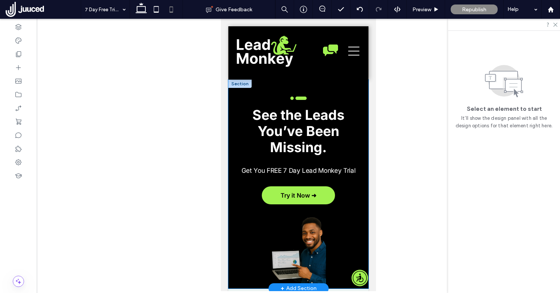
click at [251, 89] on div "leadmonkey.ai | A white background with two black dots on it. .cls-1-1915212016…" at bounding box center [298, 184] width 140 height 209
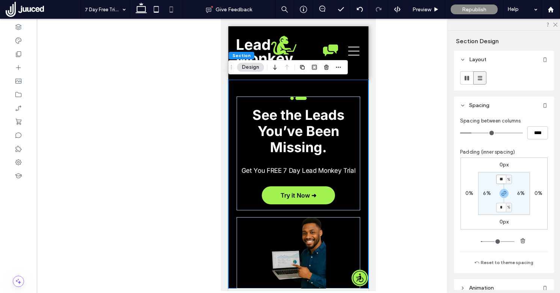
click at [500, 181] on input "**" at bounding box center [501, 179] width 10 height 9
type input "*"
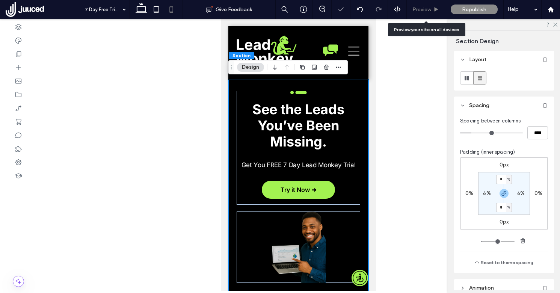
click at [428, 12] on span "Preview" at bounding box center [421, 9] width 19 height 6
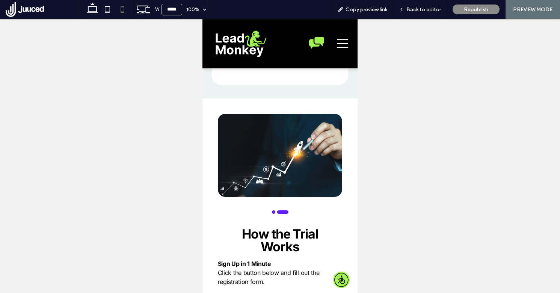
scroll to position [744, 0]
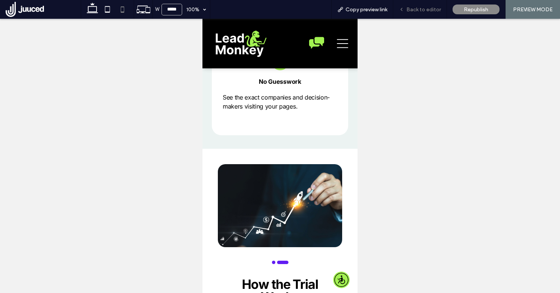
click at [413, 6] on span "Back to editor" at bounding box center [423, 9] width 35 height 6
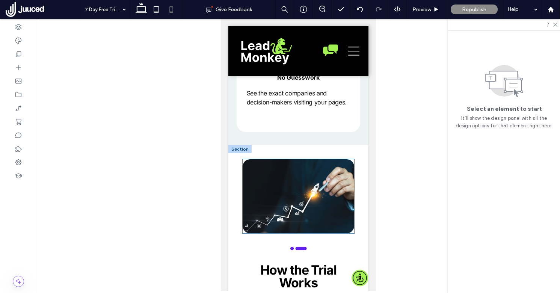
click at [284, 191] on img at bounding box center [297, 196] width 111 height 74
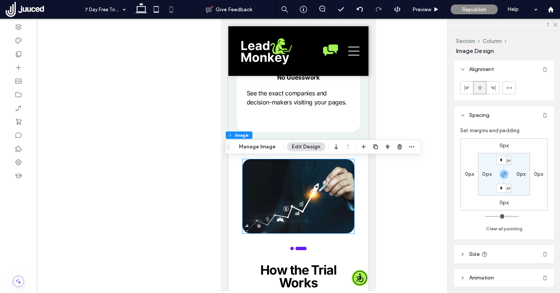
type input "**"
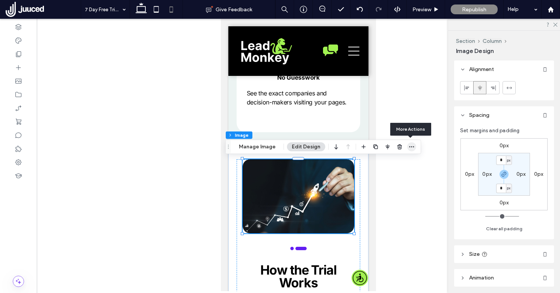
click at [409, 145] on icon "button" at bounding box center [411, 147] width 6 height 6
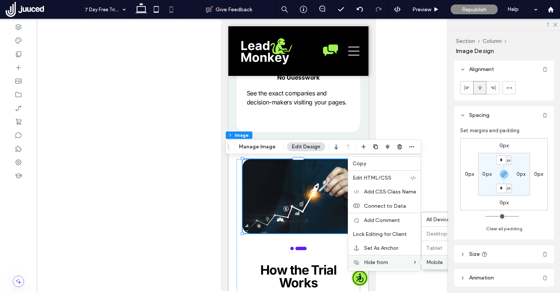
click at [430, 259] on span "Mobile" at bounding box center [434, 262] width 17 height 6
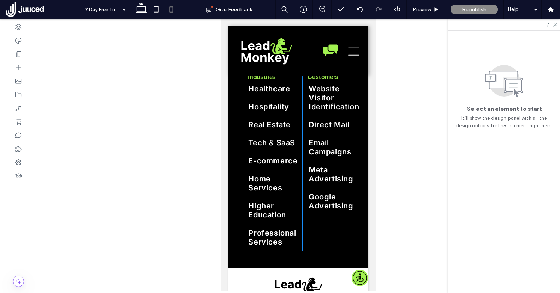
scroll to position [2798, 0]
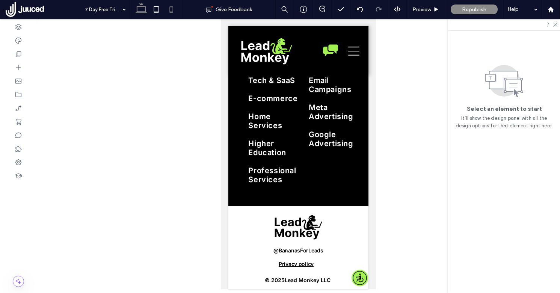
click at [141, 13] on use at bounding box center [140, 8] width 11 height 11
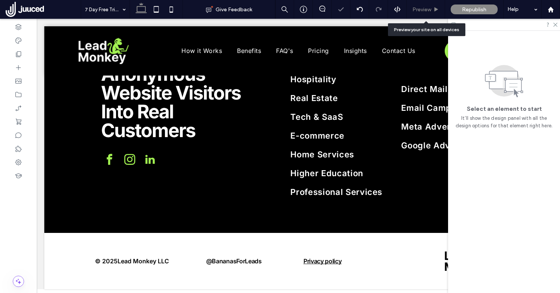
click at [426, 9] on span "Preview" at bounding box center [421, 9] width 19 height 6
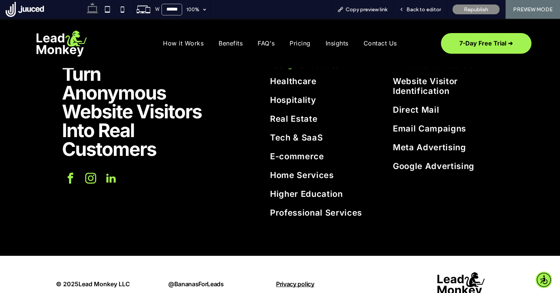
scroll to position [2347, 0]
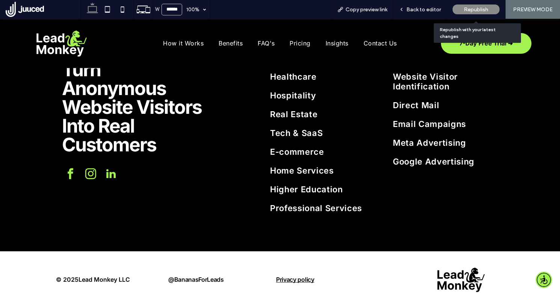
click at [486, 10] on span "Republish" at bounding box center [476, 9] width 24 height 6
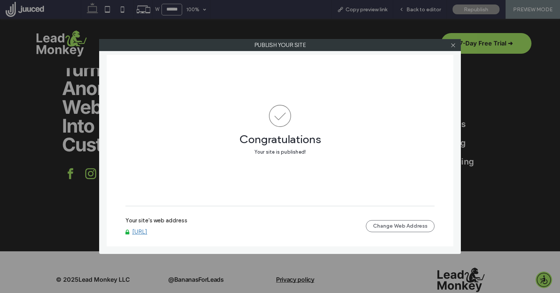
click at [147, 230] on link "[URL]" at bounding box center [139, 231] width 15 height 7
click at [453, 46] on use at bounding box center [453, 45] width 4 height 4
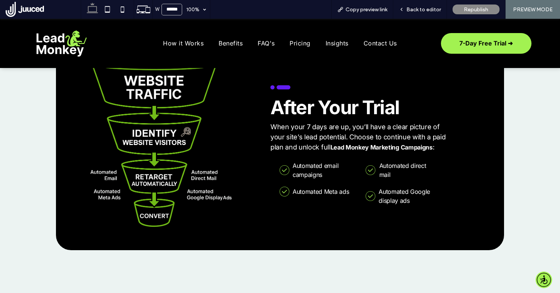
scroll to position [784, 0]
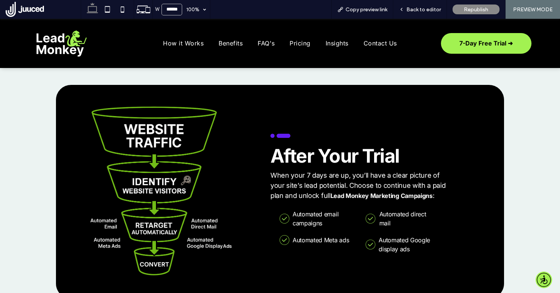
click at [68, 47] on img at bounding box center [61, 43] width 56 height 32
click at [423, 10] on span "Back to editor" at bounding box center [423, 9] width 35 height 6
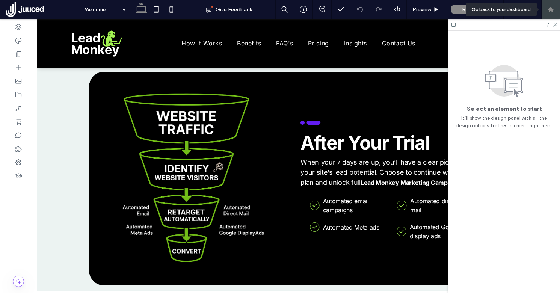
click at [554, 11] on div at bounding box center [550, 9] width 18 height 6
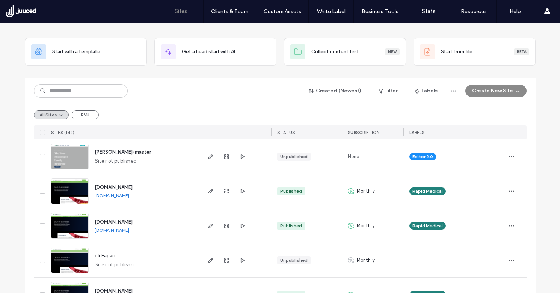
scroll to position [52, 0]
